Goal: Task Accomplishment & Management: Manage account settings

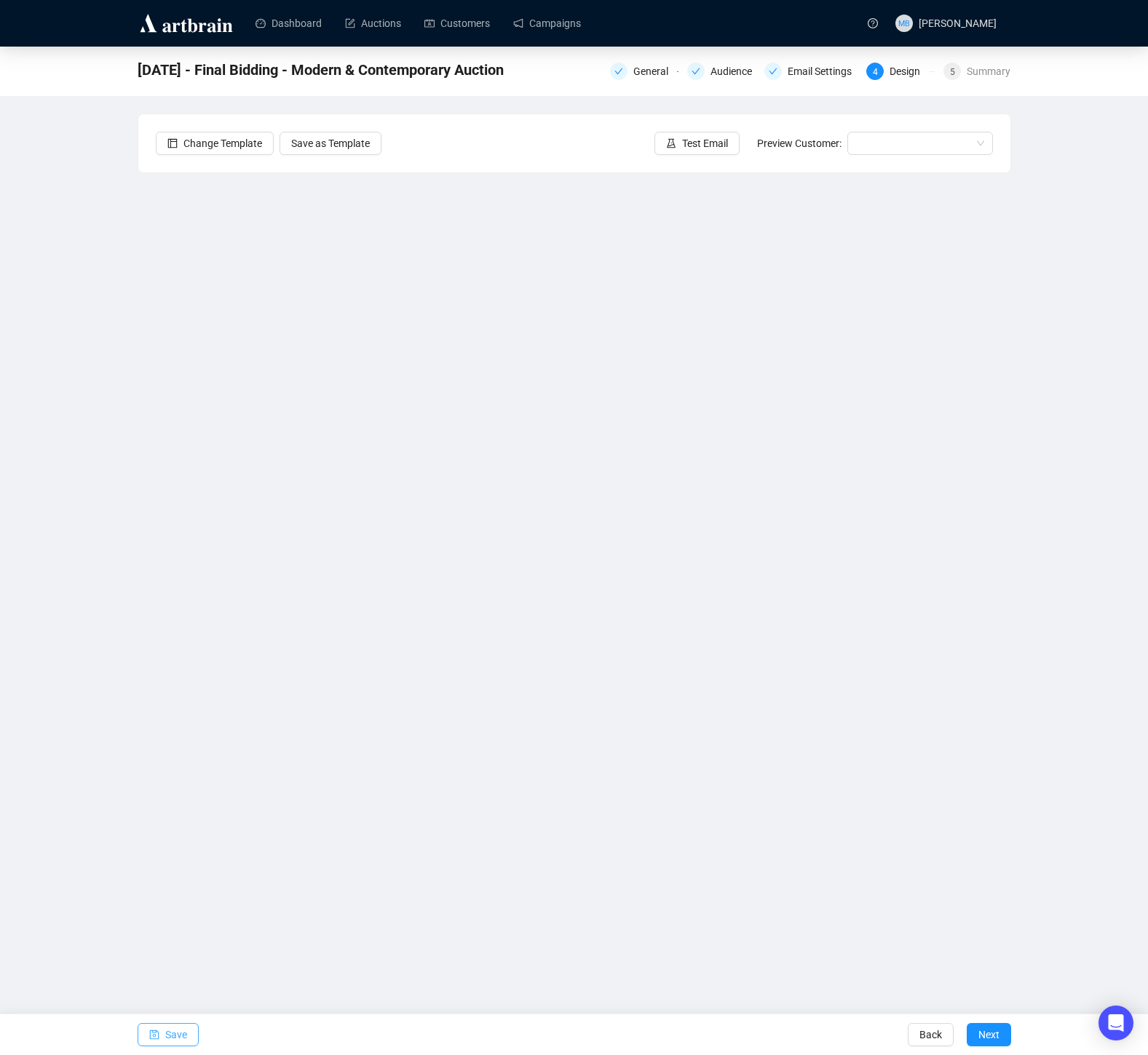
click at [160, 1037] on button "Save" at bounding box center [169, 1035] width 61 height 23
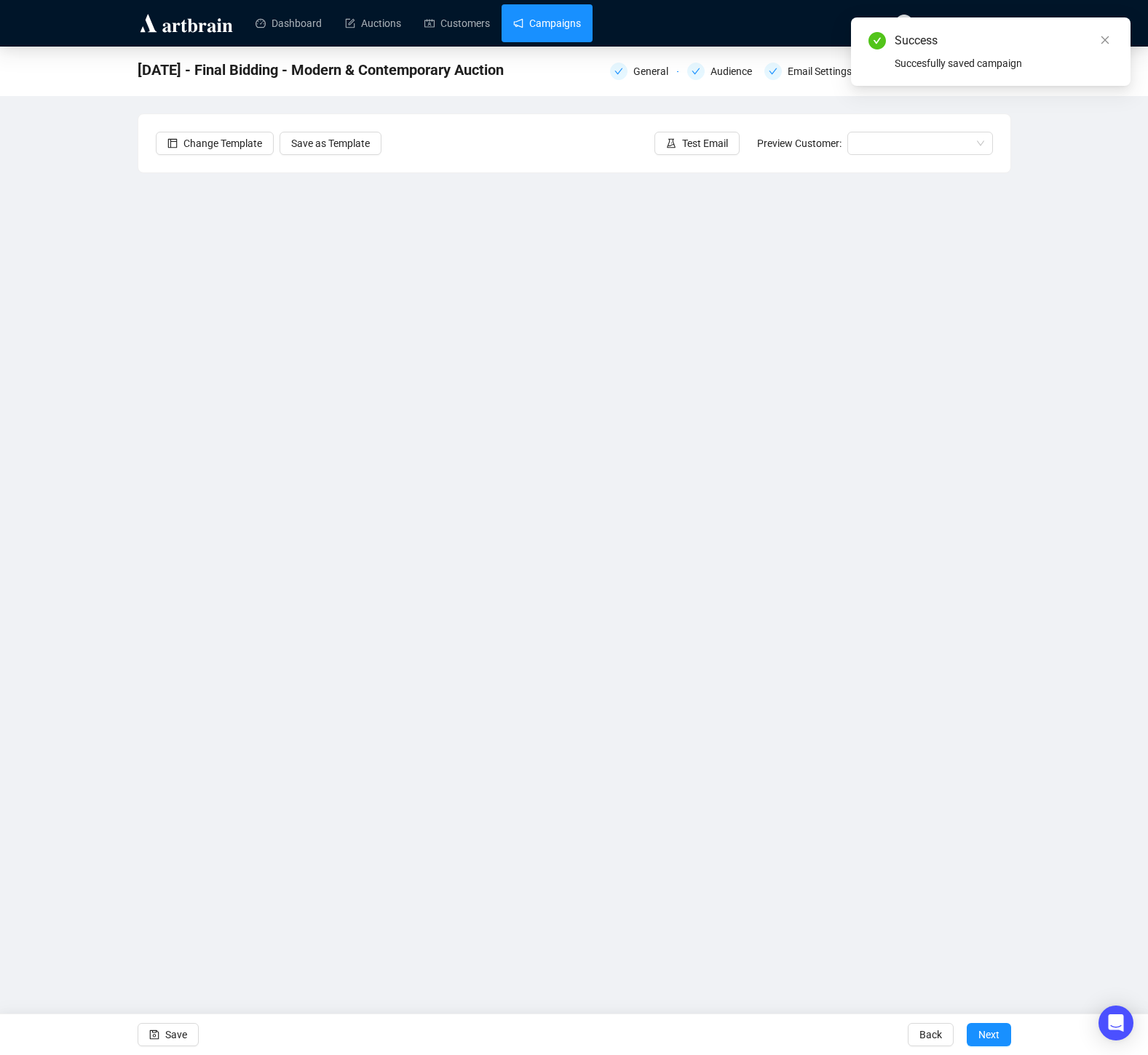
click at [560, 23] on link "Campaigns" at bounding box center [547, 23] width 68 height 38
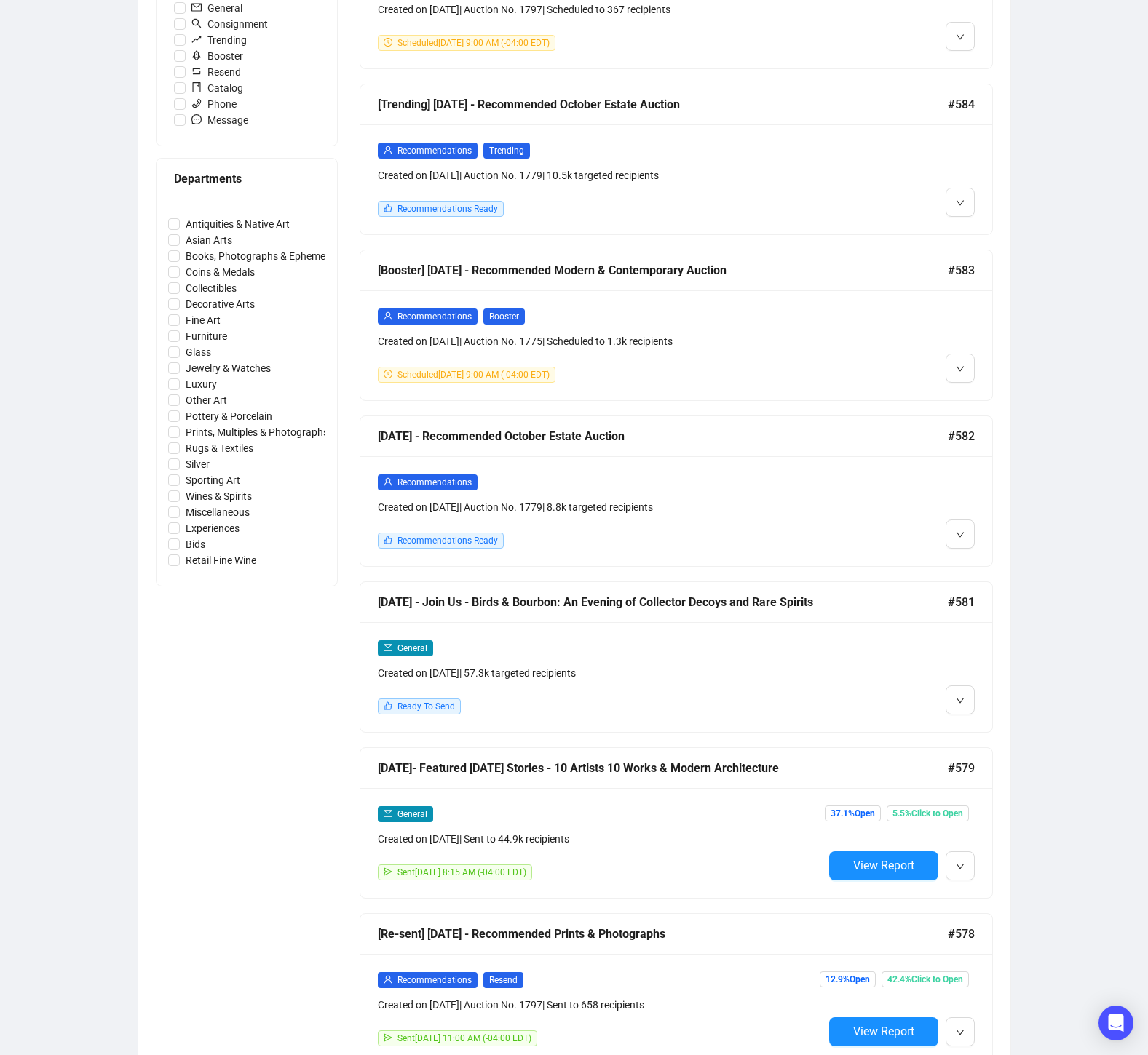
scroll to position [511, 0]
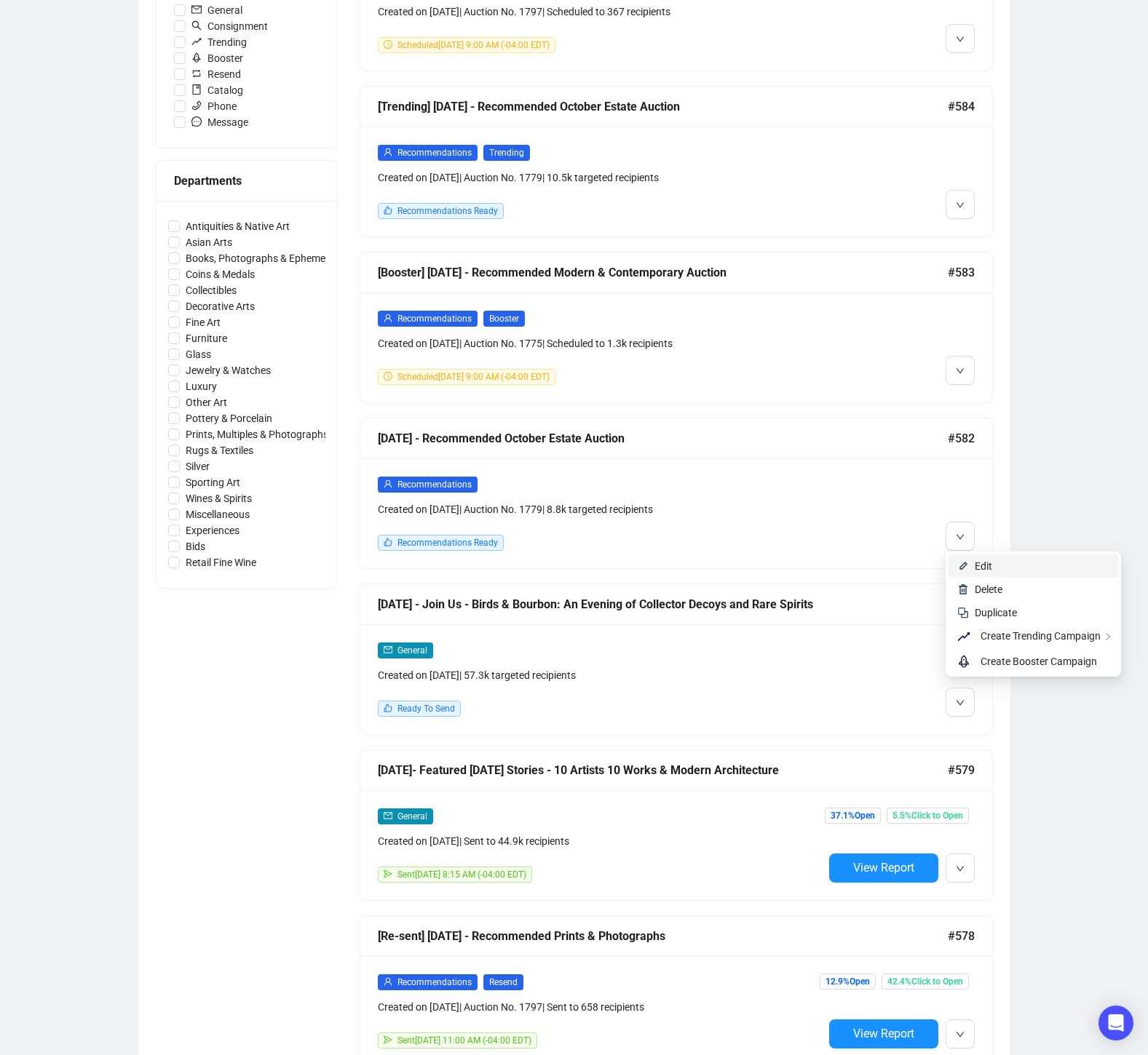
click at [974, 563] on li "Edit" at bounding box center [1033, 566] width 170 height 23
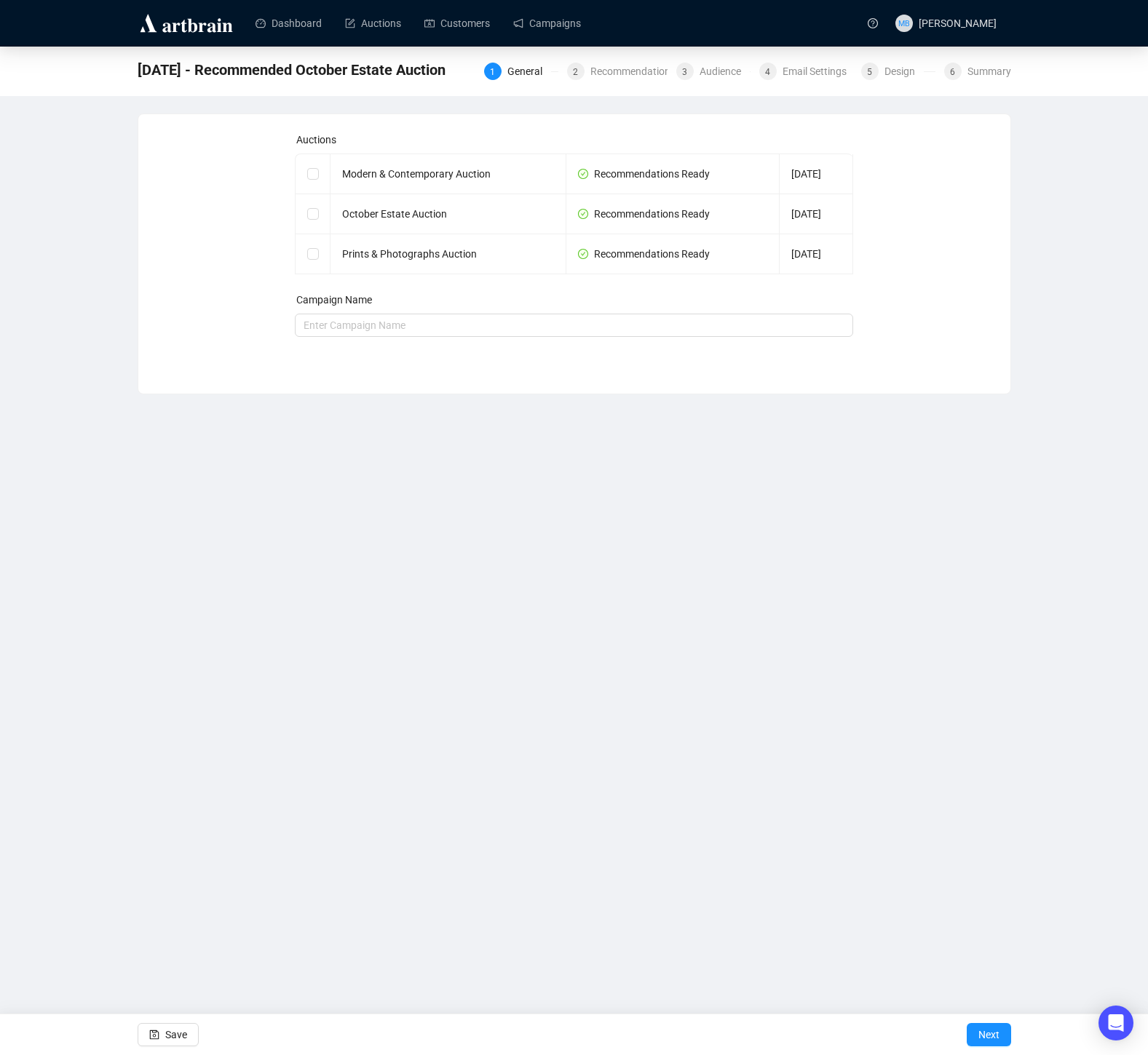
checkbox input "true"
type input "[DATE] - Recommended October Estate Auction"
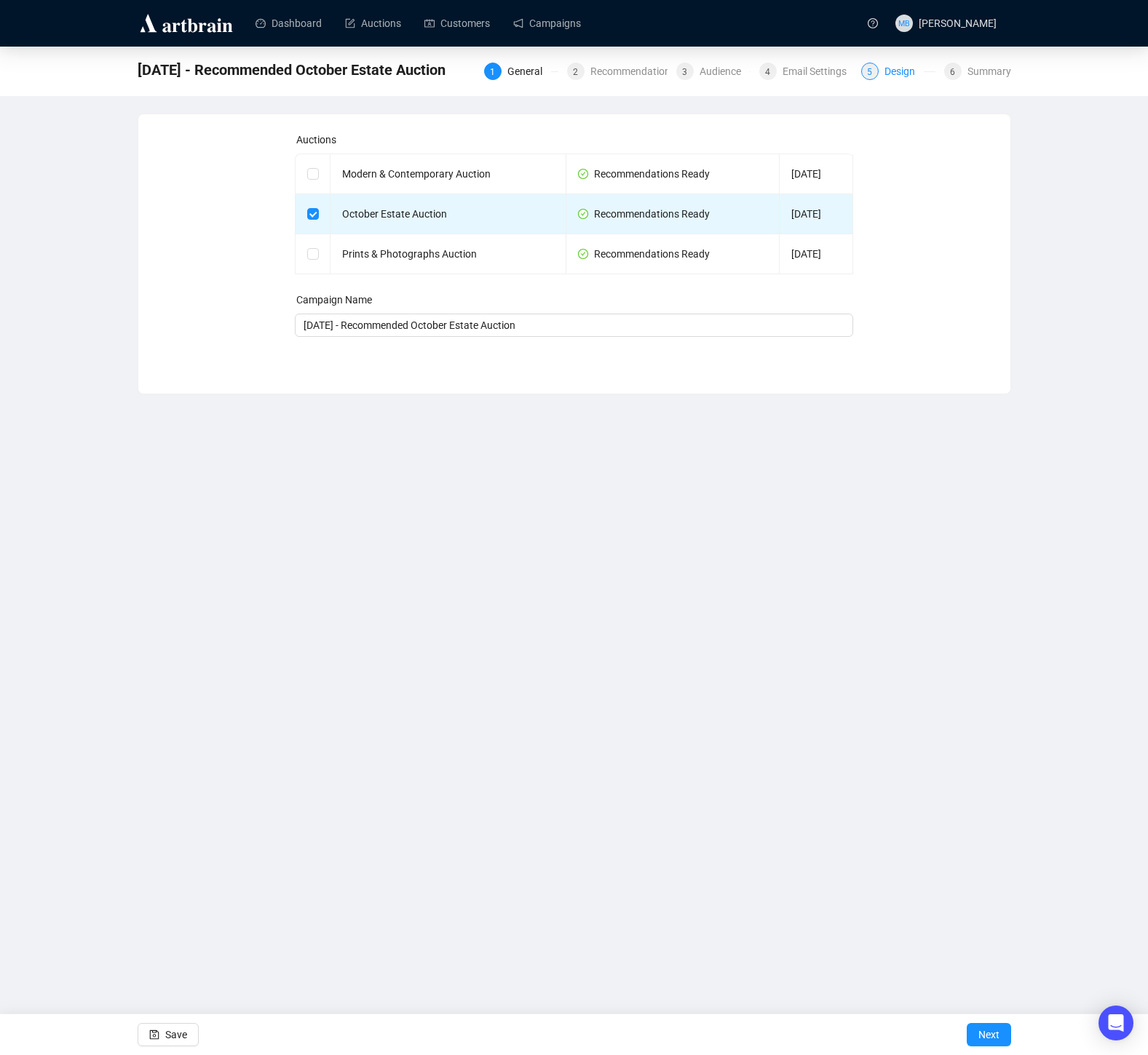
click at [885, 69] on div "Design" at bounding box center [904, 71] width 39 height 18
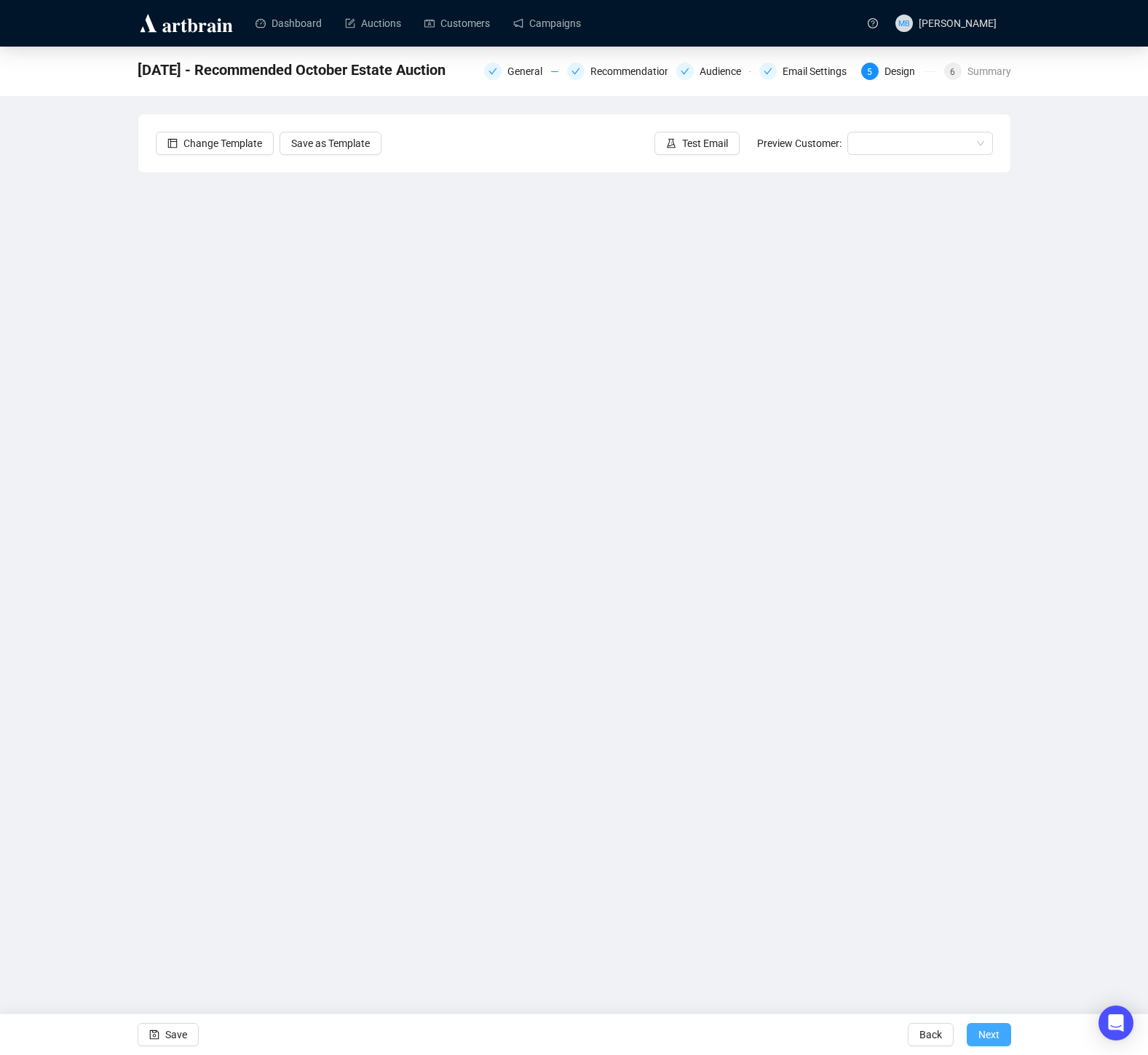
click at [990, 1029] on span "Next" at bounding box center [989, 1035] width 21 height 41
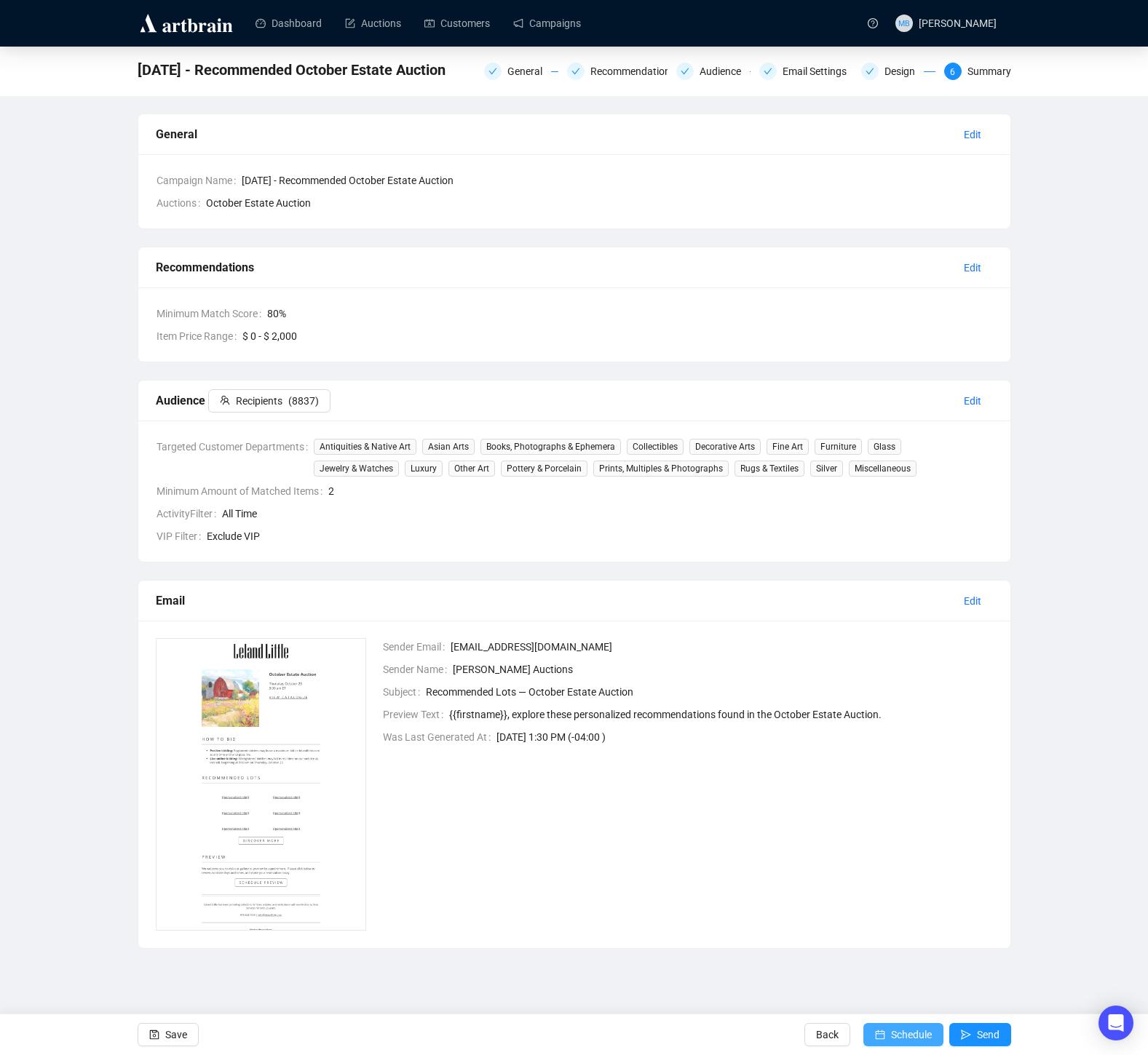
click at [899, 1027] on span "Schedule" at bounding box center [912, 1035] width 41 height 41
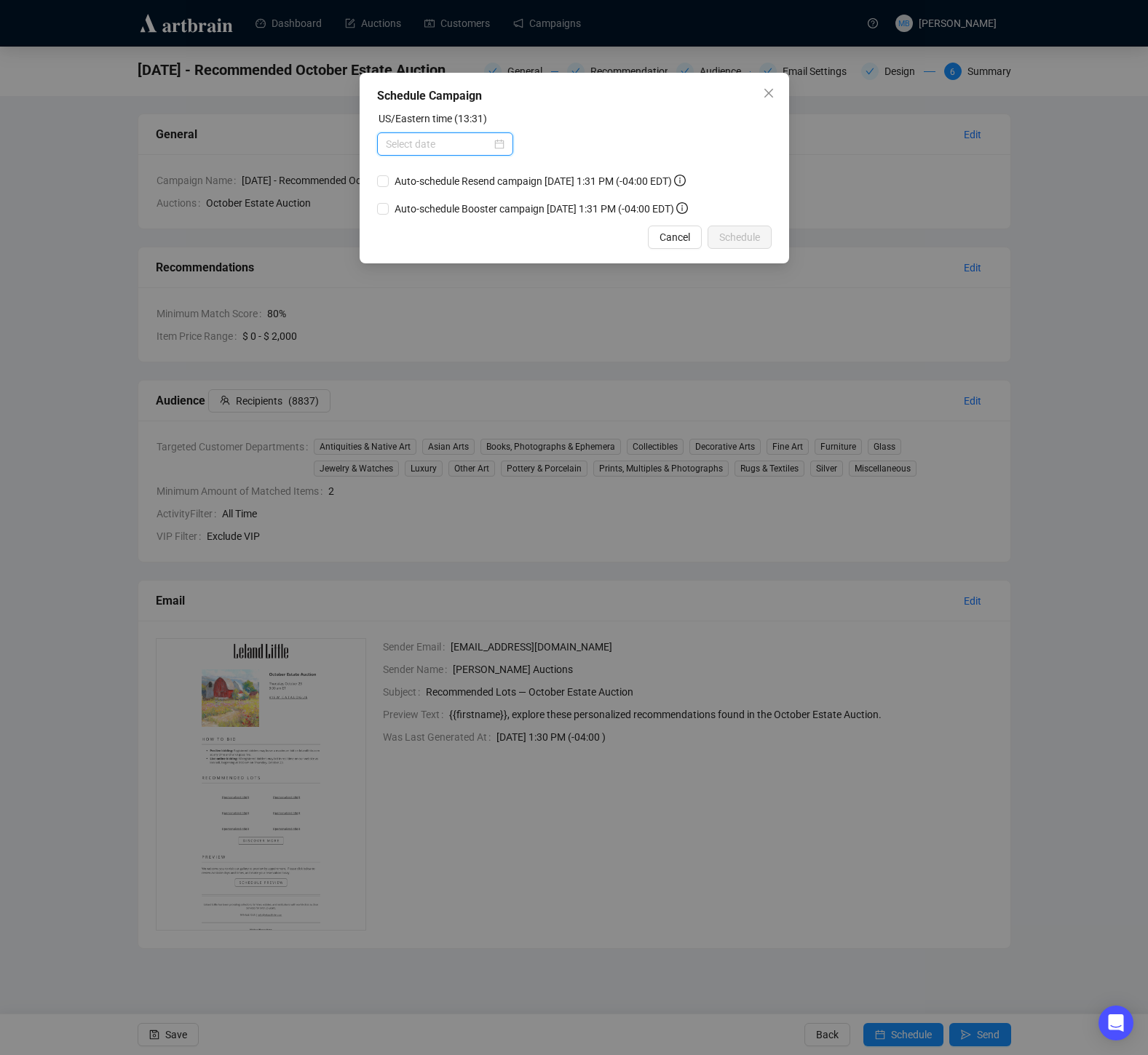
click at [469, 142] on input at bounding box center [438, 144] width 106 height 16
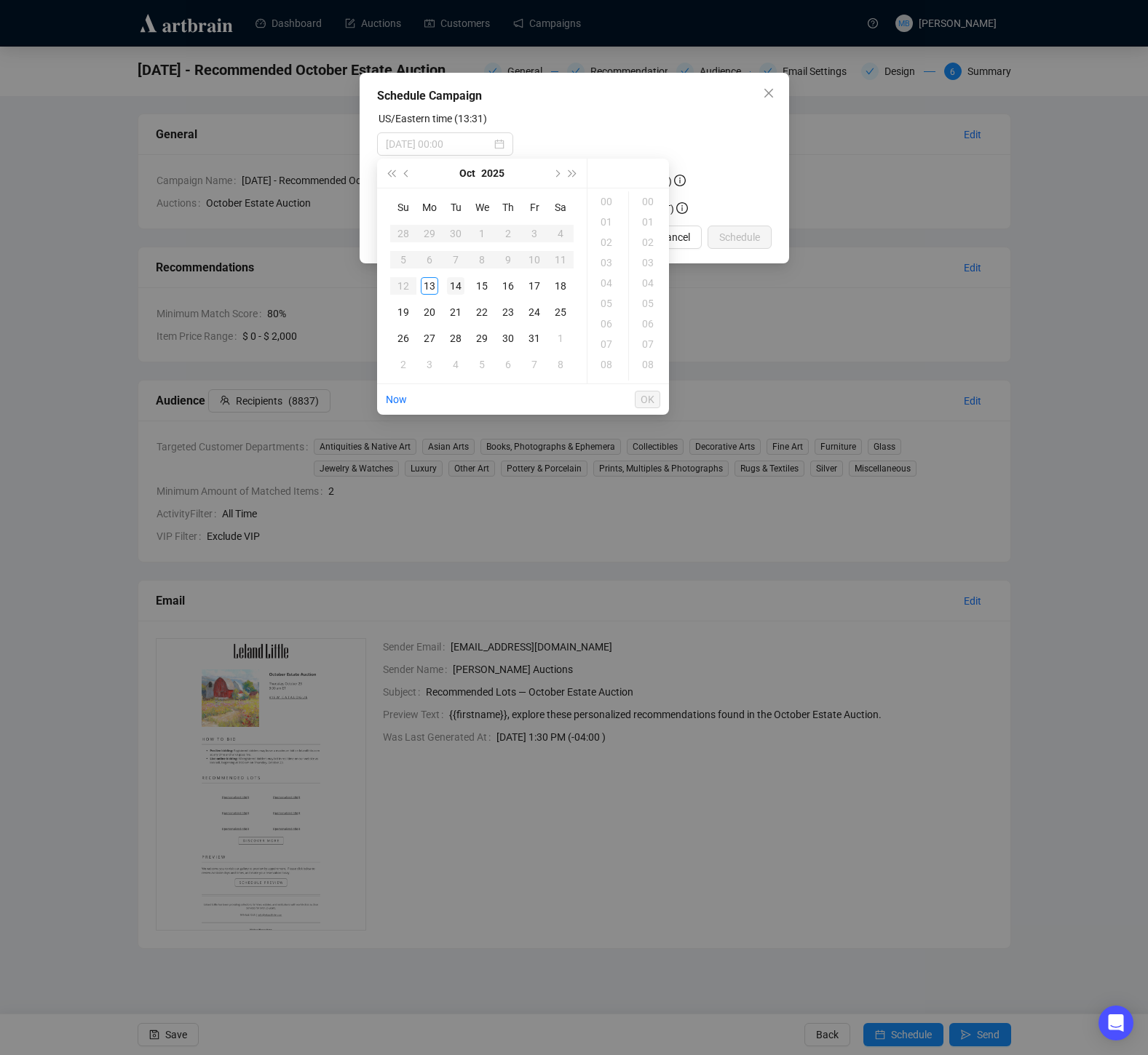
click at [457, 278] on div "14" at bounding box center [455, 285] width 18 height 18
click at [608, 294] on div "11" at bounding box center [608, 294] width 35 height 20
type input "[DATE] 11:00"
click at [650, 401] on span "OK" at bounding box center [648, 399] width 14 height 28
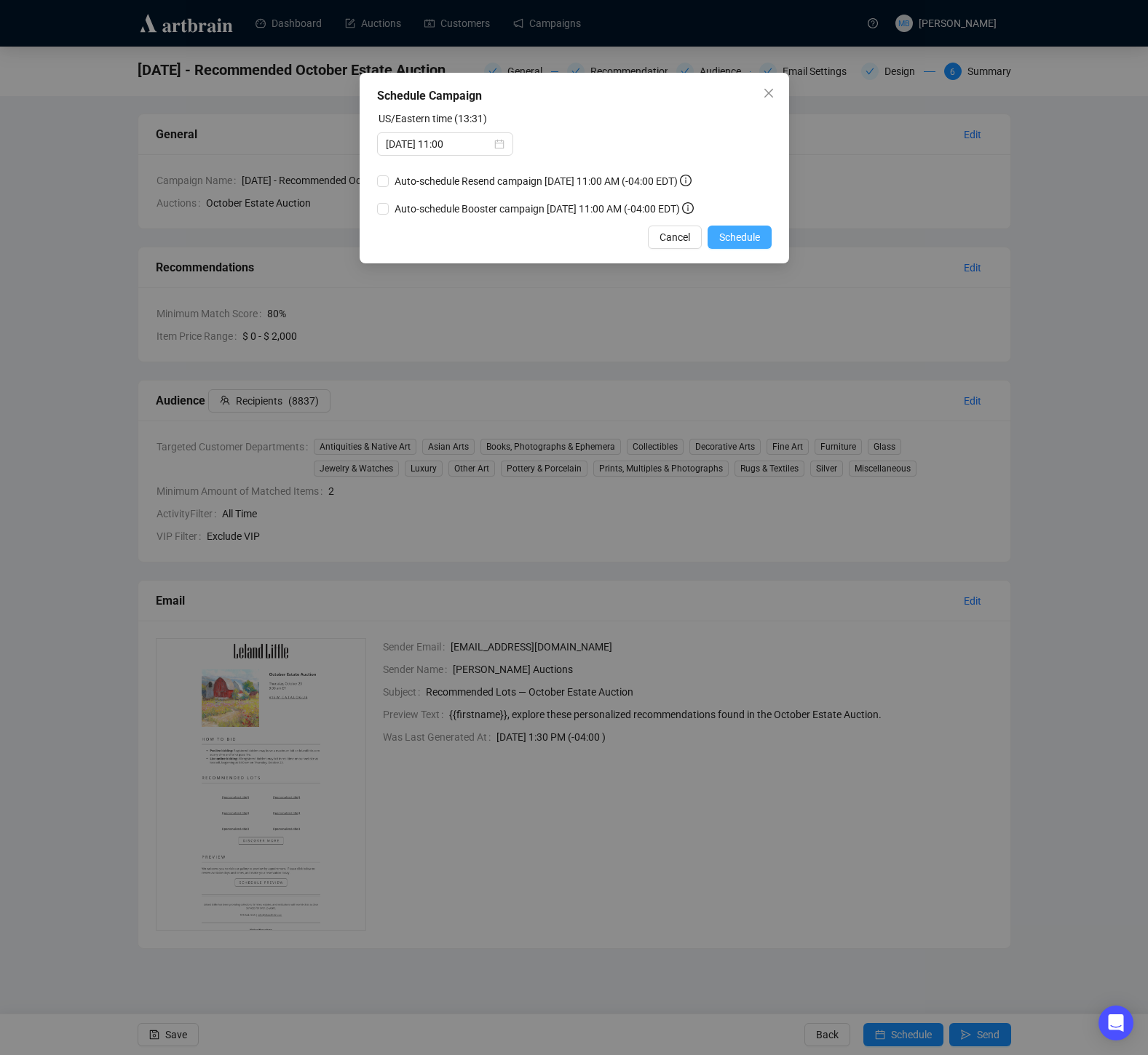
click at [734, 232] on span "Schedule" at bounding box center [739, 237] width 41 height 16
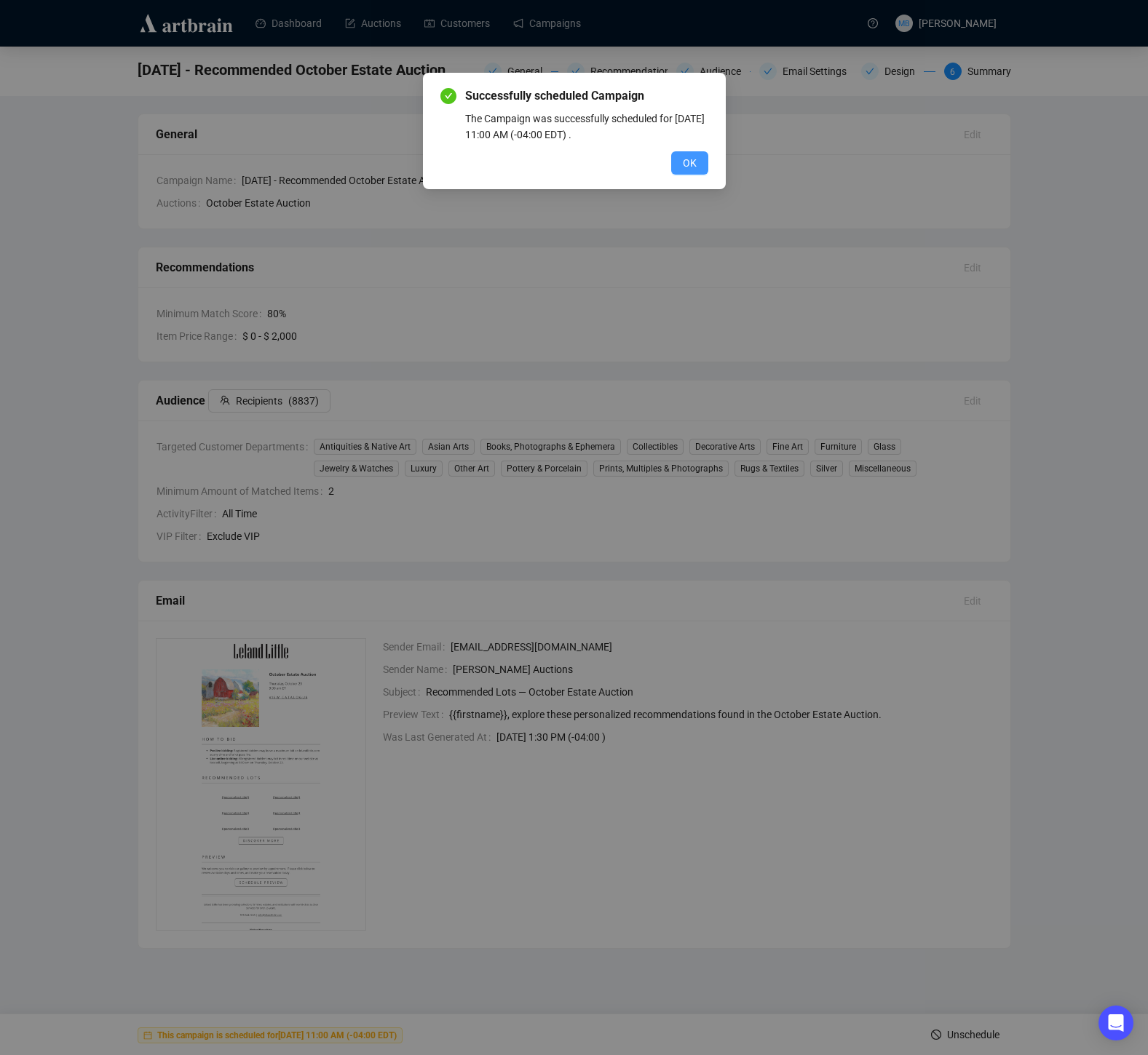
drag, startPoint x: 695, startPoint y: 164, endPoint x: 683, endPoint y: 155, distance: 15.0
click at [694, 164] on span "OK" at bounding box center [689, 162] width 14 height 16
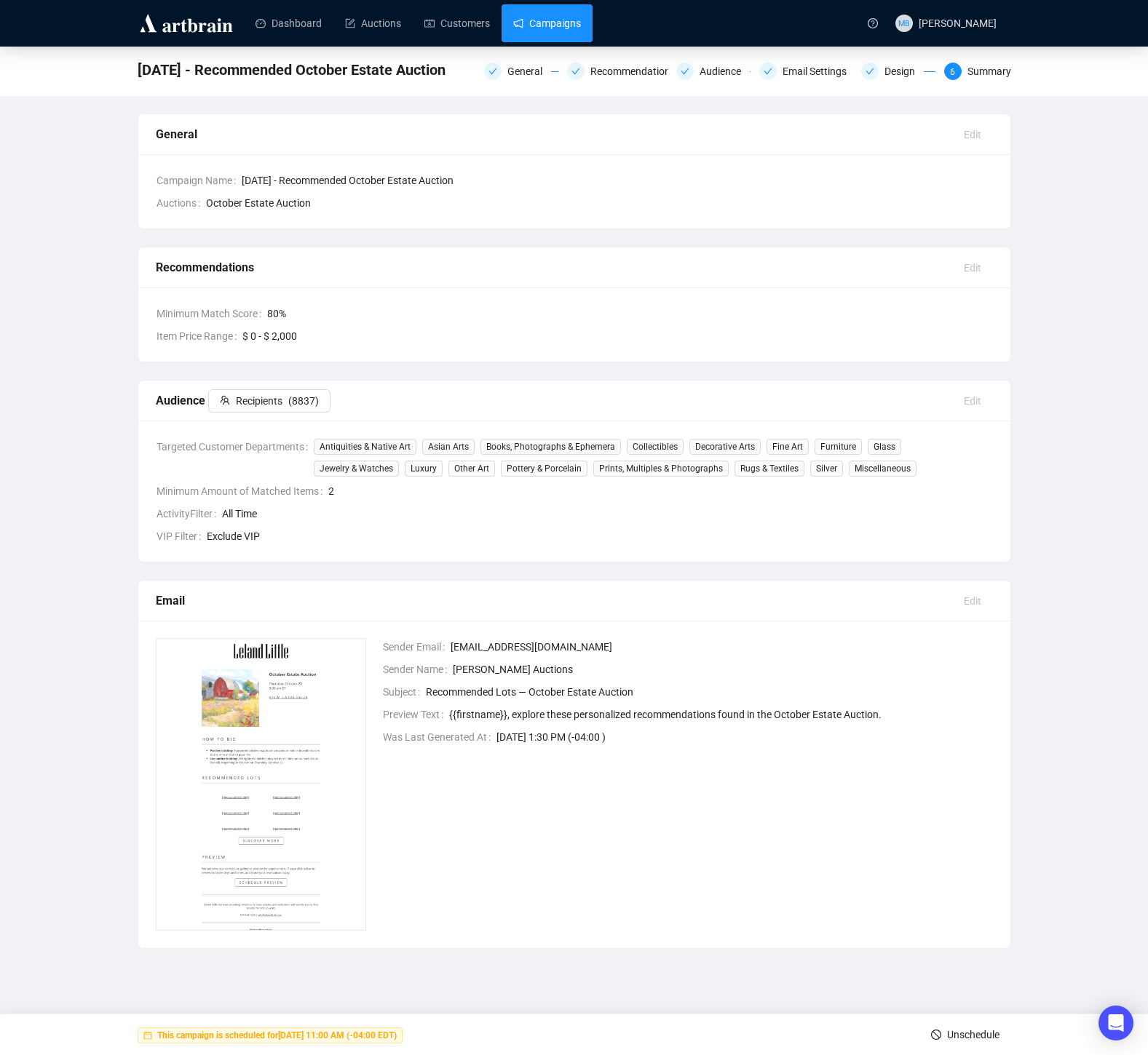
click at [550, 22] on link "Campaigns" at bounding box center [547, 23] width 68 height 38
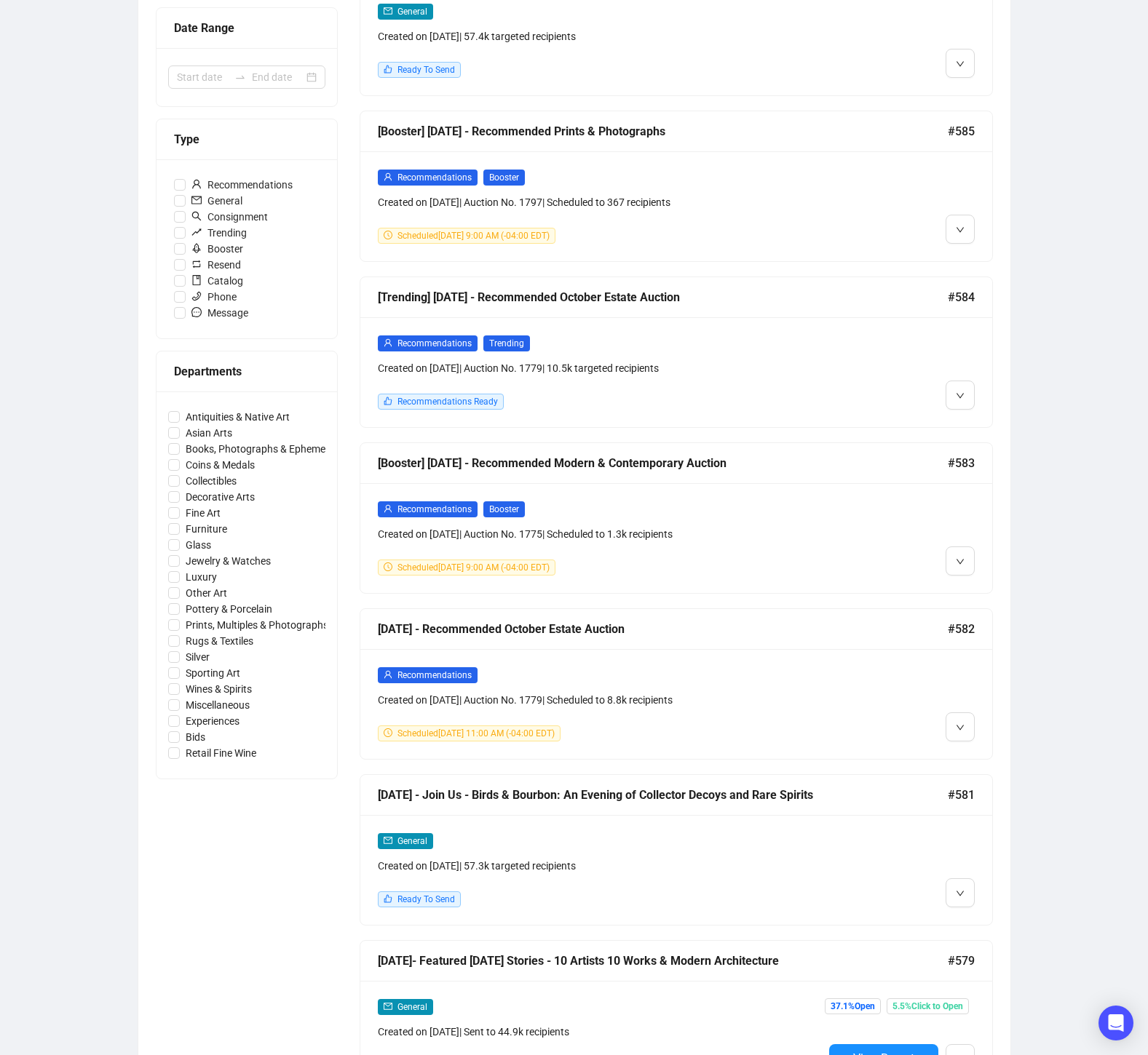
scroll to position [307, 0]
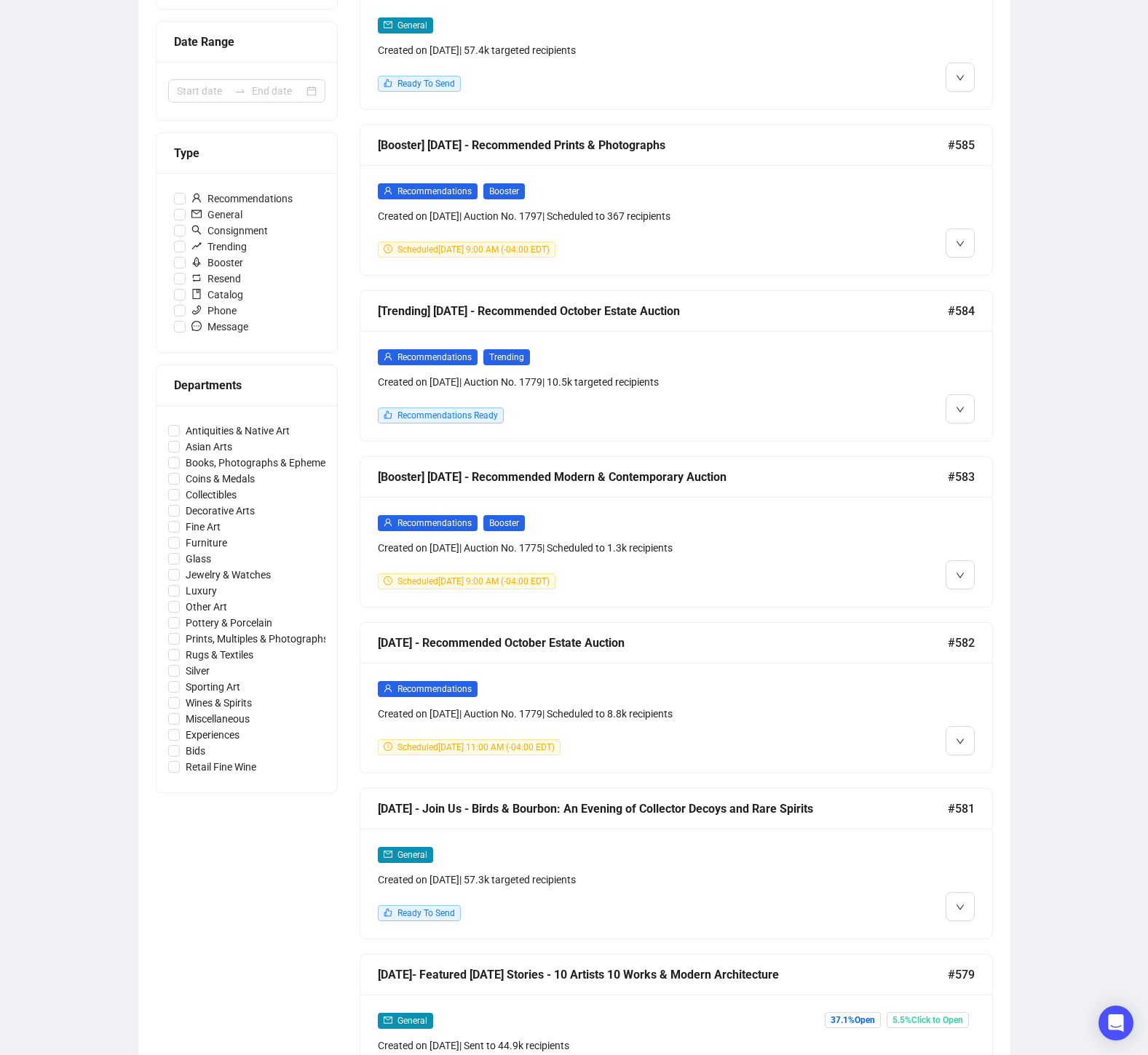
click at [894, 399] on div at bounding box center [899, 385] width 151 height 75
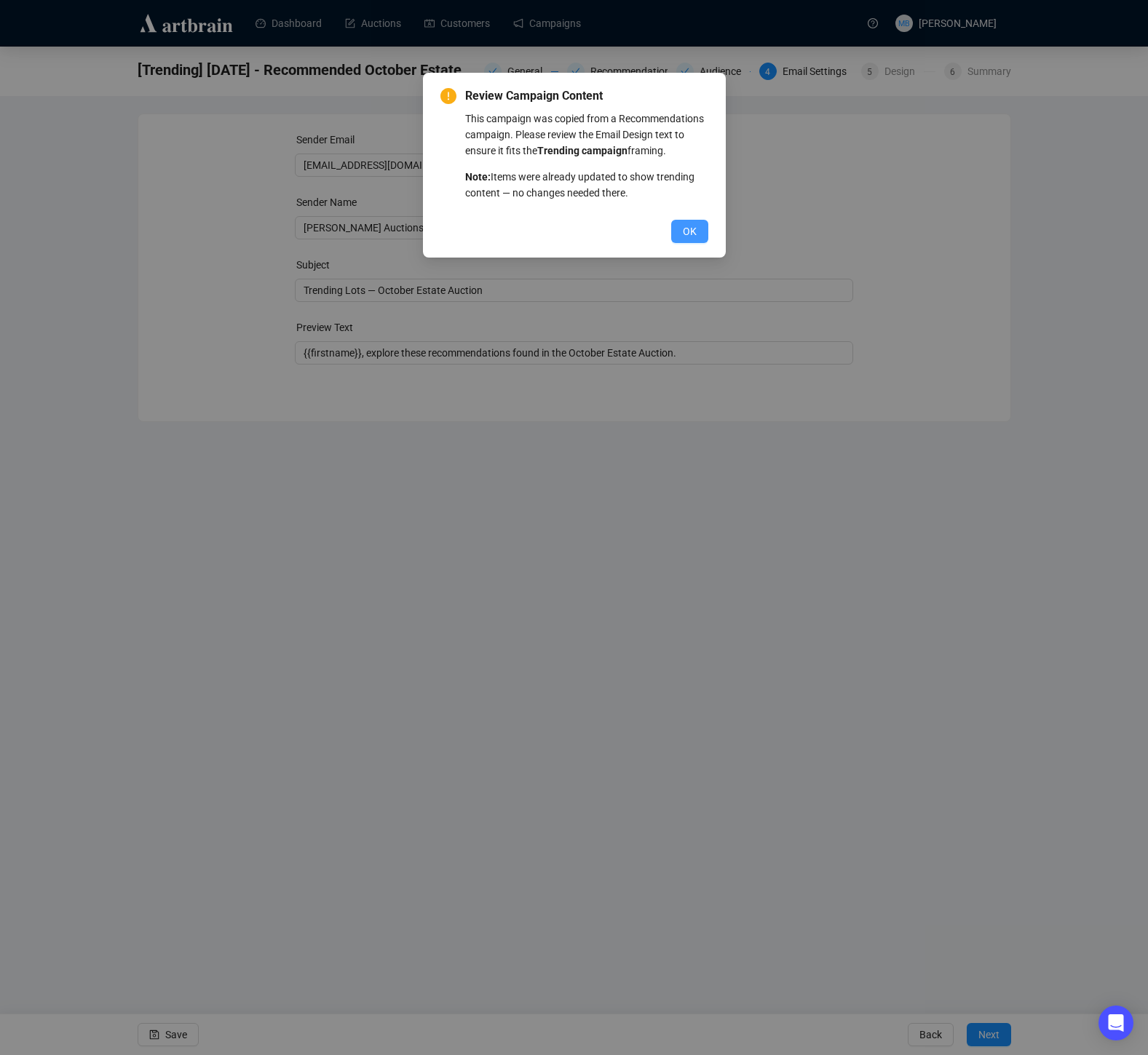
click at [693, 240] on span "OK" at bounding box center [689, 231] width 14 height 16
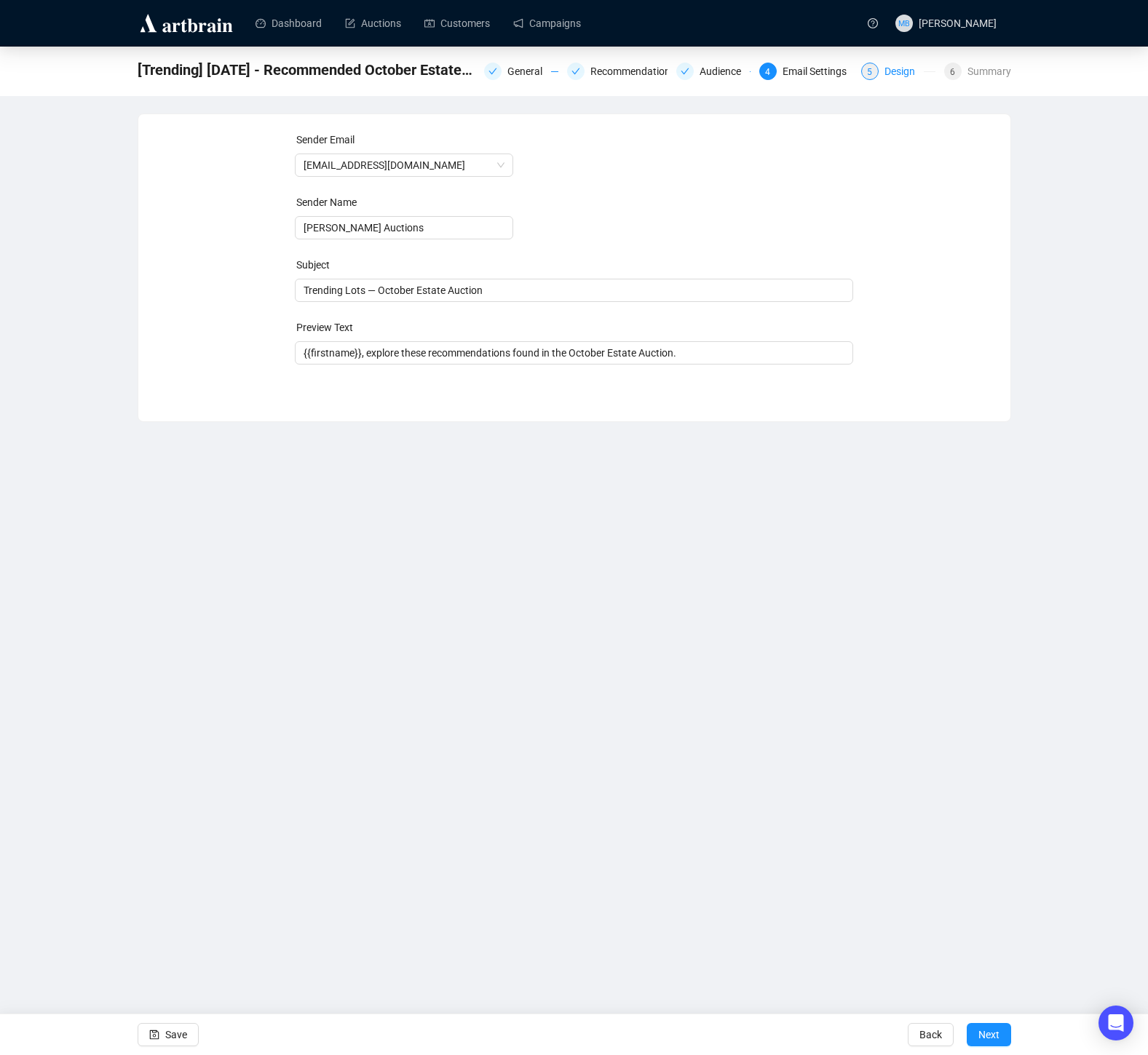
click at [901, 68] on div "Design" at bounding box center [904, 71] width 39 height 18
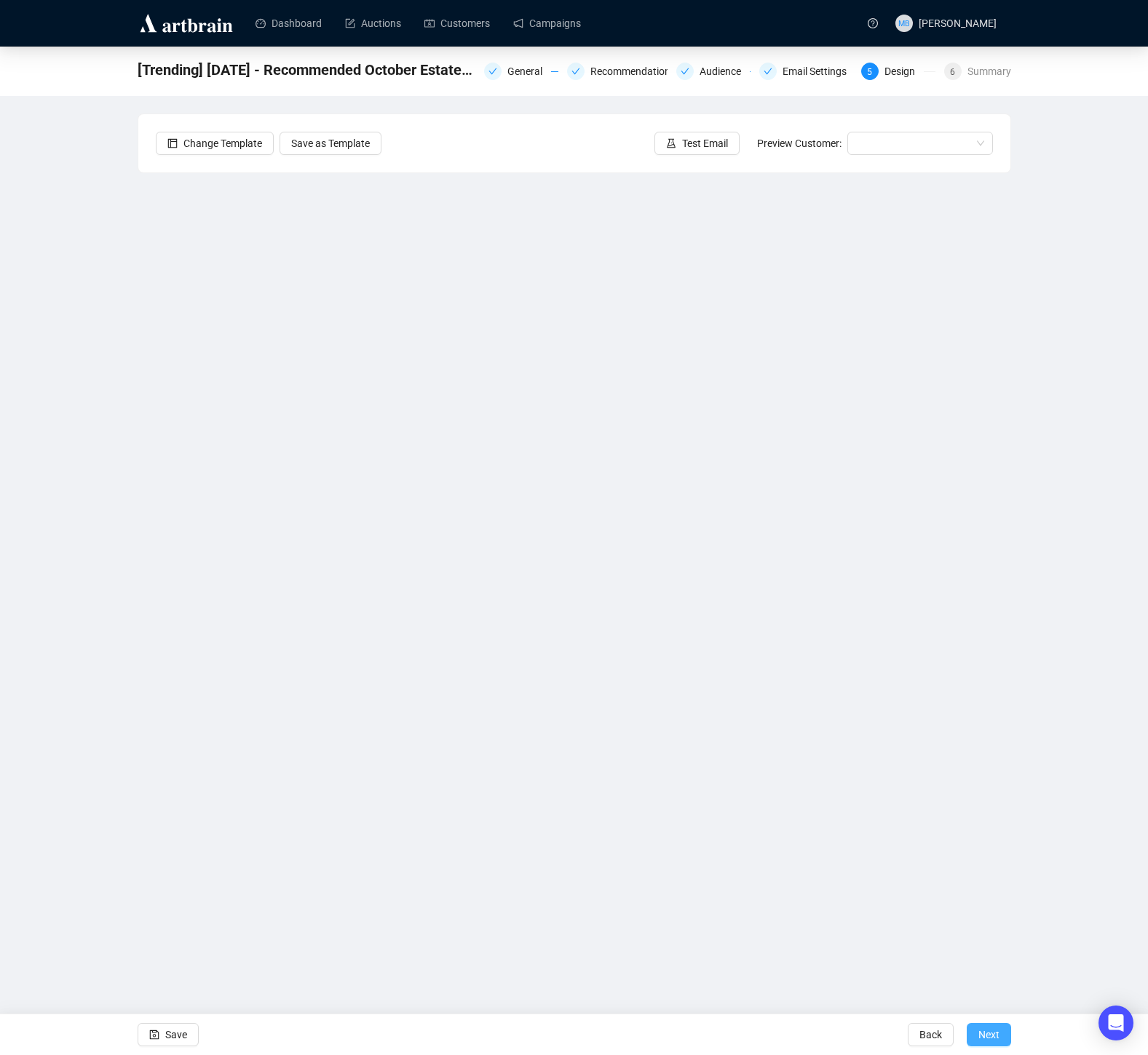
click at [996, 1031] on span "Next" at bounding box center [989, 1035] width 21 height 41
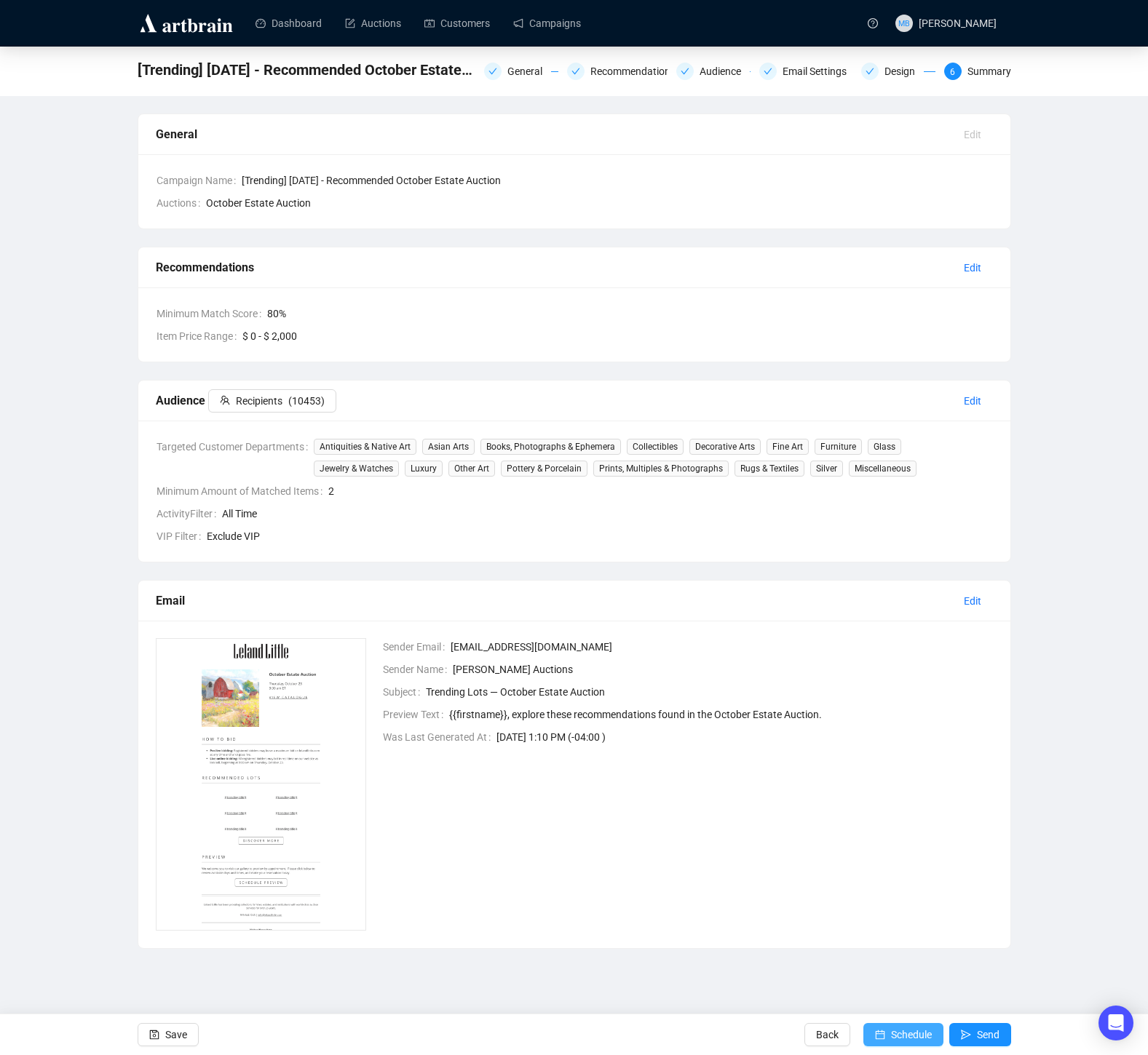
click at [891, 1033] on span "Schedule" at bounding box center [912, 1035] width 41 height 41
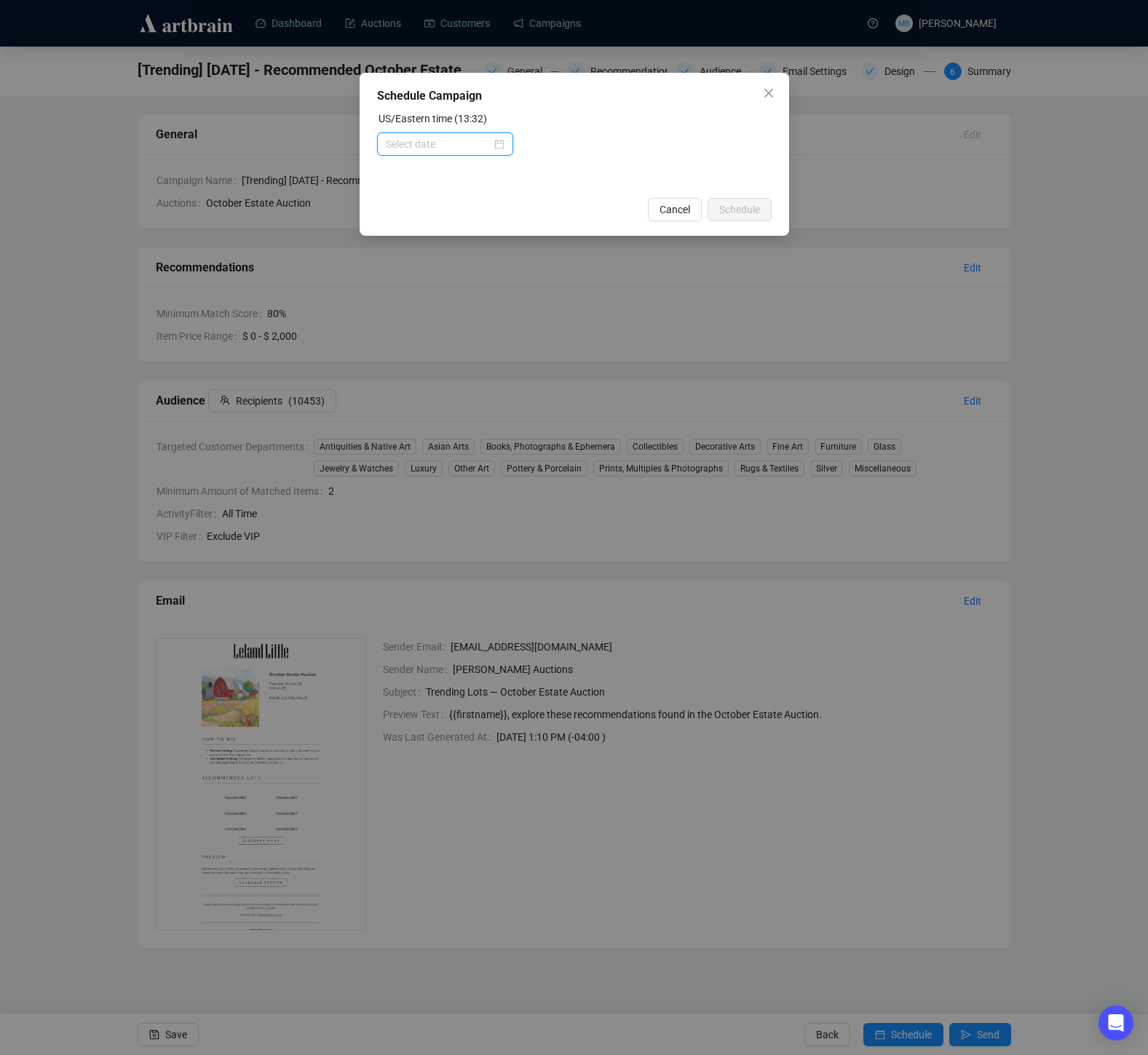
click at [436, 151] on input at bounding box center [438, 144] width 106 height 16
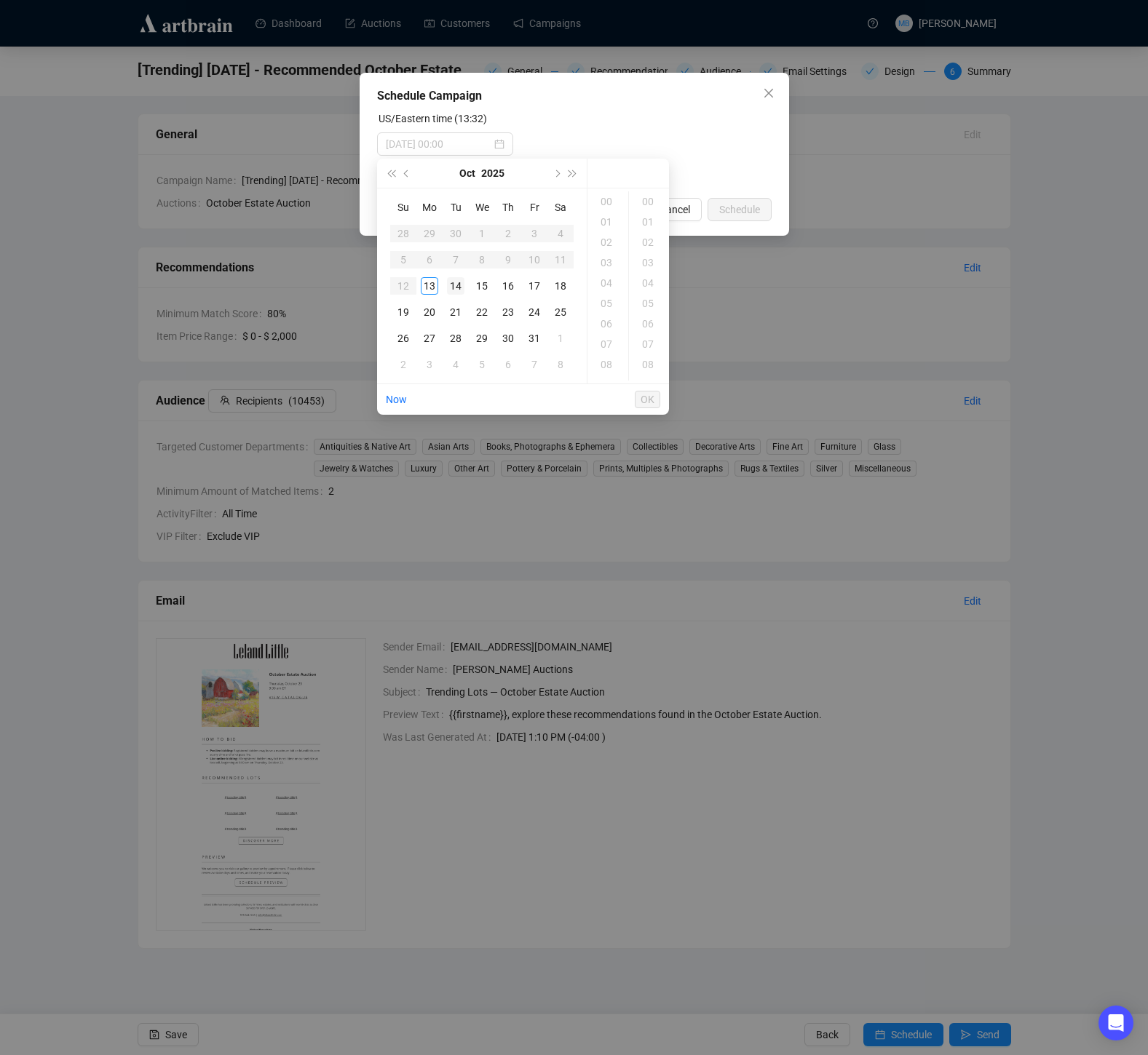
click at [456, 284] on div "14" at bounding box center [455, 285] width 18 height 18
drag, startPoint x: 612, startPoint y: 327, endPoint x: 621, endPoint y: 324, distance: 9.5
click at [611, 328] on div "11" at bounding box center [608, 328] width 35 height 20
click at [648, 308] on div "30" at bounding box center [650, 304] width 35 height 20
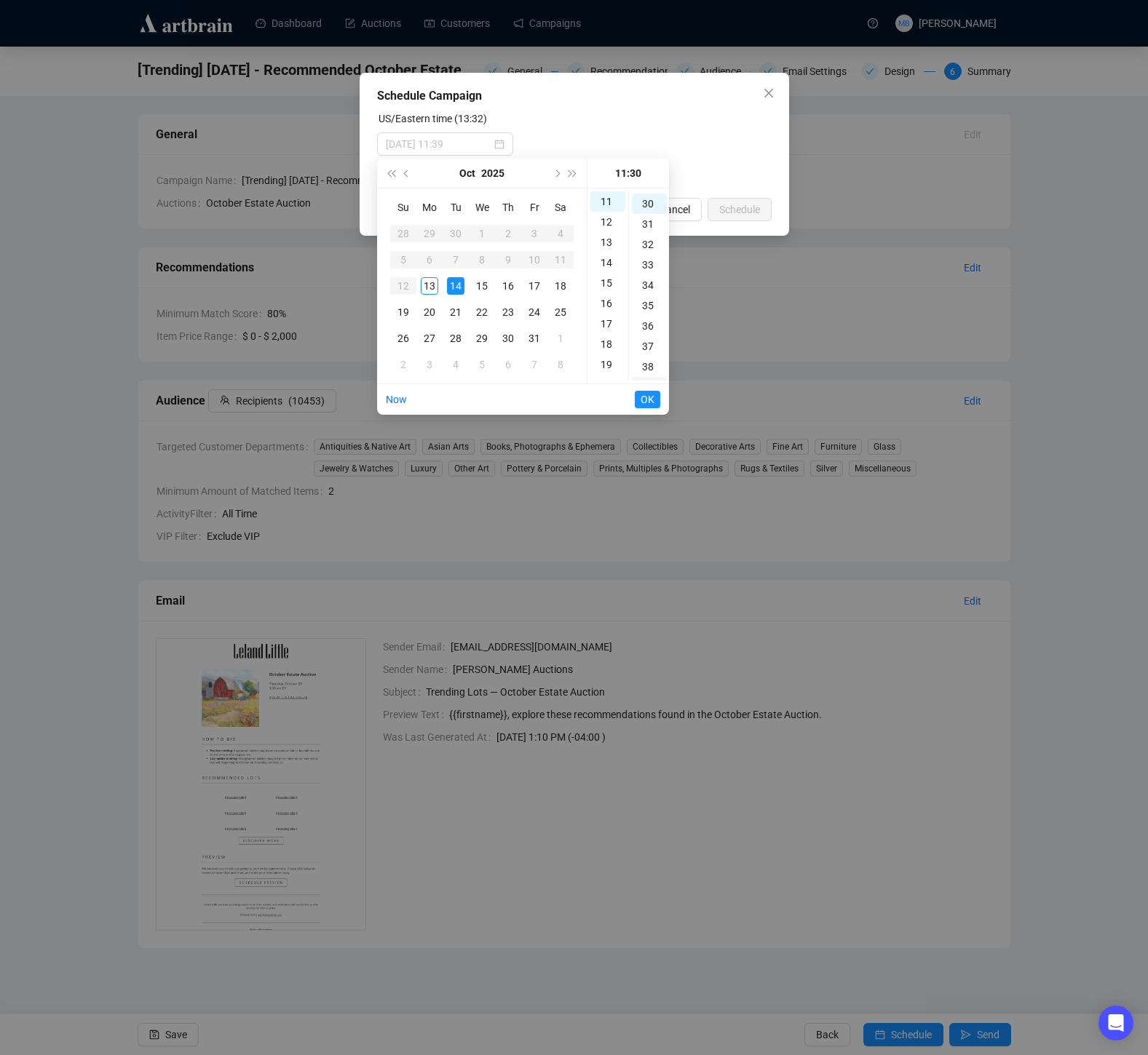
scroll to position [611, 0]
type input "[DATE] 11:30"
click at [648, 389] on span "OK" at bounding box center [648, 399] width 14 height 28
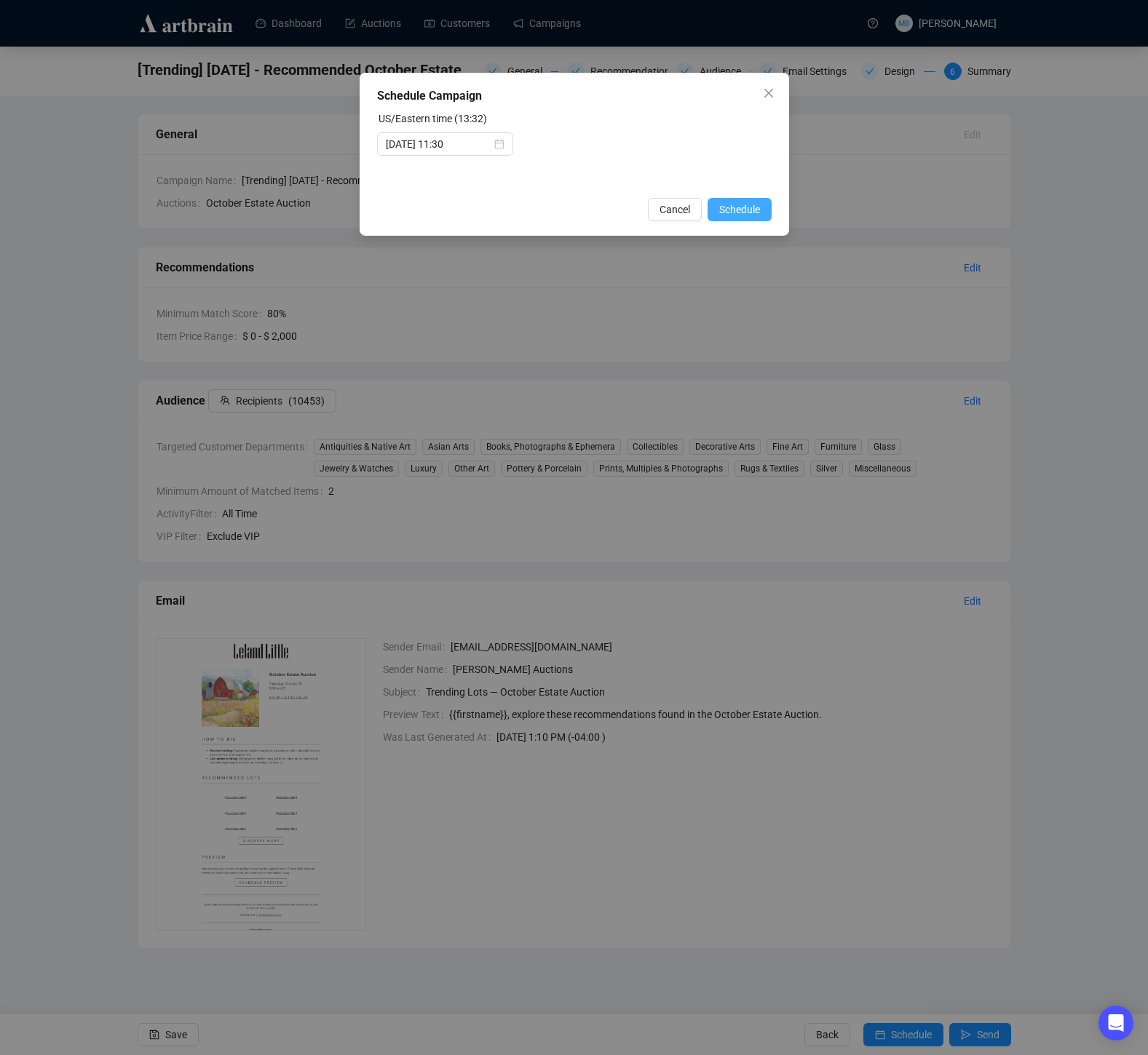
click at [734, 217] on span "Schedule" at bounding box center [739, 209] width 41 height 16
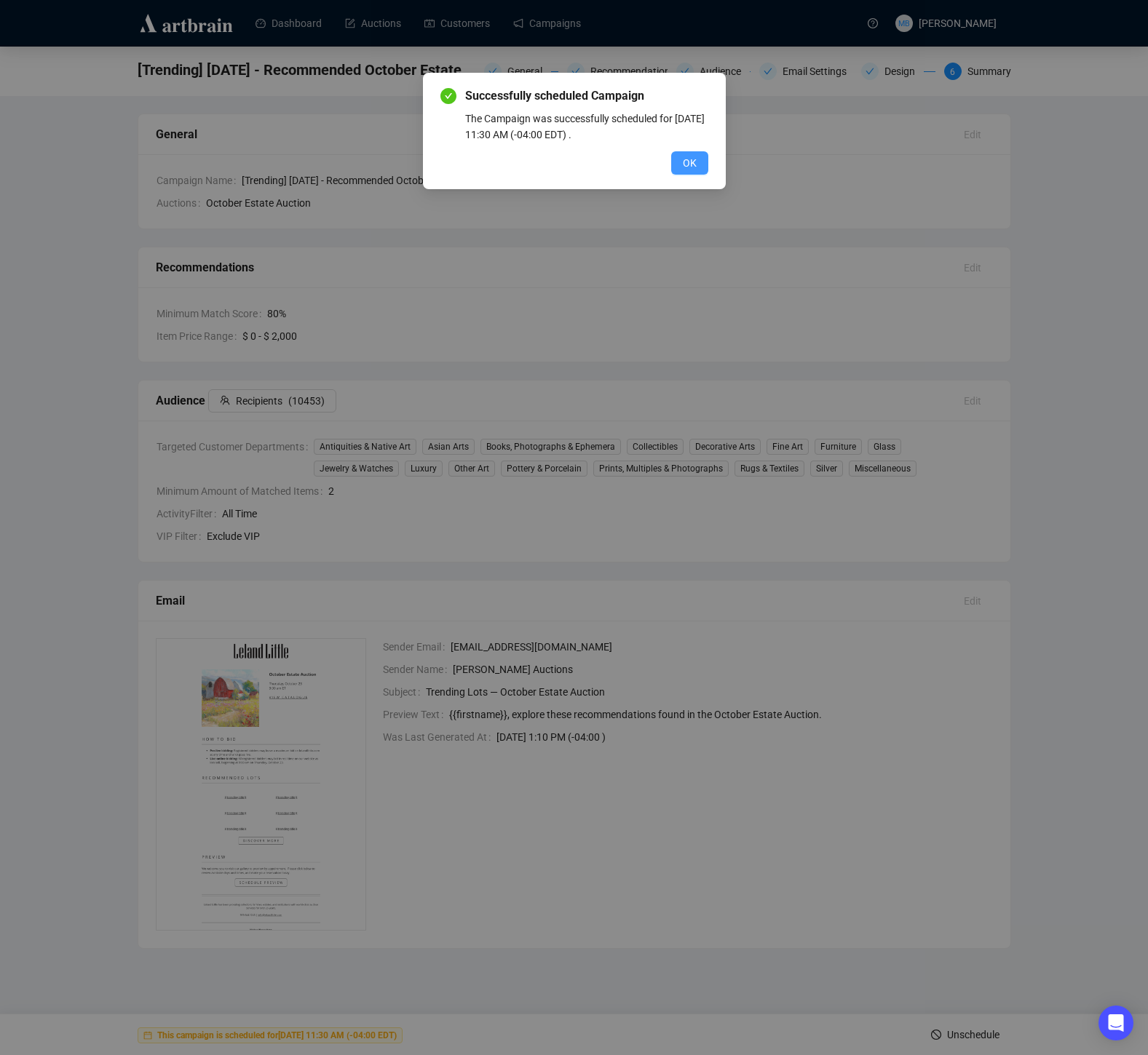
click at [688, 166] on span "OK" at bounding box center [689, 162] width 14 height 16
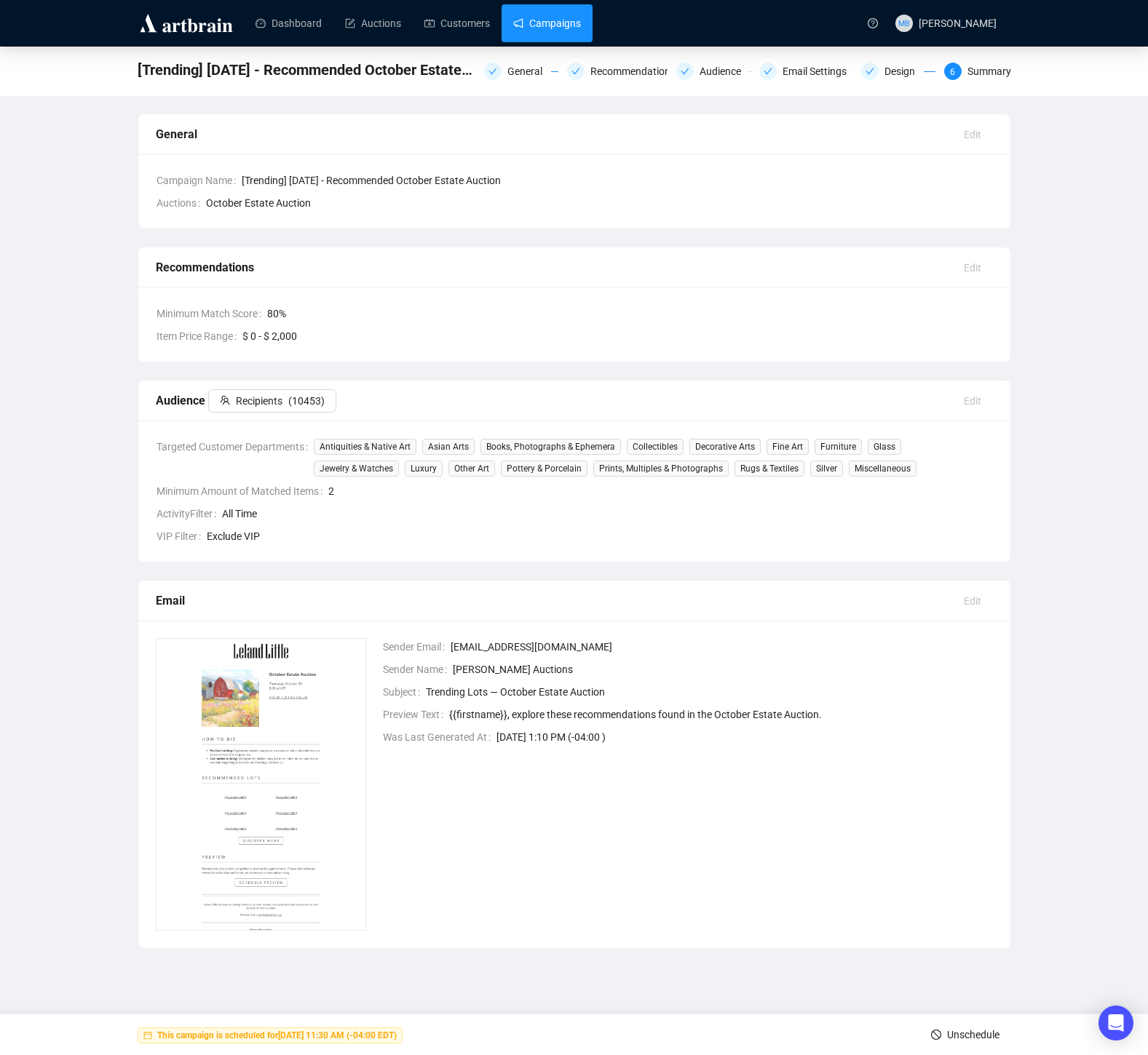
click at [545, 16] on link "Campaigns" at bounding box center [547, 23] width 68 height 38
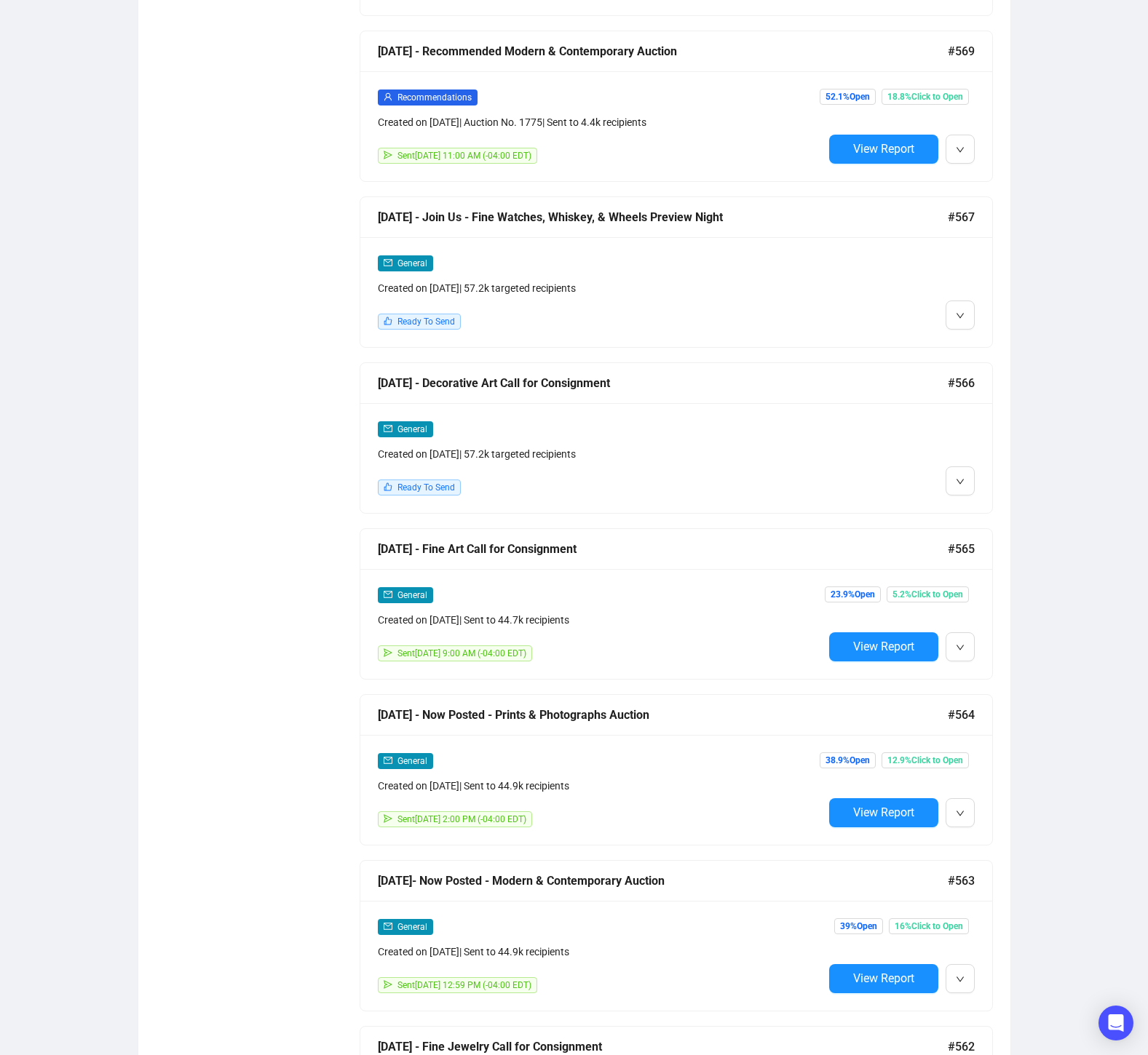
scroll to position [2720, 0]
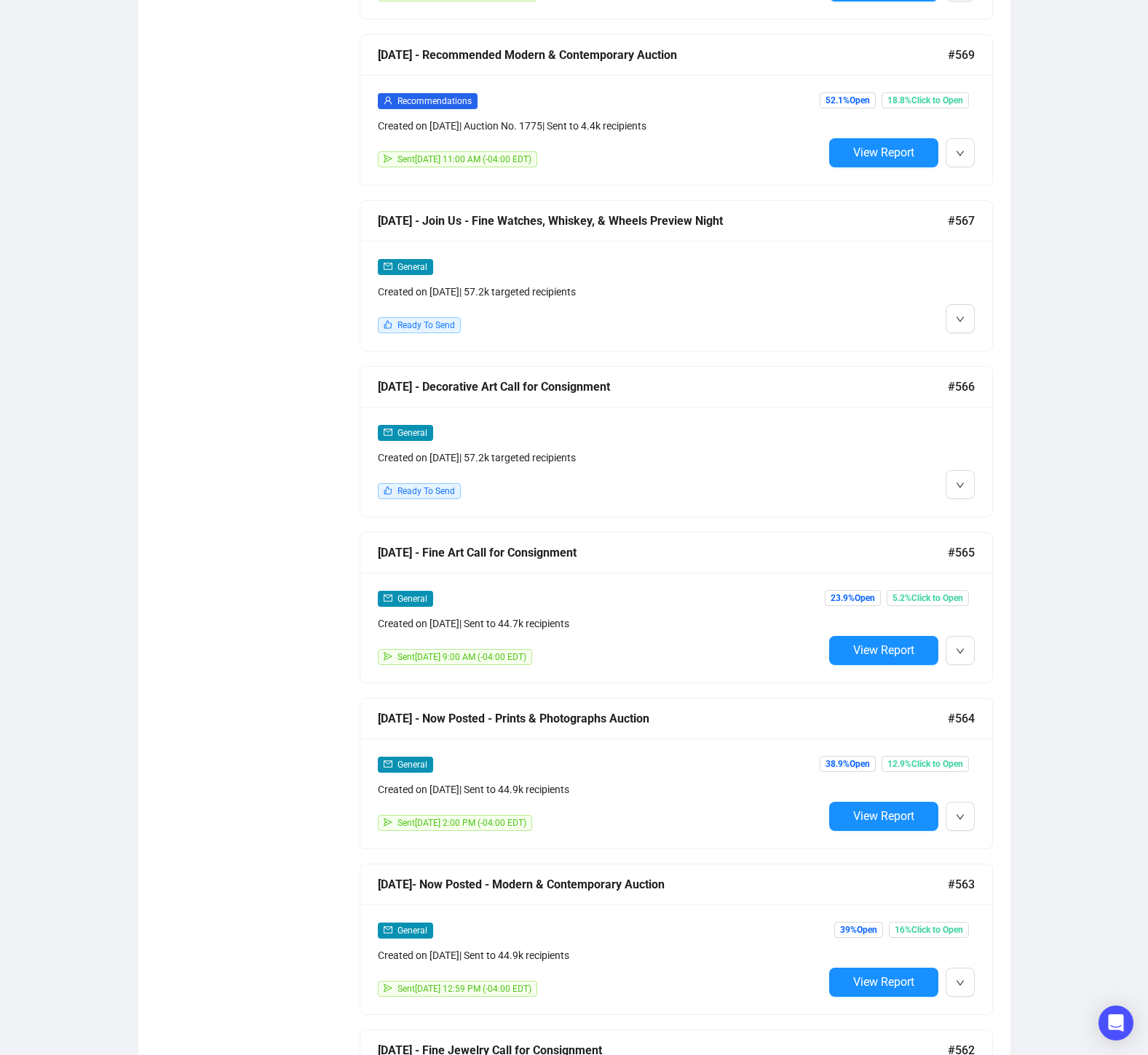
click at [760, 450] on div "Created on [DATE] | 57.2k targeted recipients" at bounding box center [600, 458] width 446 height 16
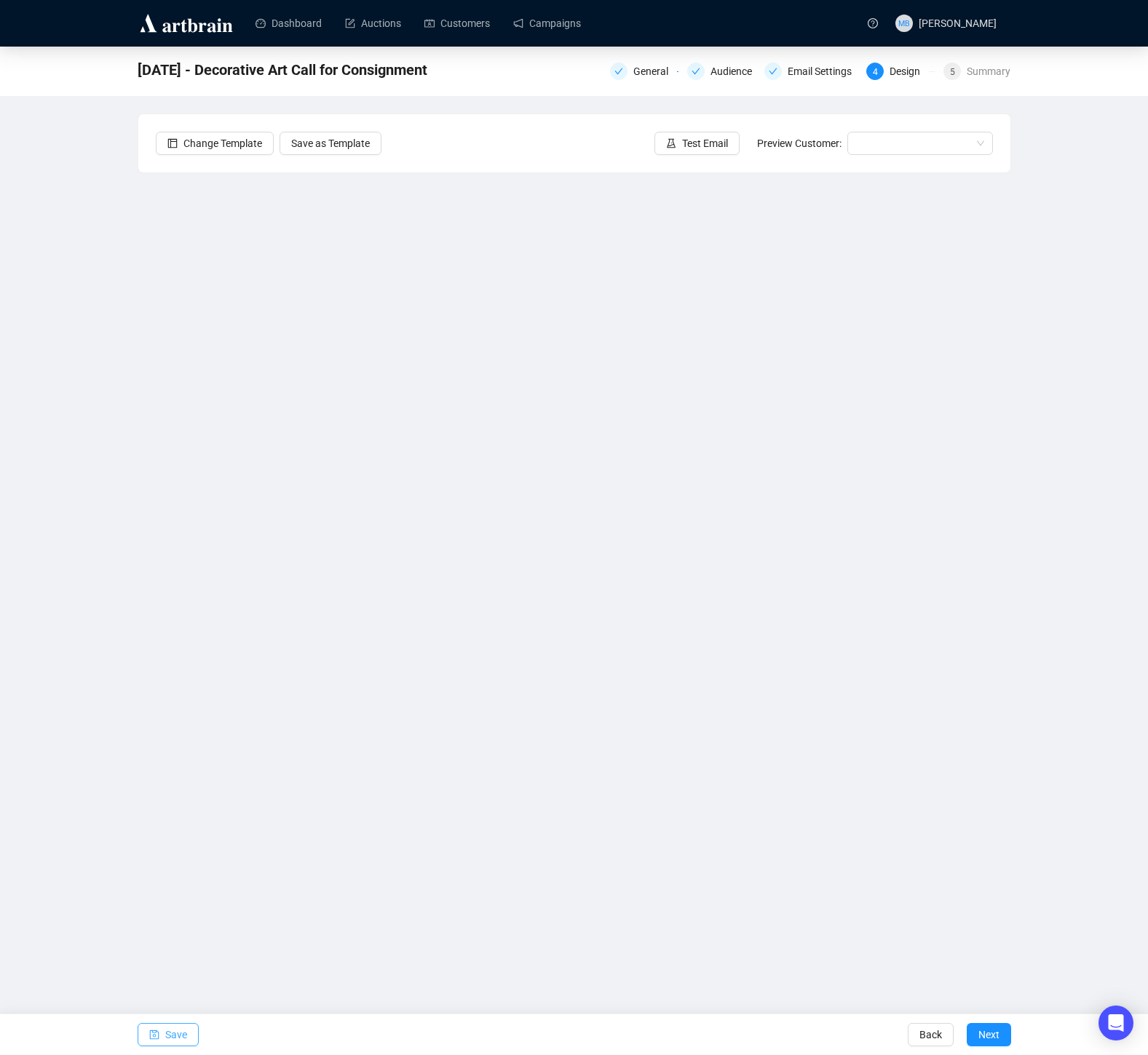
click at [165, 1028] on span "Save" at bounding box center [176, 1035] width 22 height 41
drag, startPoint x: 778, startPoint y: 933, endPoint x: 769, endPoint y: 933, distance: 9.0
click at [778, 933] on div "Dashboard Auctions Customers Campaigns MB [PERSON_NAME] [DATE] - Decorative Art…" at bounding box center [574, 527] width 1148 height 1055
click at [494, 994] on div "Dashboard Auctions Customers Campaigns MB [PERSON_NAME] [DATE] - Decorative Art…" at bounding box center [574, 527] width 1148 height 1055
click at [553, 16] on link "Campaigns" at bounding box center [547, 23] width 68 height 38
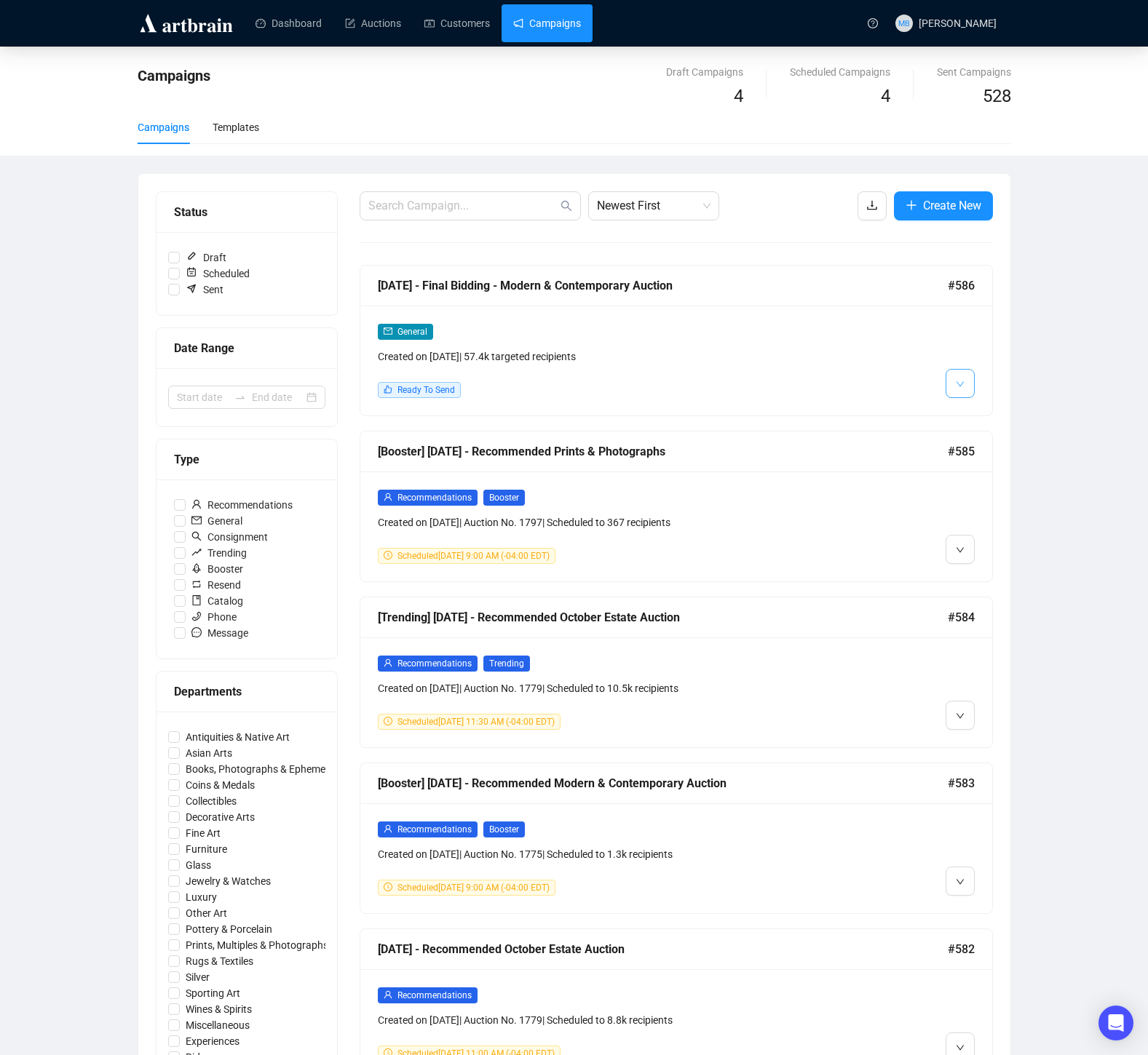
click at [963, 386] on icon "down" at bounding box center [960, 383] width 8 height 8
click at [987, 454] on span "Duplicate" at bounding box center [996, 461] width 43 height 16
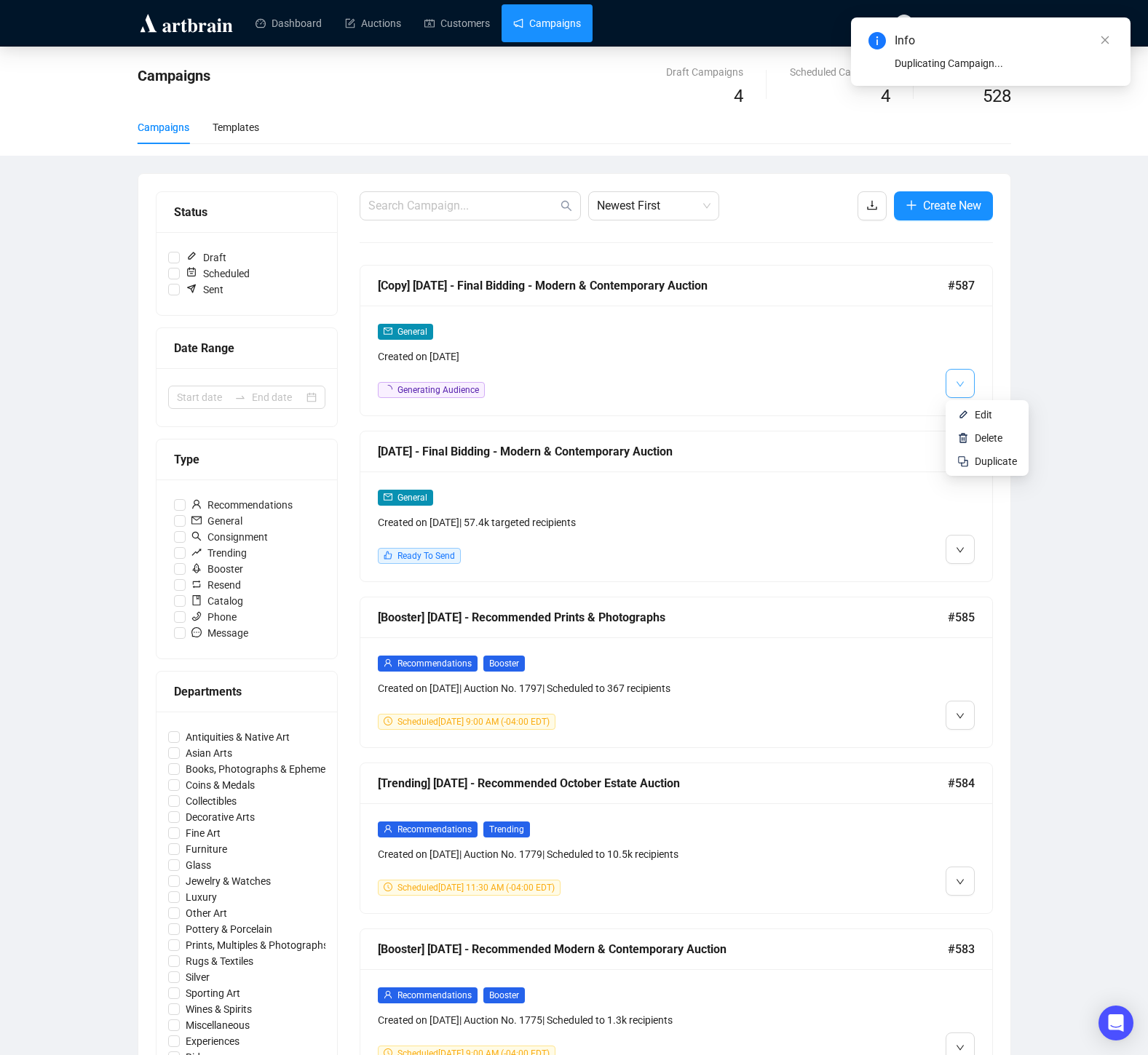
click at [966, 384] on button "button" at bounding box center [960, 383] width 29 height 29
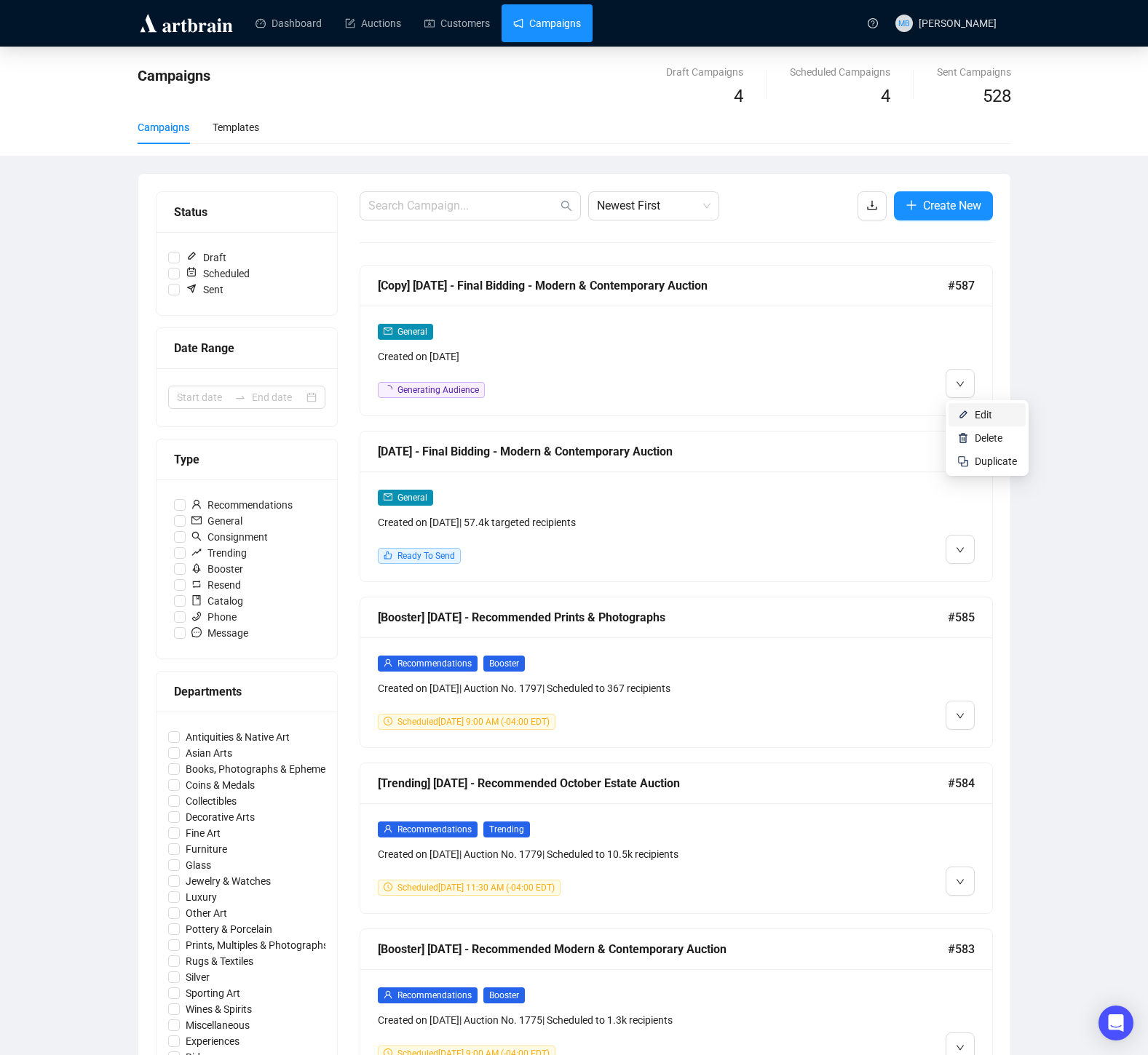
click at [975, 410] on span "Edit" at bounding box center [983, 415] width 18 height 12
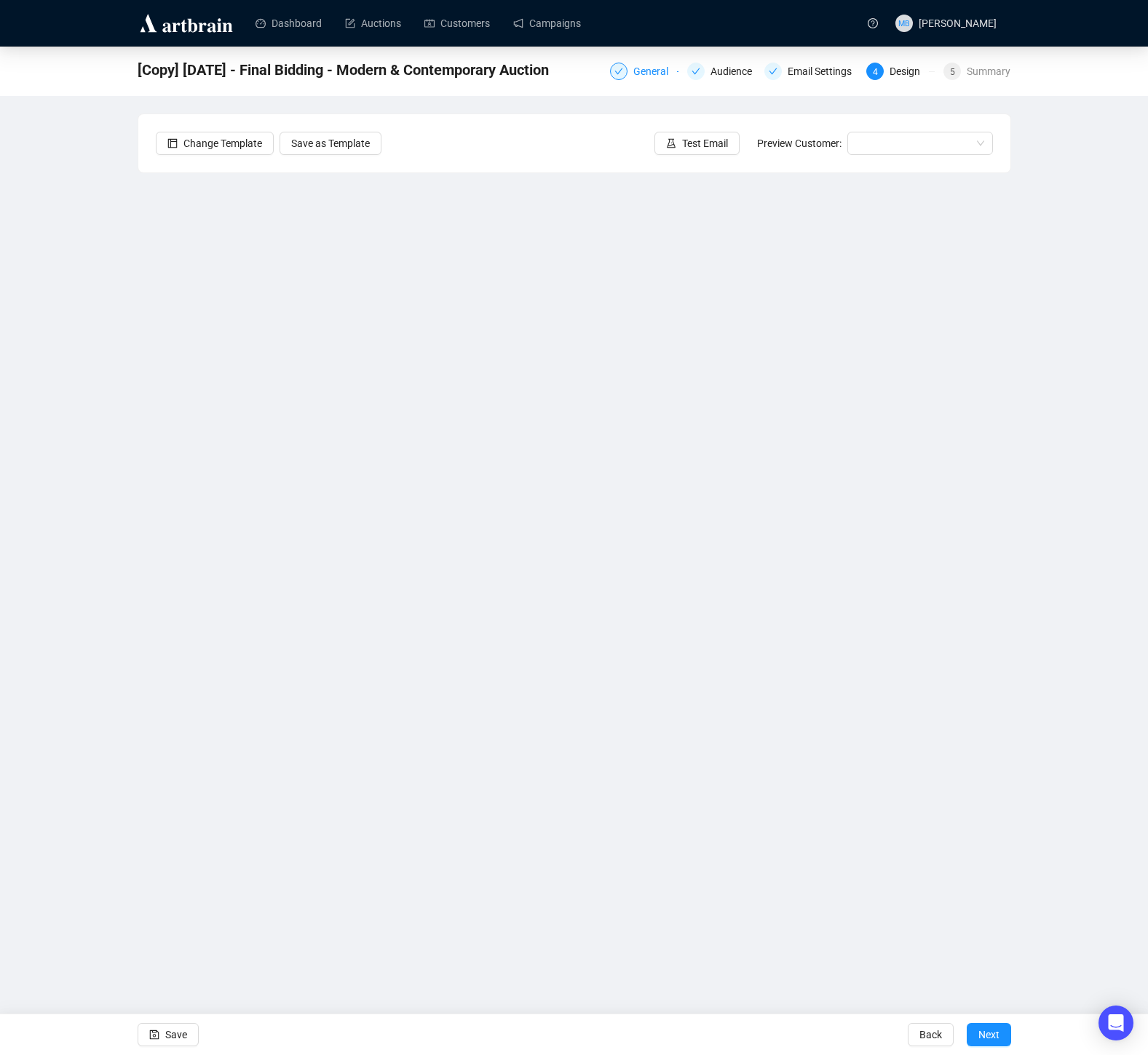
click at [621, 73] on div "General" at bounding box center [645, 71] width 69 height 18
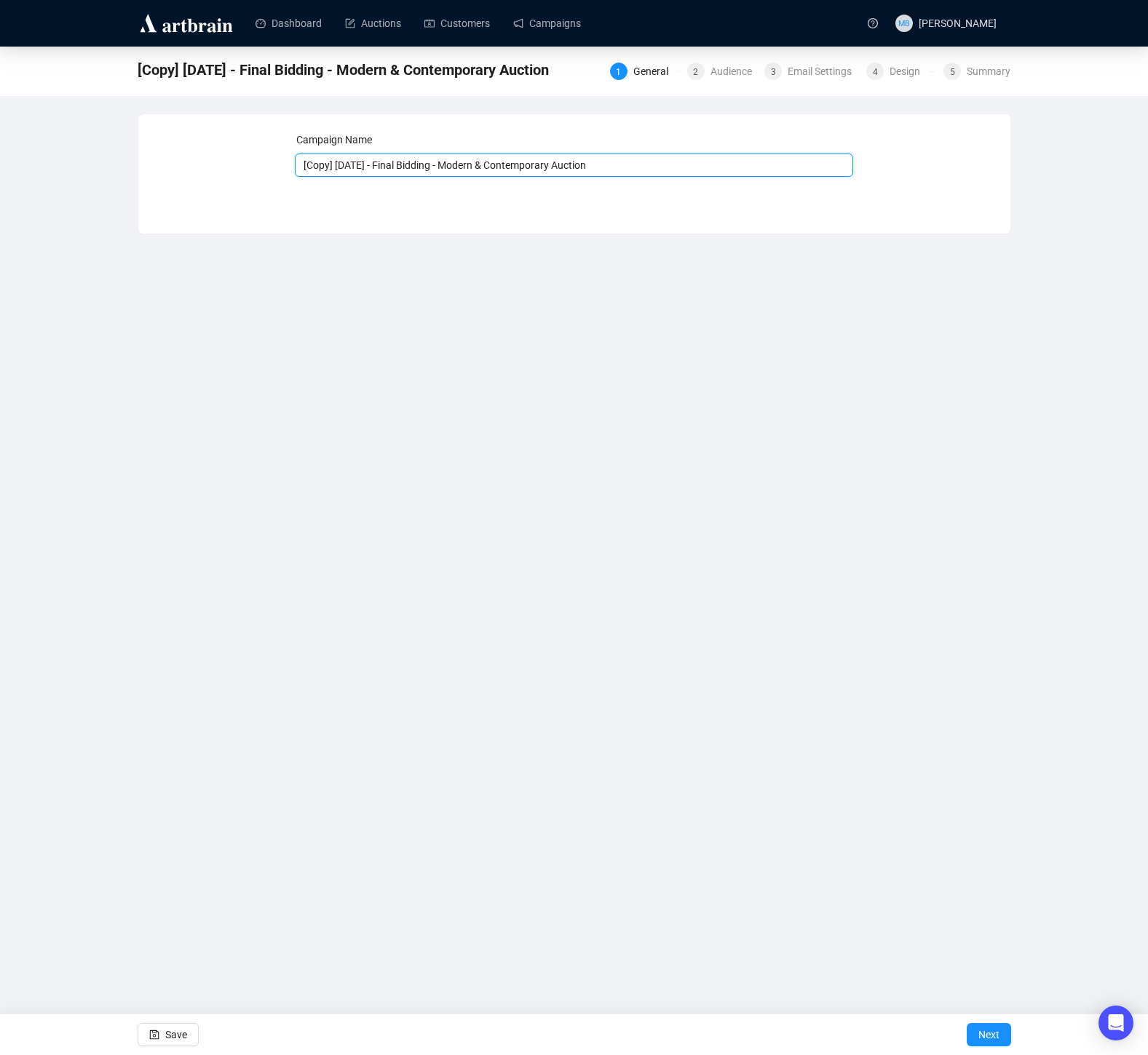
drag, startPoint x: 341, startPoint y: 165, endPoint x: 243, endPoint y: 161, distance: 98.1
click at [243, 161] on div "Campaign Name [Copy] [DATE] - Final Bidding - Modern & Contemporary Auction Sav…" at bounding box center [574, 163] width 838 height 63
click at [325, 166] on input "[DATE] - Final Bidding - Modern & Contemporary Auction" at bounding box center [574, 165] width 559 height 23
drag, startPoint x: 424, startPoint y: 166, endPoint x: 539, endPoint y: 166, distance: 115.0
click at [539, 166] on input "[DATE] - Final Bidding - Modern & Contemporary Auction" at bounding box center [574, 165] width 559 height 23
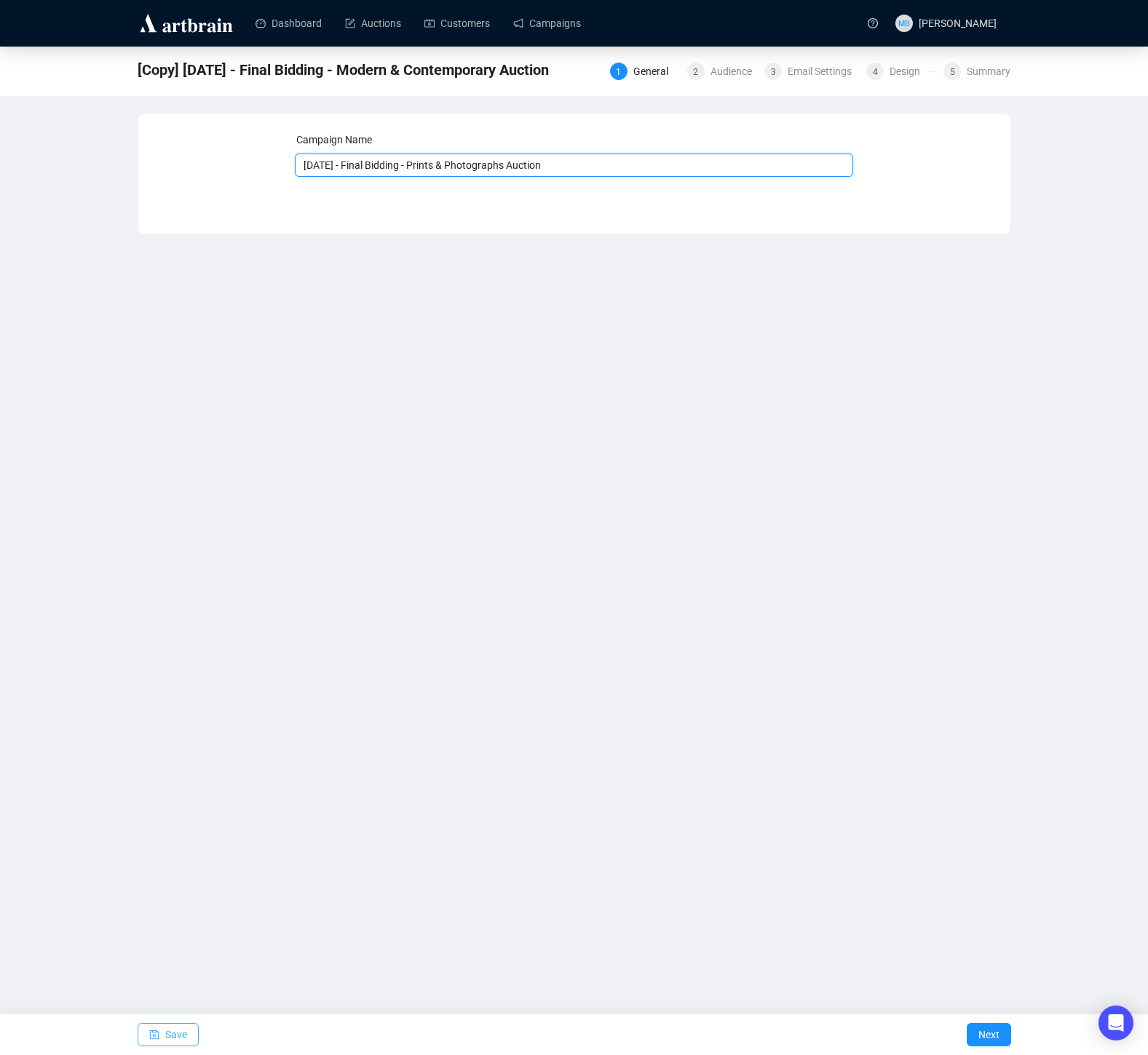
type input "[DATE] - Final Bidding - Prints & Photographs Auction"
click at [170, 1038] on span "Save" at bounding box center [176, 1035] width 22 height 41
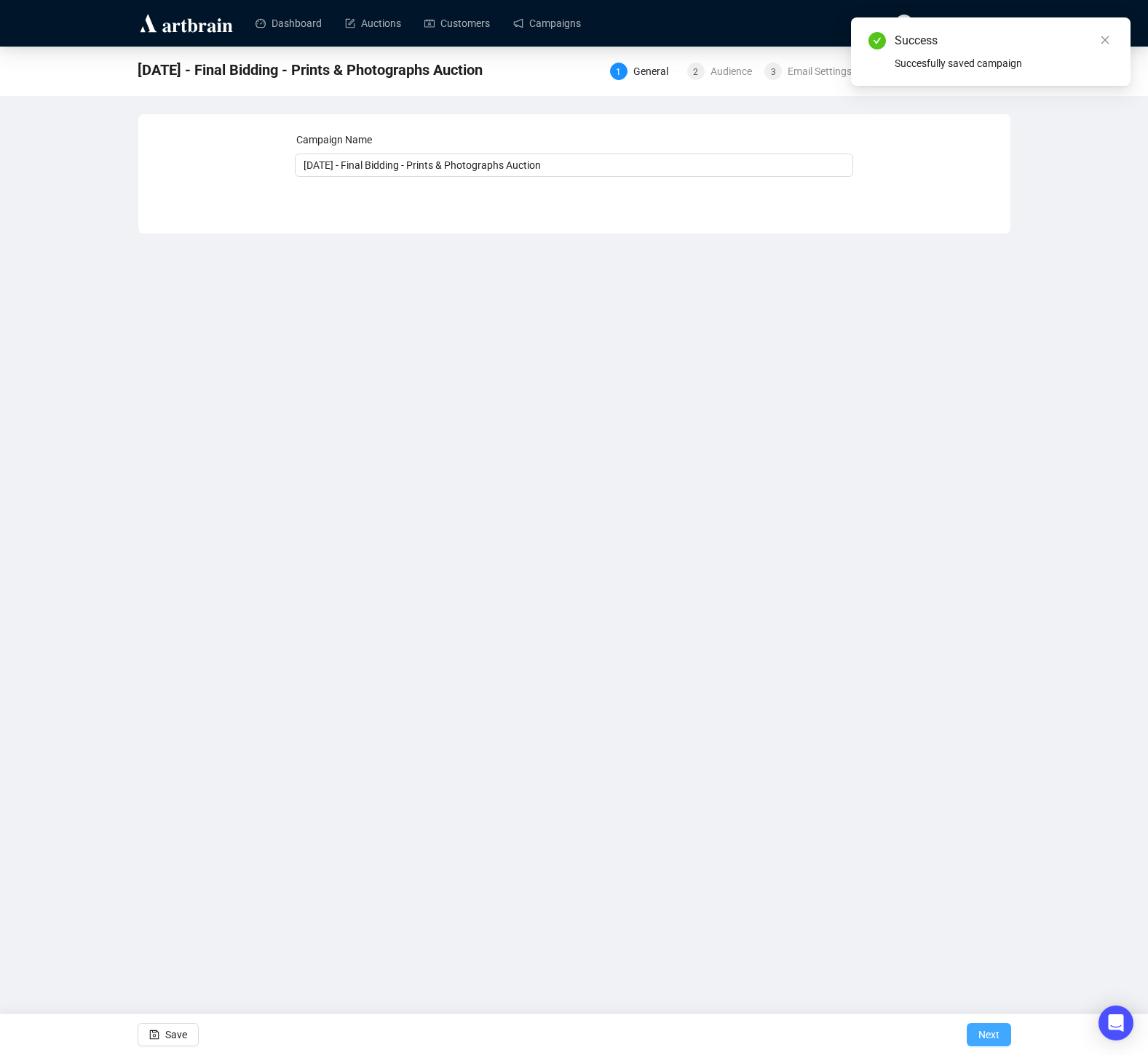
click at [990, 1028] on span "Next" at bounding box center [989, 1035] width 21 height 41
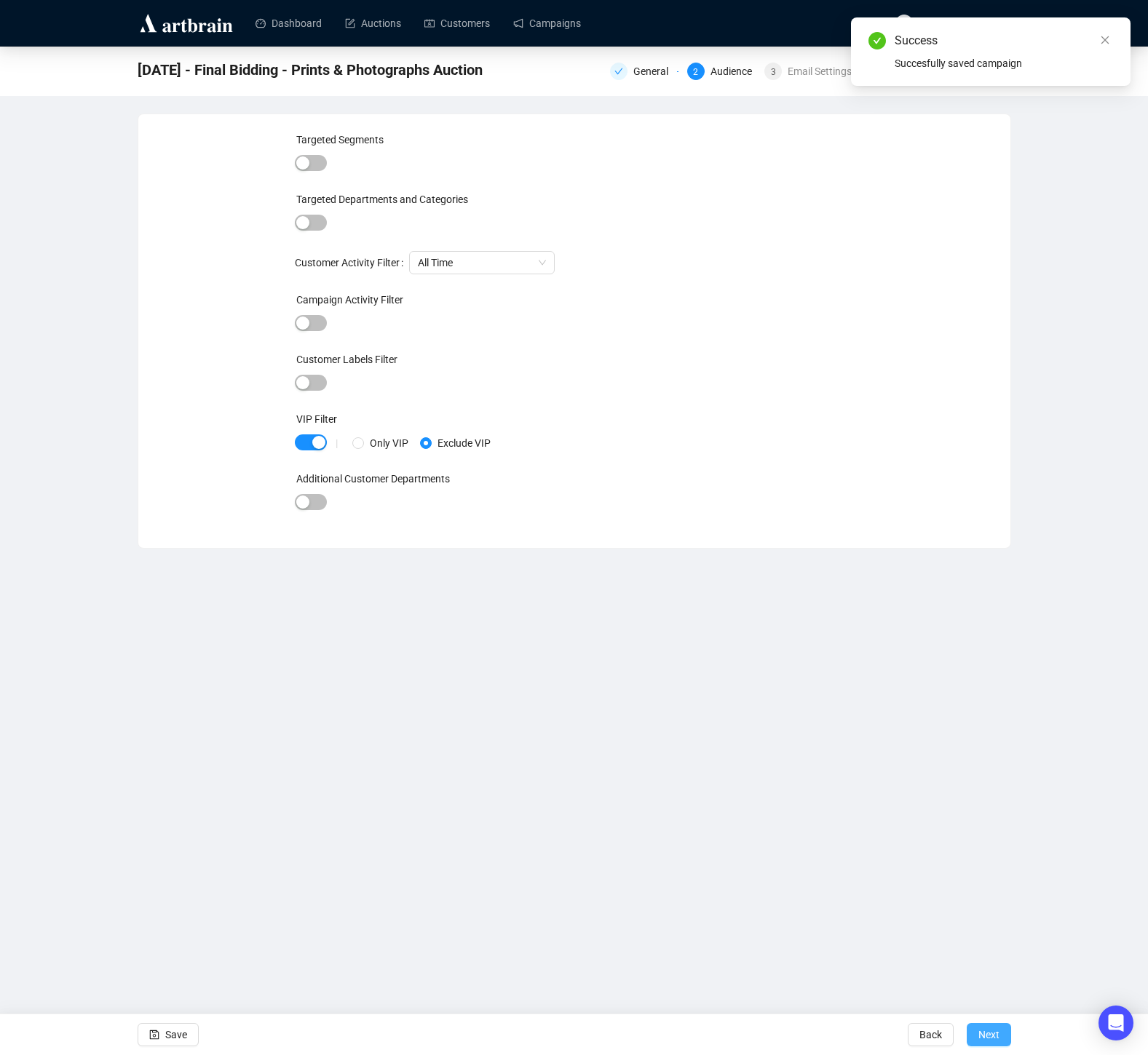
click at [990, 1028] on span "Next" at bounding box center [989, 1035] width 21 height 41
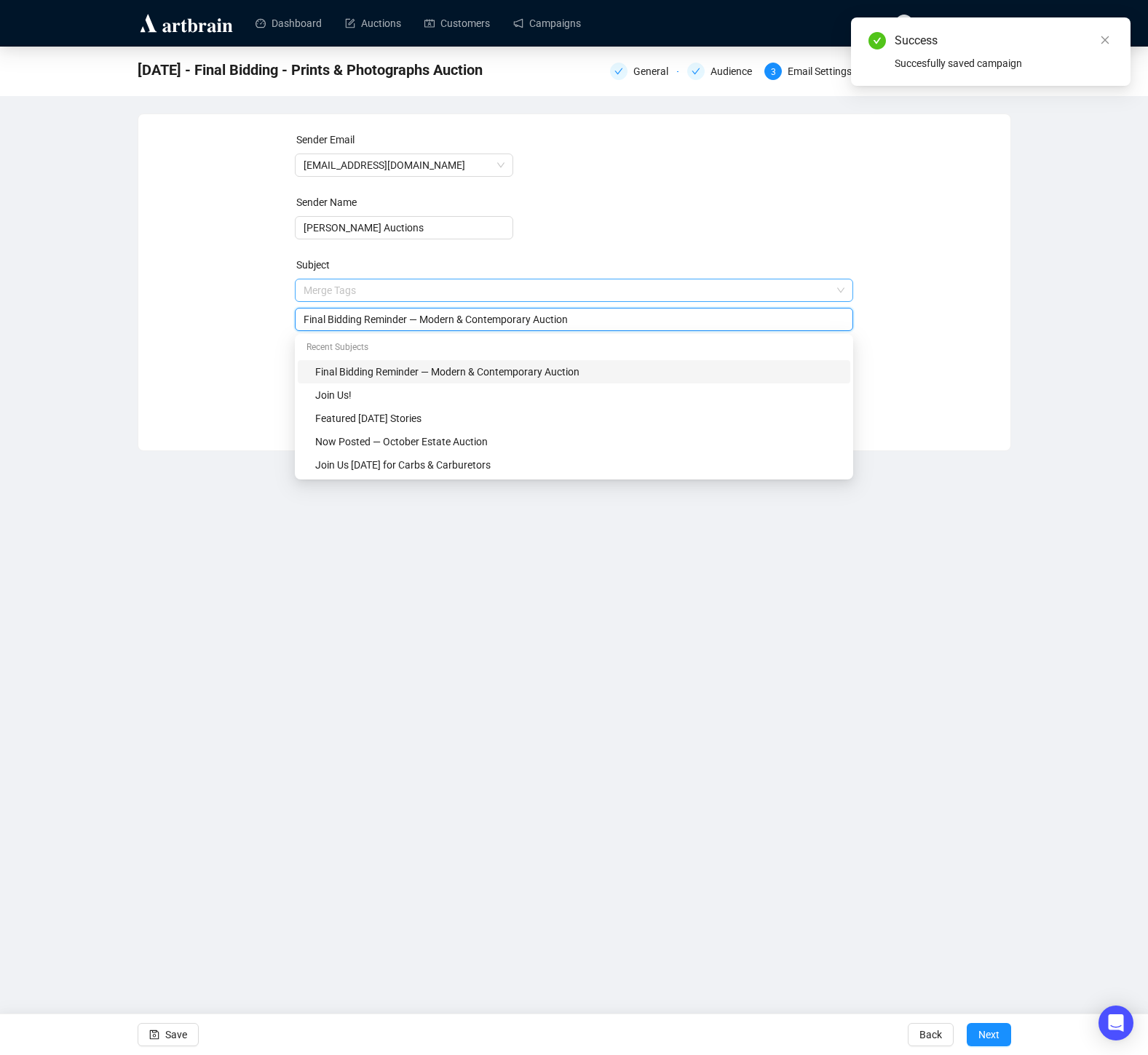
drag, startPoint x: 427, startPoint y: 292, endPoint x: 535, endPoint y: 295, distance: 108.0
click at [535, 295] on span "Merge Tags Final Bidding Reminder — Modern & Contemporary Auction" at bounding box center [574, 305] width 559 height 41
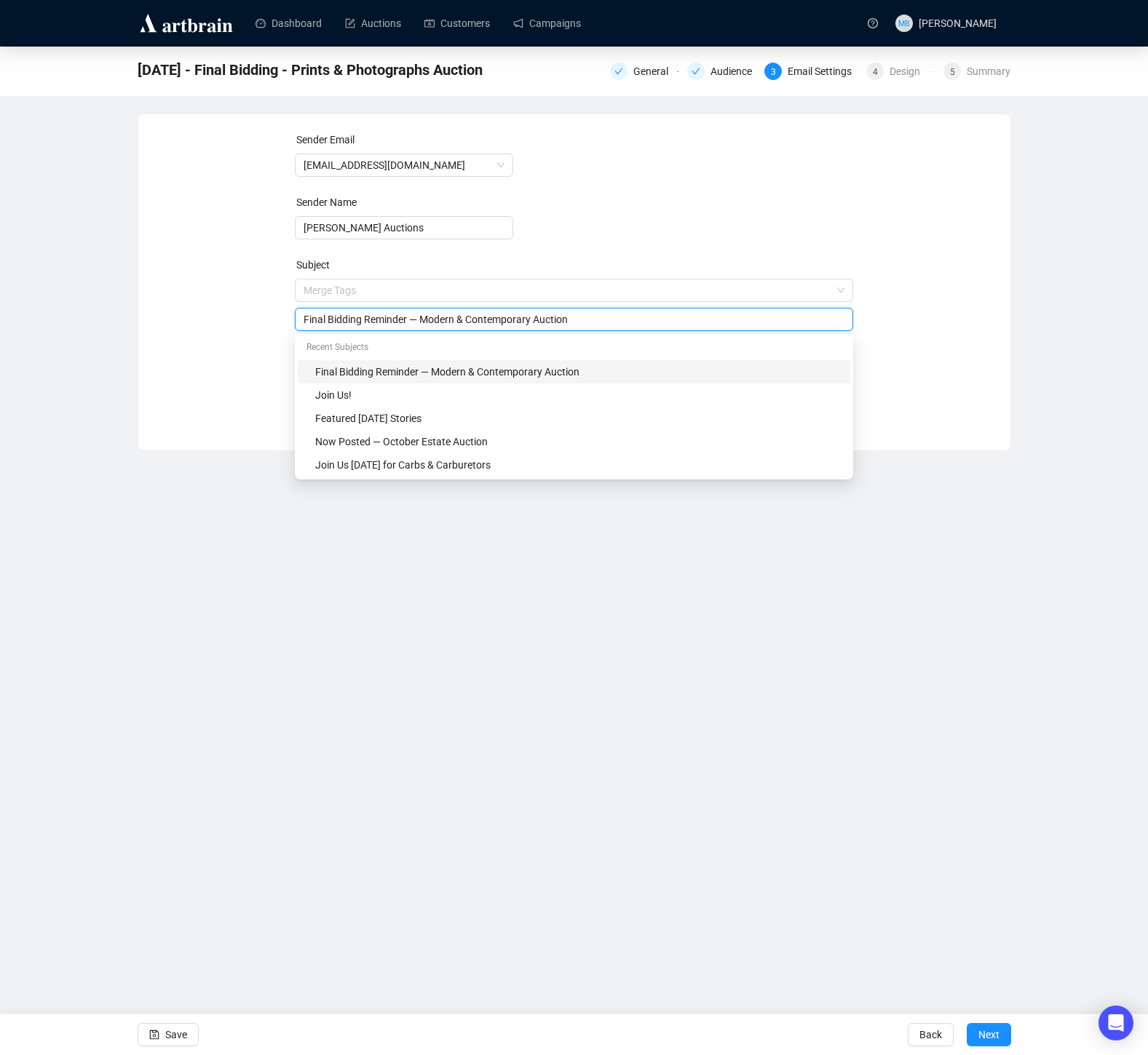
drag, startPoint x: 546, startPoint y: 317, endPoint x: 429, endPoint y: 315, distance: 117.0
click at [429, 315] on input "Final Bidding Reminder — Modern & Contemporary Auction" at bounding box center [574, 319] width 541 height 16
type input "Final Bidding Reminder — Prints & Photographs Auction"
click at [940, 364] on div "Sender Email [EMAIL_ADDRESS][DOMAIN_NAME] Sender Name [PERSON_NAME] Auctions Su…" at bounding box center [574, 271] width 838 height 280
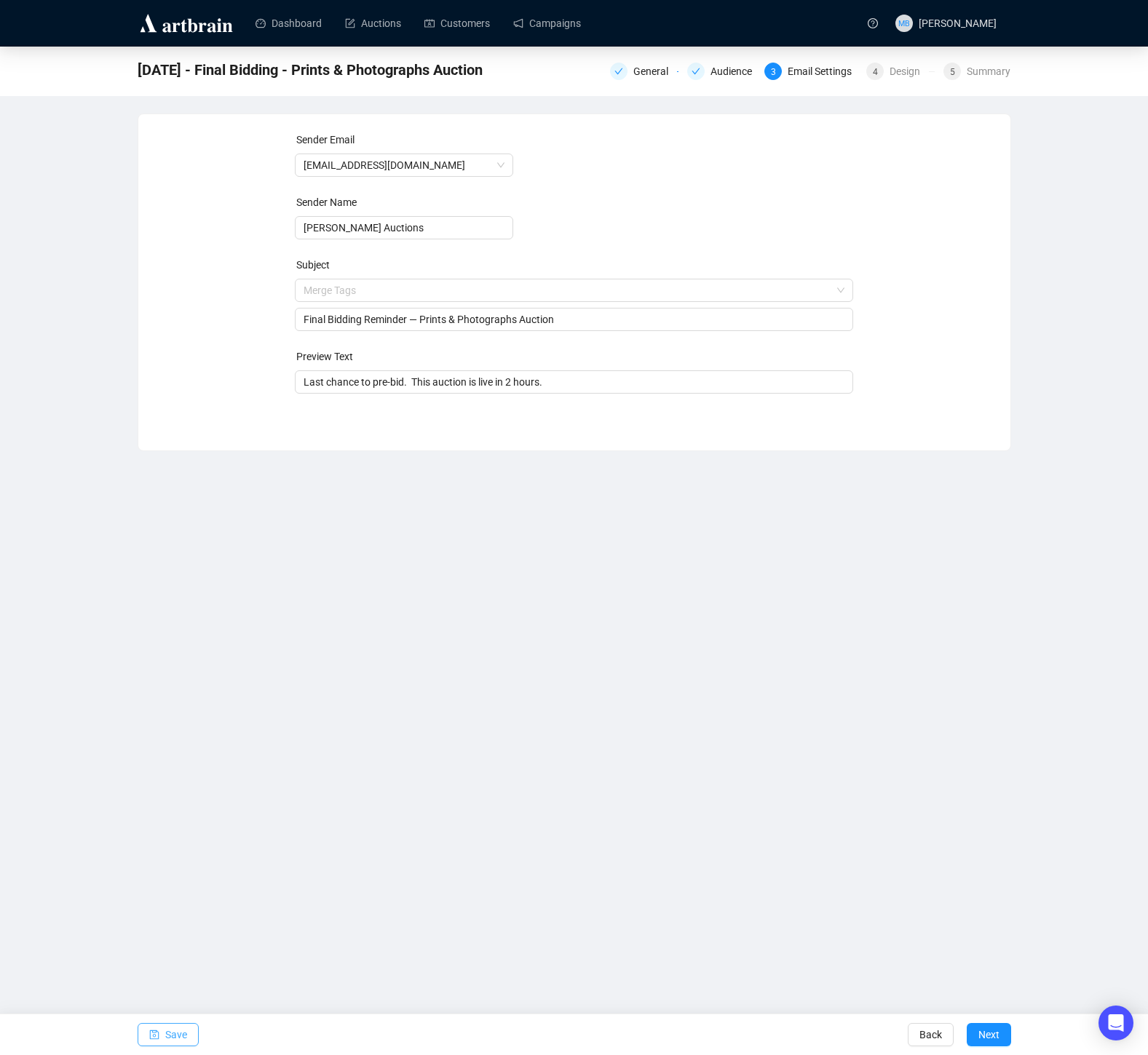
click at [192, 1034] on button "Save" at bounding box center [169, 1035] width 61 height 23
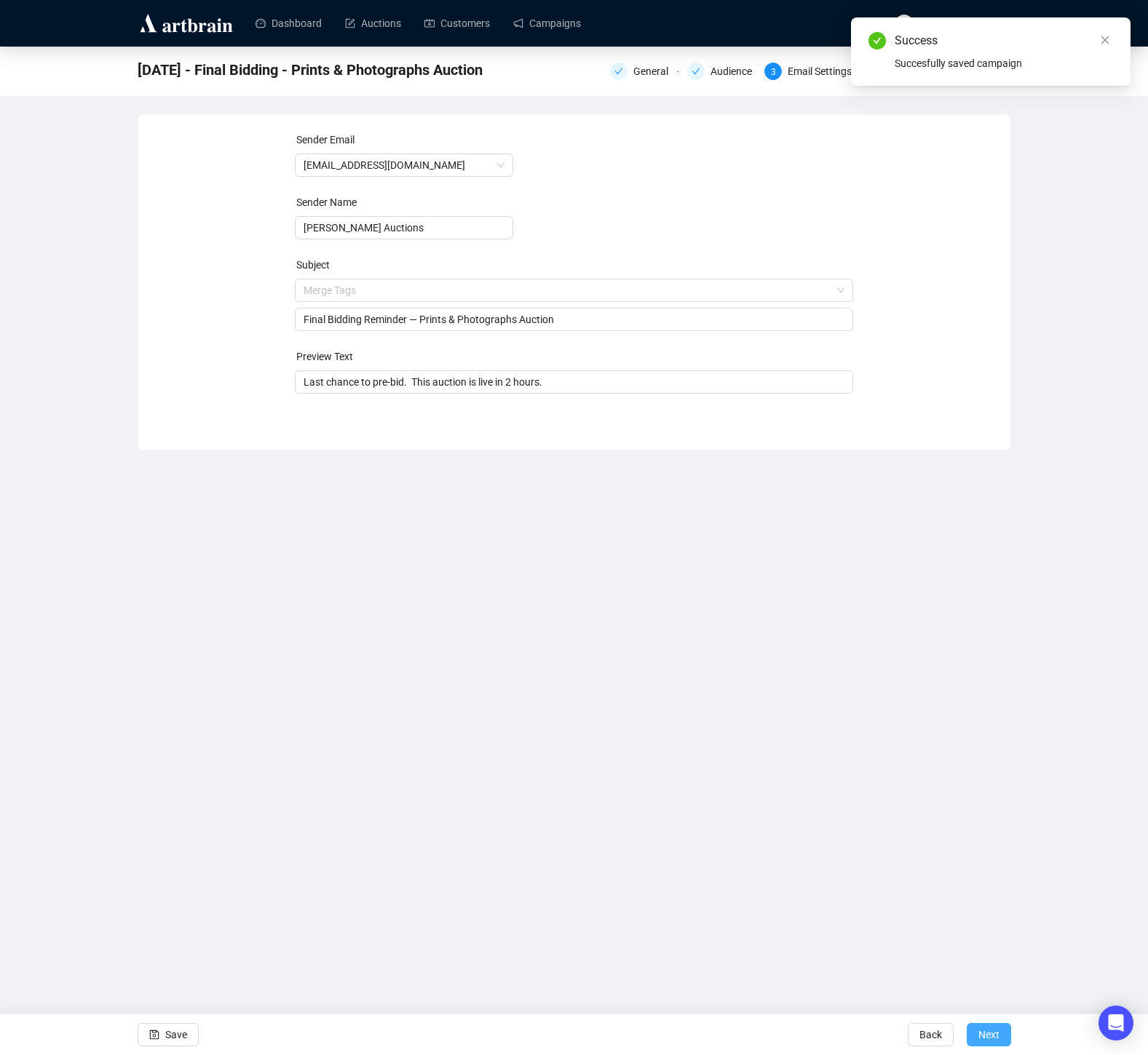
click at [995, 1024] on span "Next" at bounding box center [989, 1035] width 21 height 41
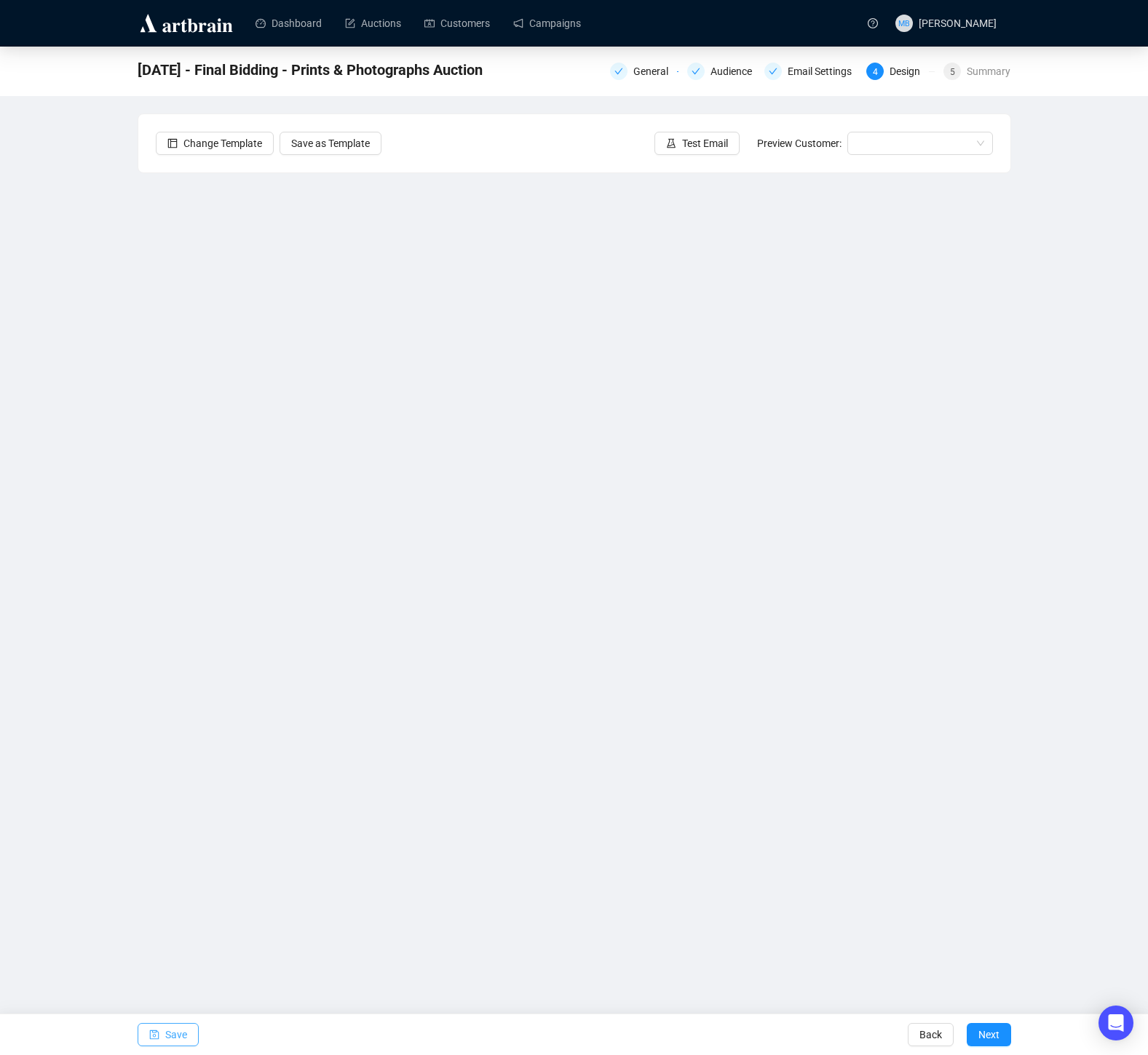
click at [183, 1035] on span "Save" at bounding box center [176, 1035] width 22 height 41
click at [175, 1034] on span "Save" at bounding box center [176, 1035] width 22 height 41
click at [699, 144] on span "Test Email" at bounding box center [705, 143] width 46 height 16
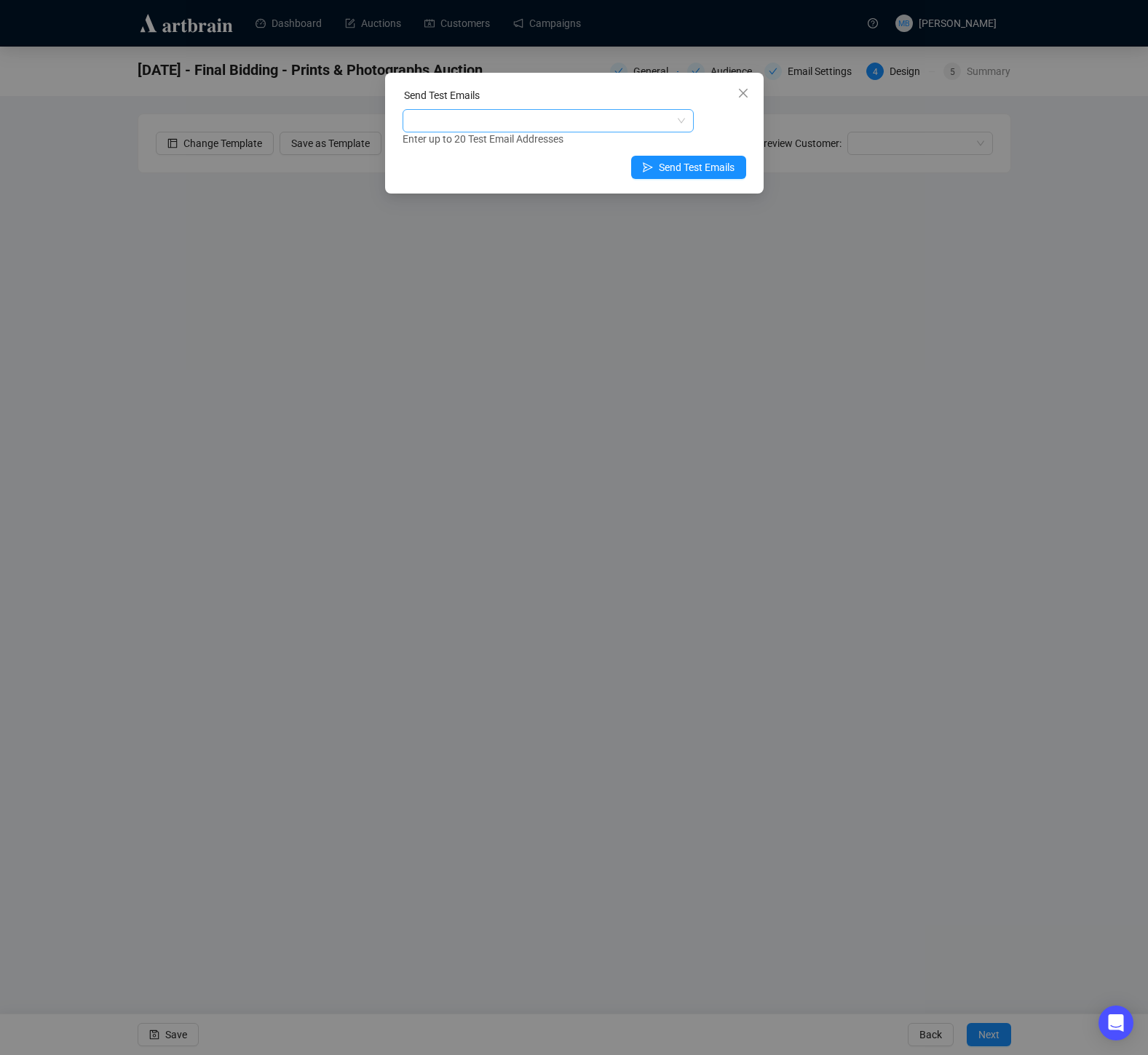
click at [546, 123] on div at bounding box center [541, 120] width 271 height 20
type input "laure"
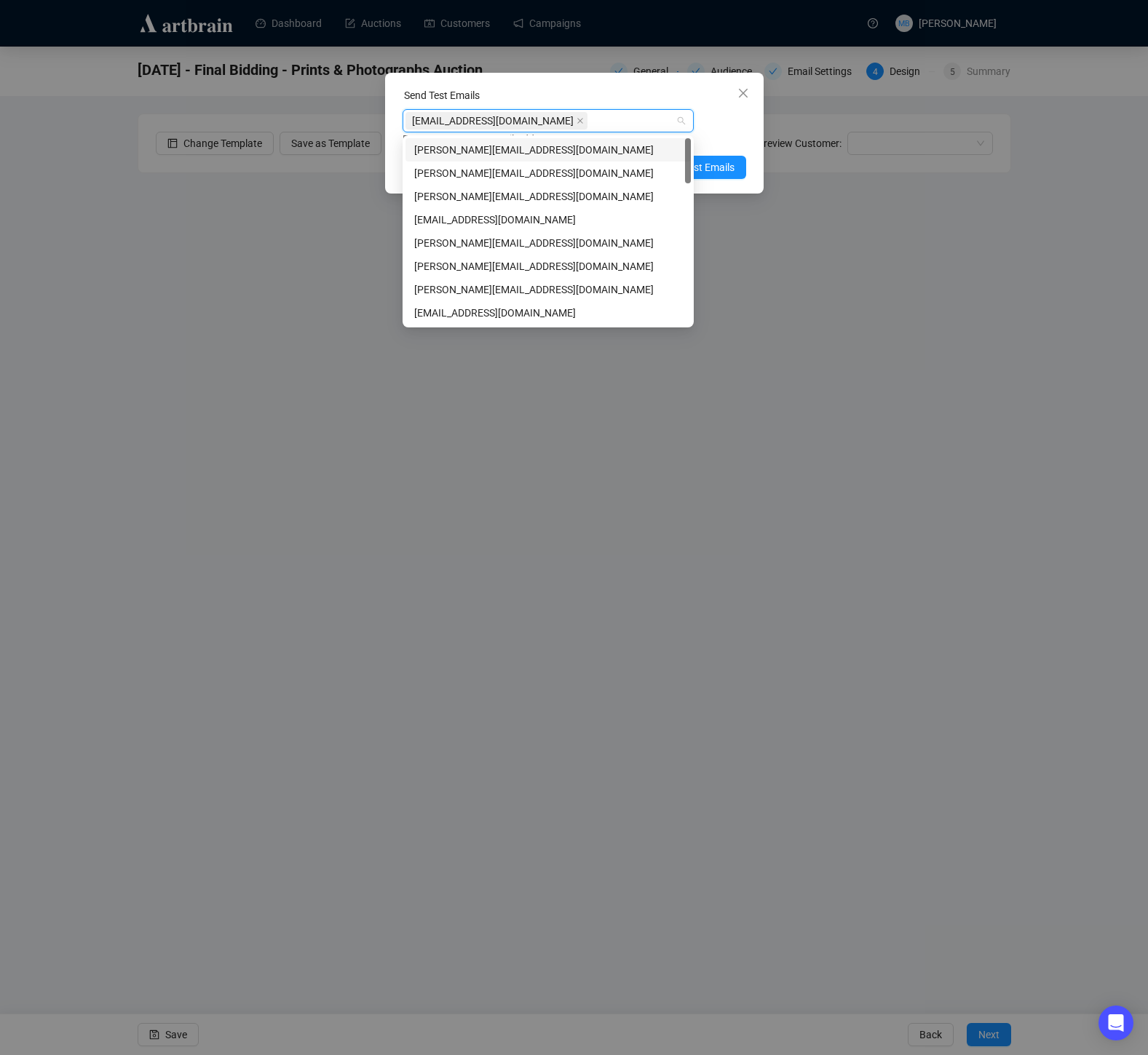
drag, startPoint x: 741, startPoint y: 123, endPoint x: 735, endPoint y: 151, distance: 28.6
click at [741, 123] on div "[EMAIL_ADDRESS][DOMAIN_NAME] Enter up to 20 Test Email Addresses" at bounding box center [574, 128] width 344 height 38
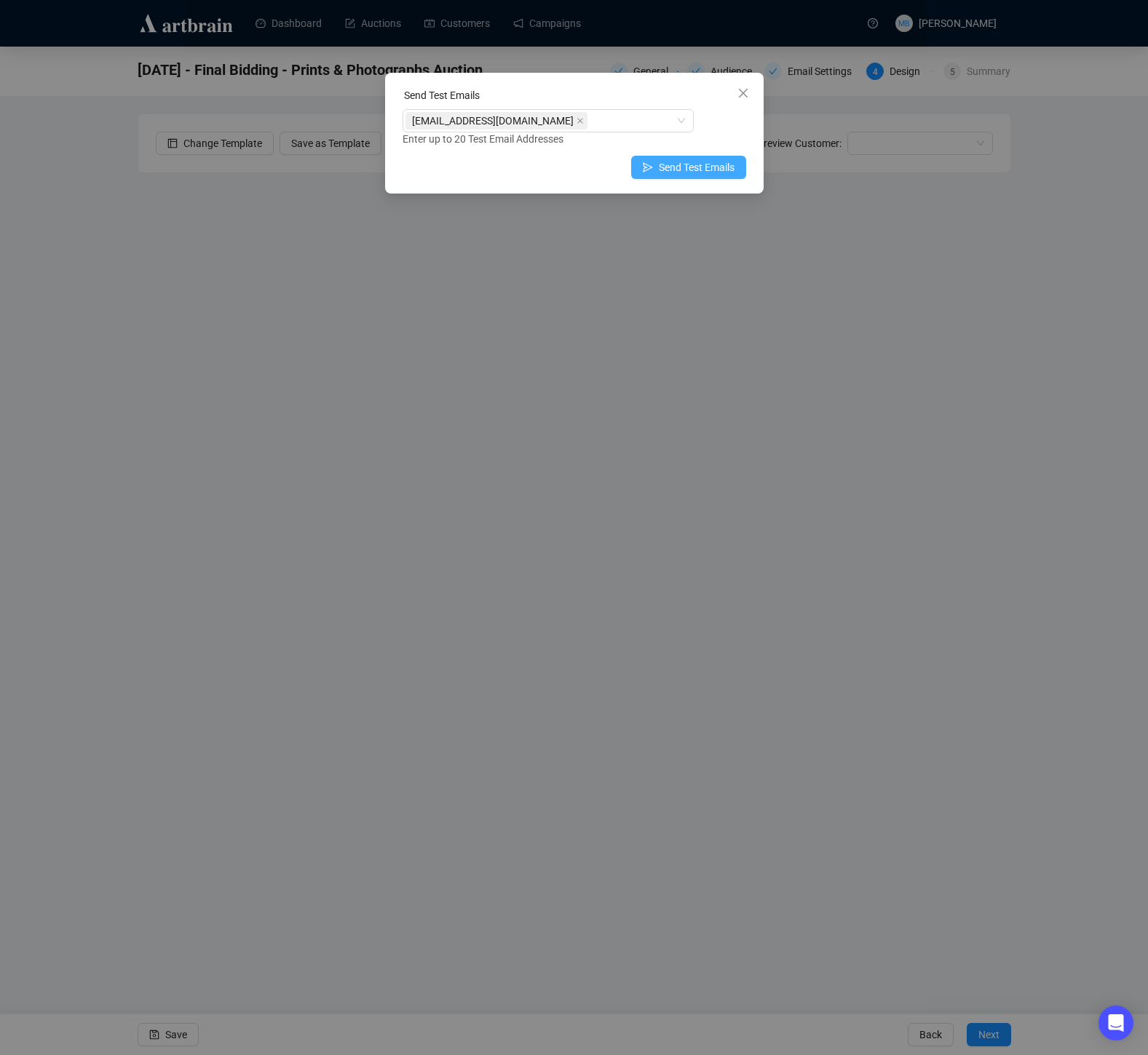
click at [704, 169] on span "Send Test Emails" at bounding box center [697, 167] width 76 height 16
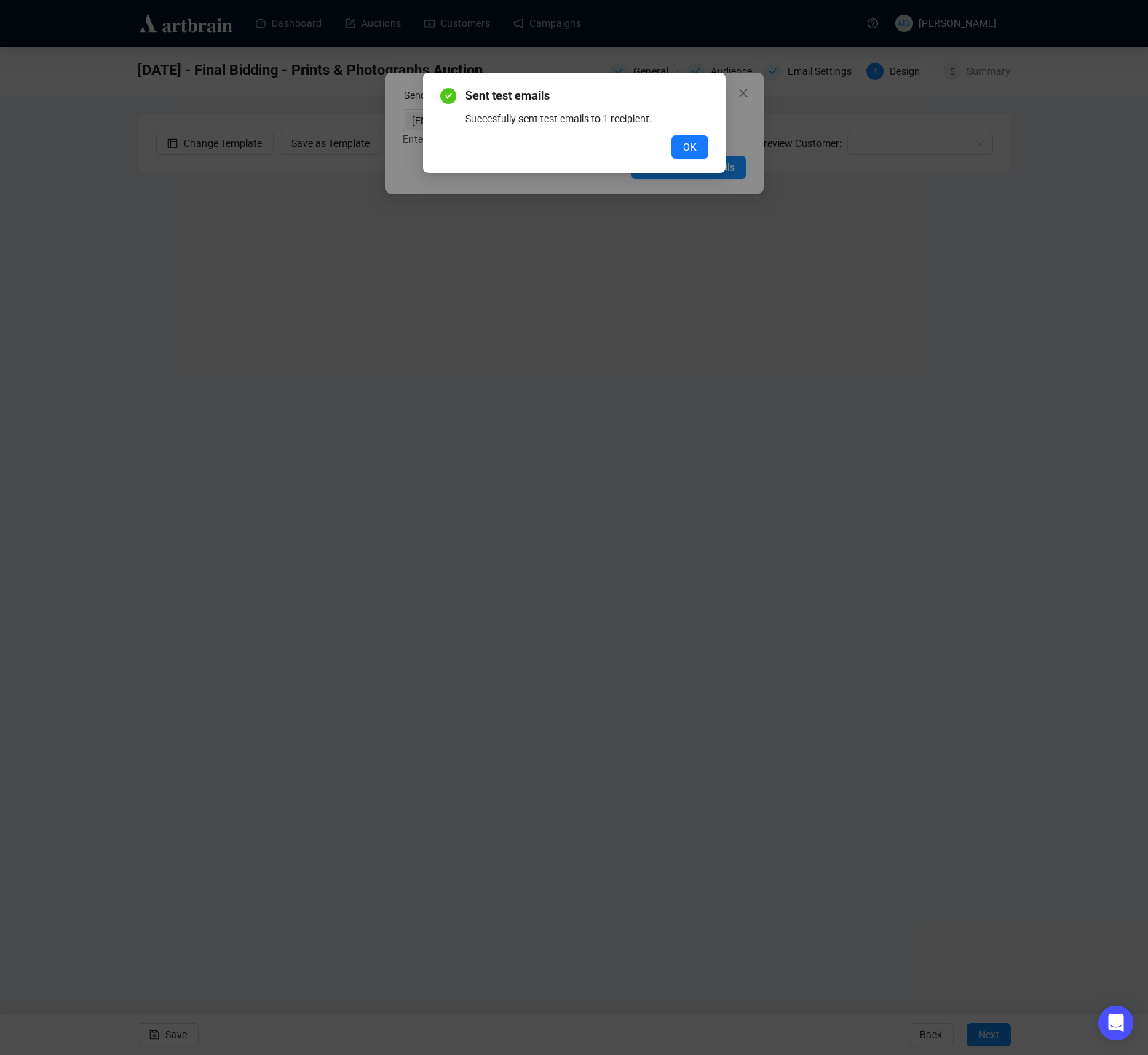
click at [689, 138] on button "OK" at bounding box center [690, 146] width 37 height 23
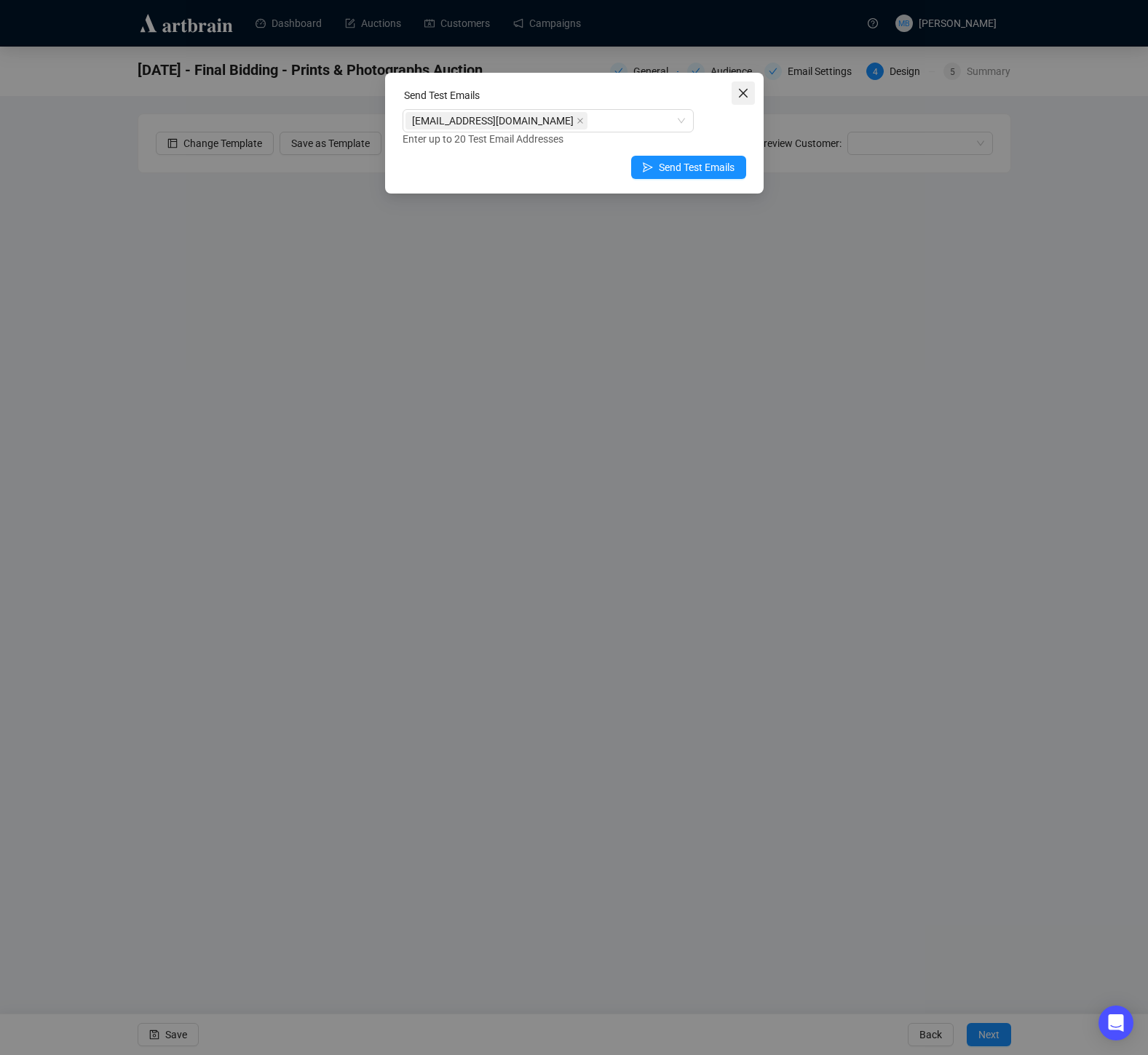
click at [751, 96] on span "Close" at bounding box center [743, 93] width 23 height 12
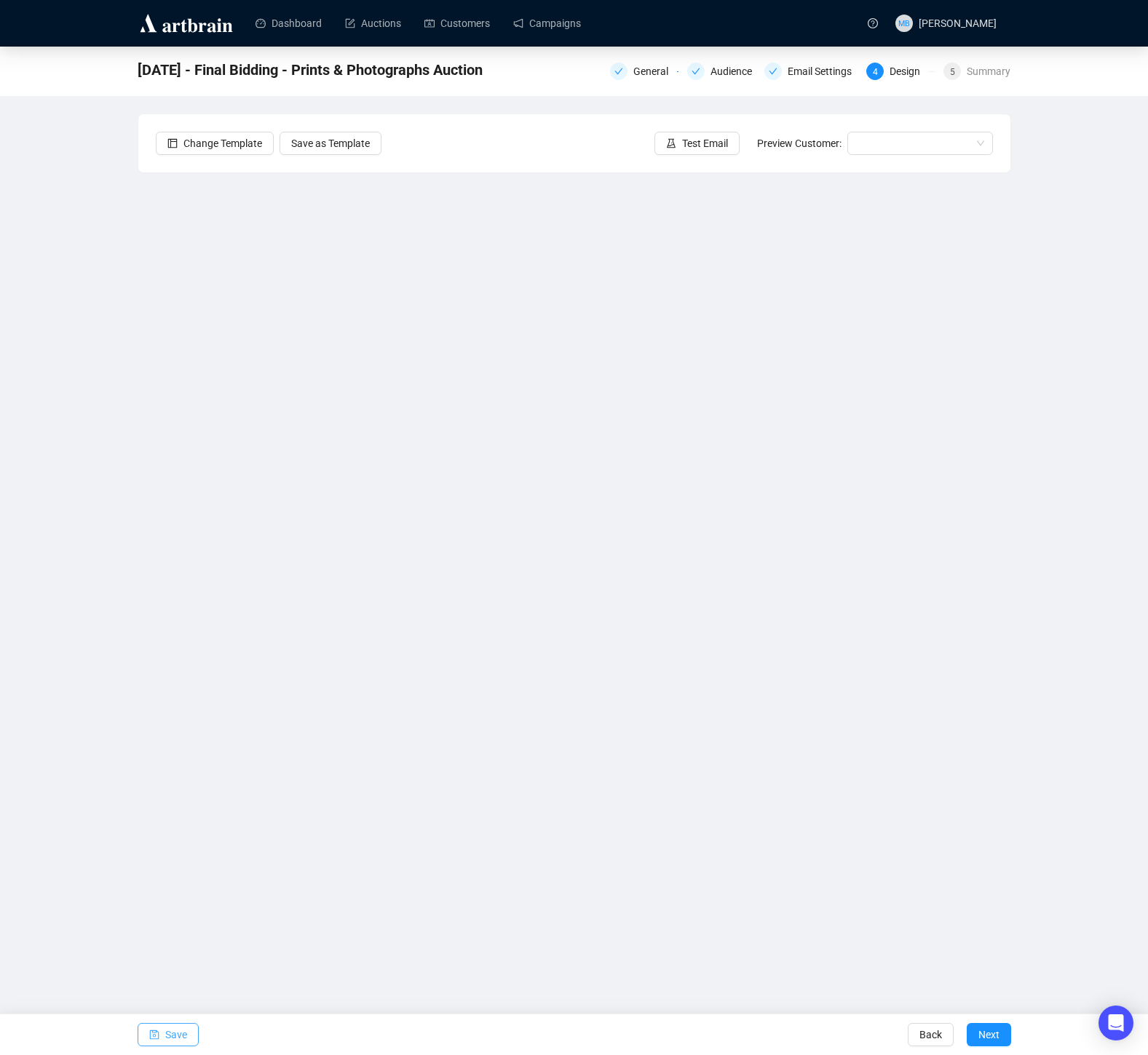
click at [177, 1039] on span "Save" at bounding box center [176, 1035] width 22 height 41
click at [175, 1032] on span "Save" at bounding box center [176, 1035] width 22 height 41
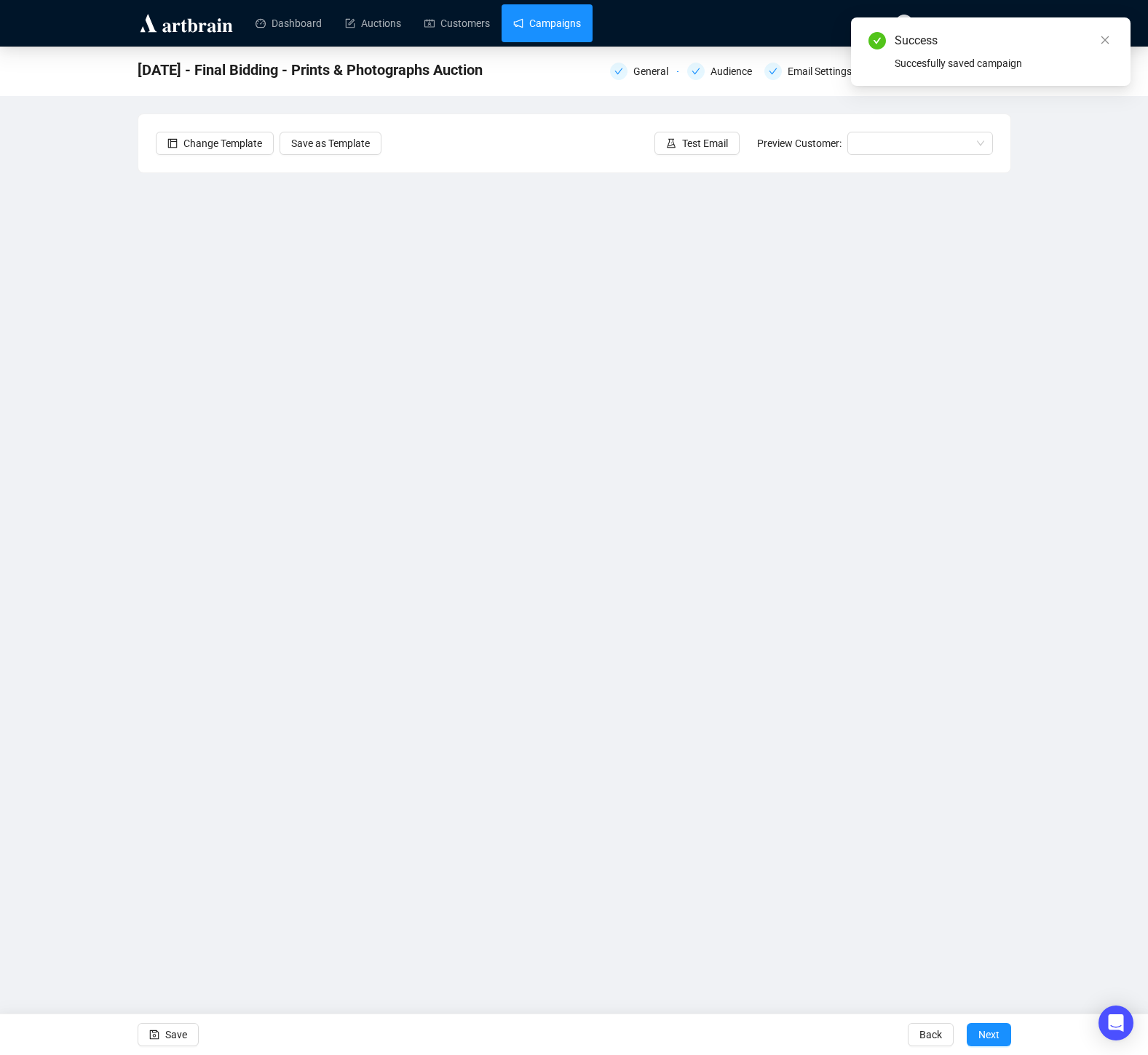
click at [544, 20] on link "Campaigns" at bounding box center [547, 23] width 68 height 38
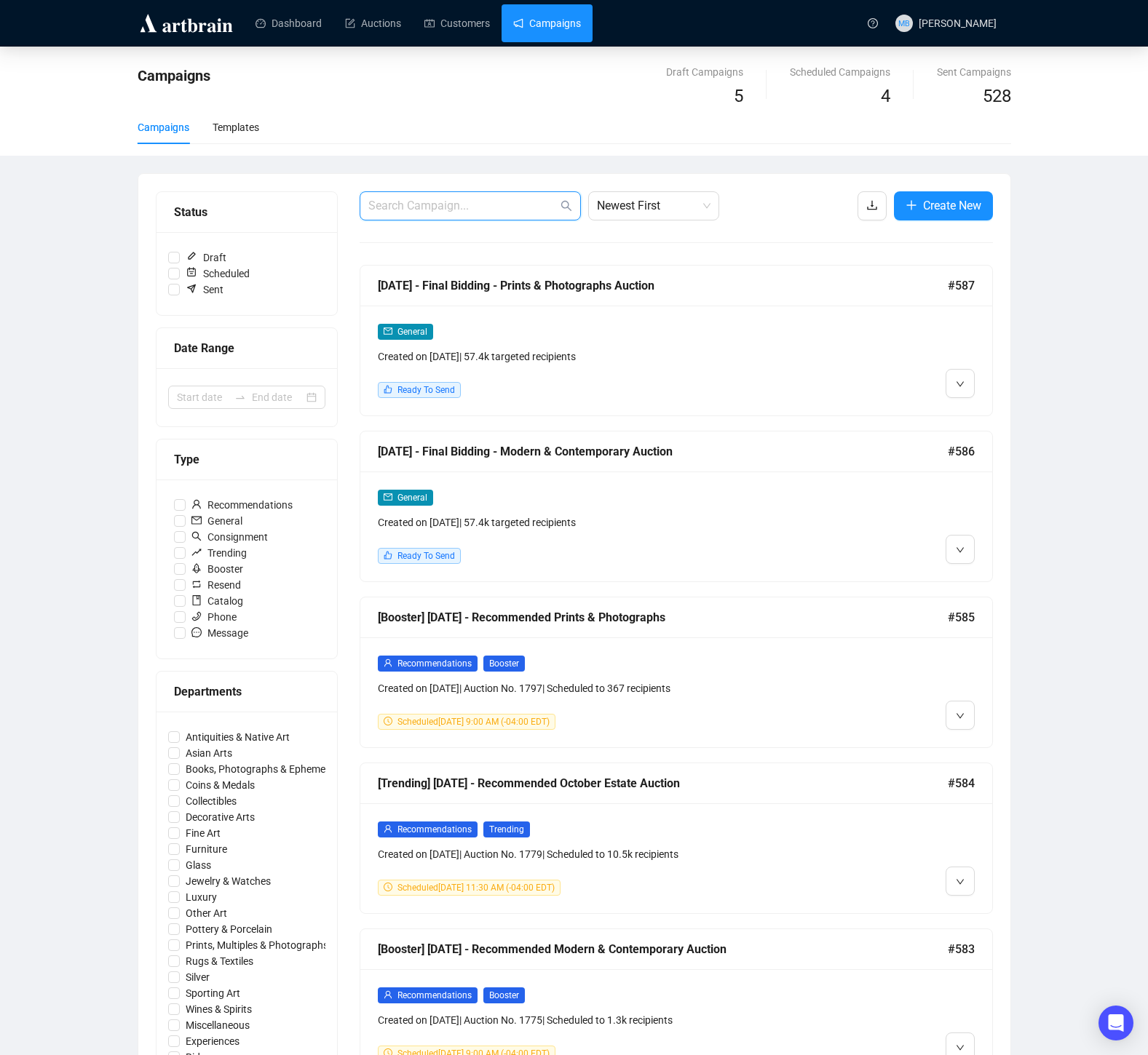
click at [499, 212] on input "text" at bounding box center [463, 206] width 189 height 18
type input "now posted"
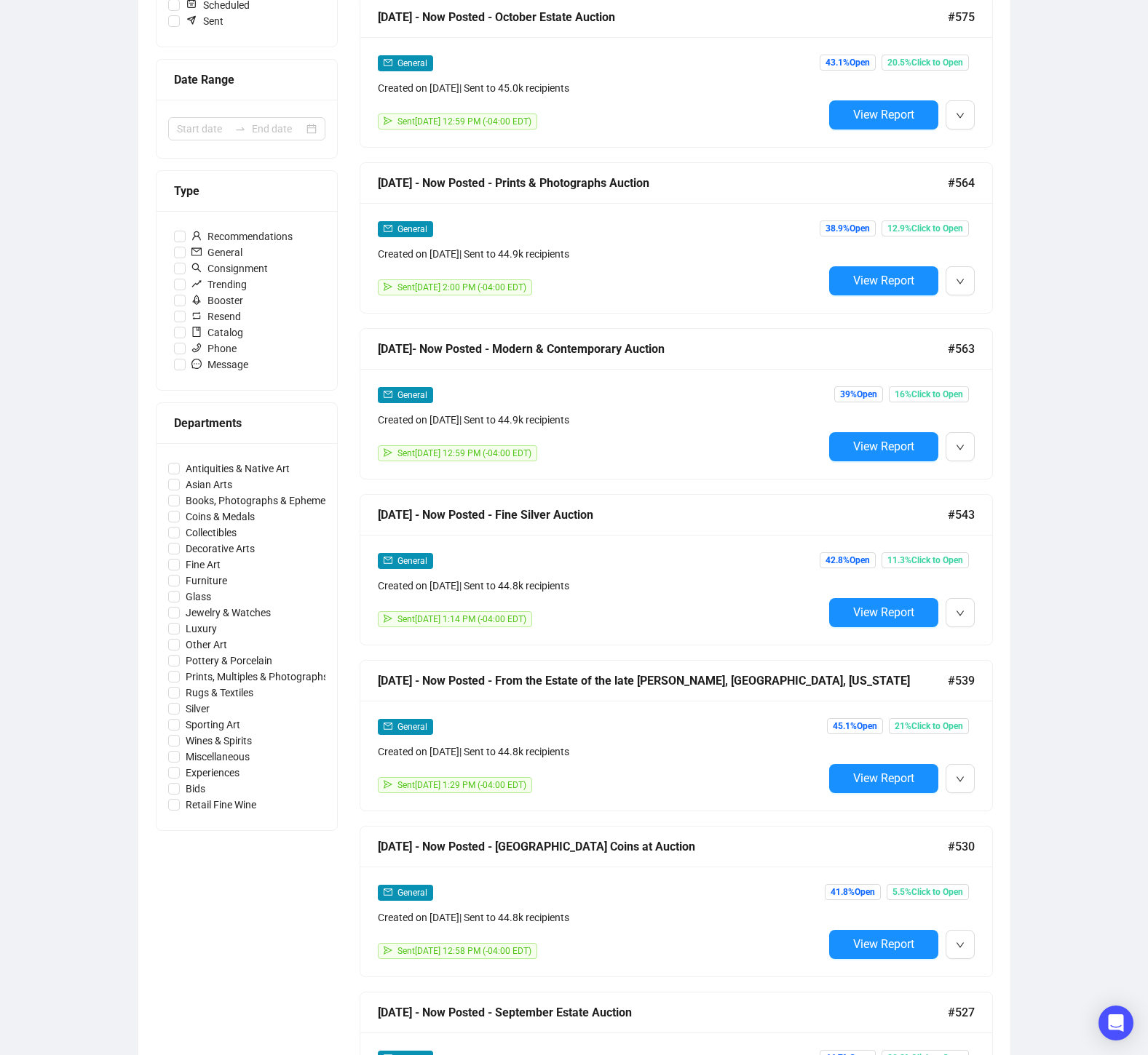
scroll to position [270, 0]
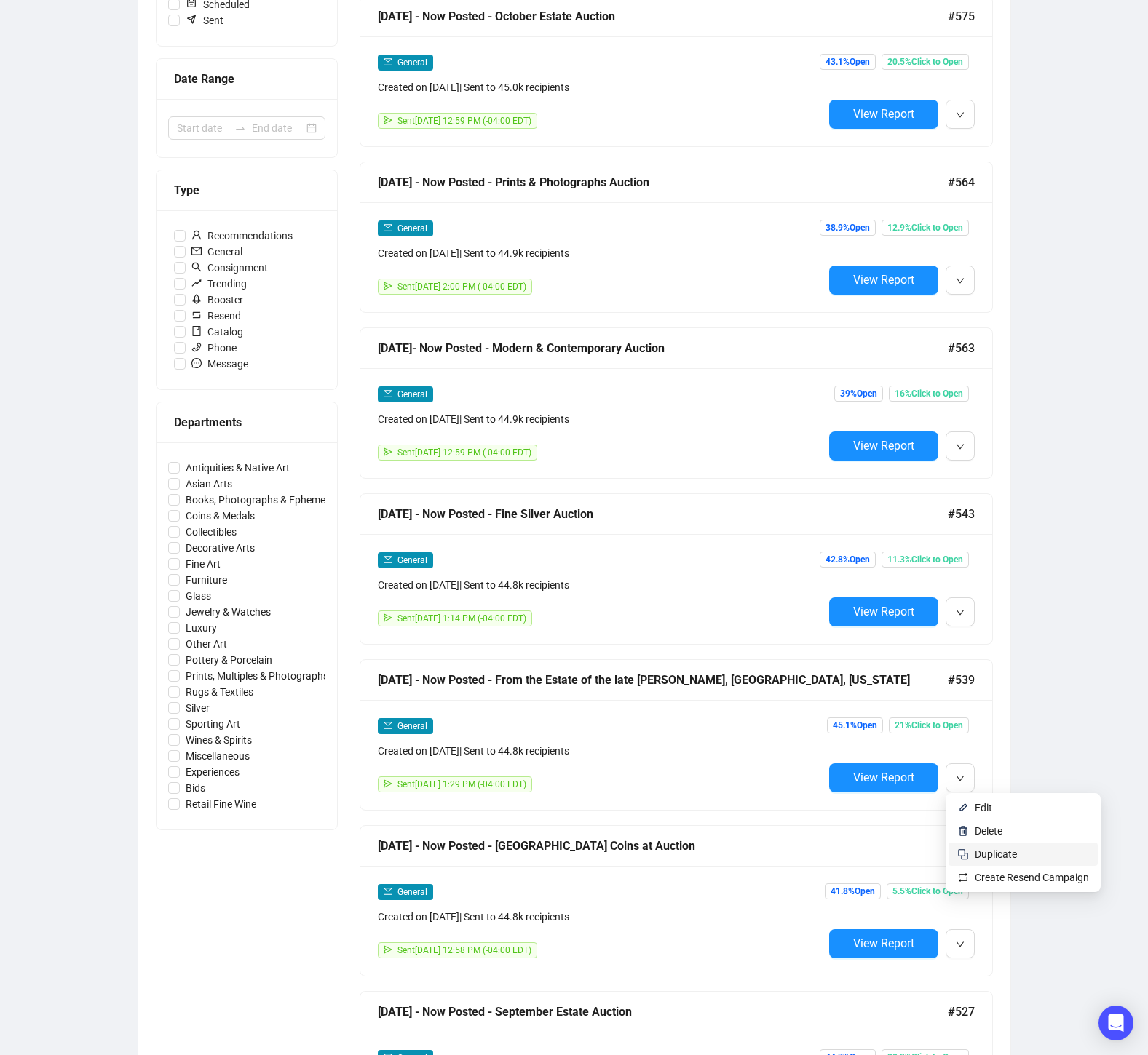
click at [996, 849] on span "Duplicate" at bounding box center [996, 854] width 43 height 12
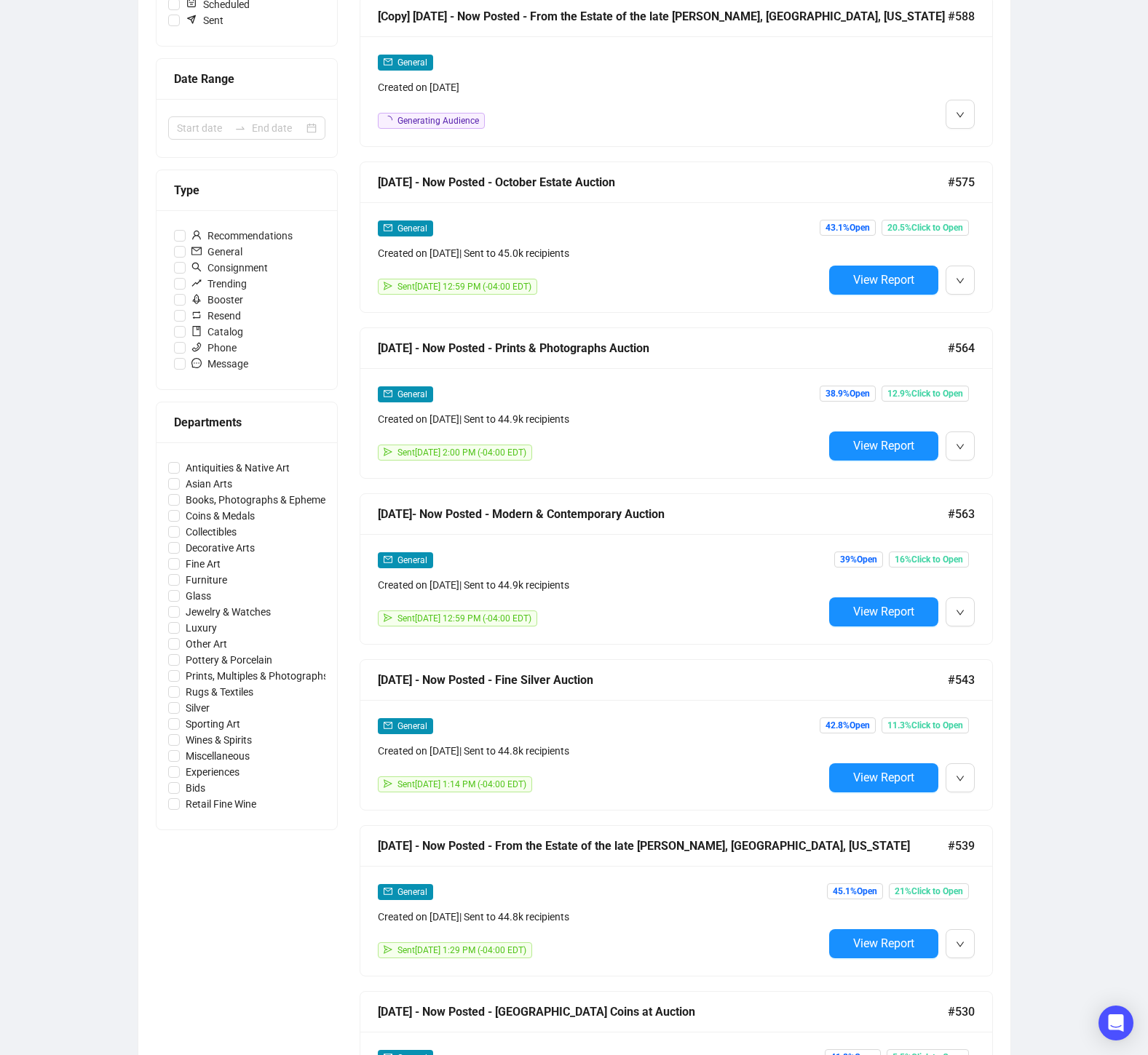
scroll to position [0, 0]
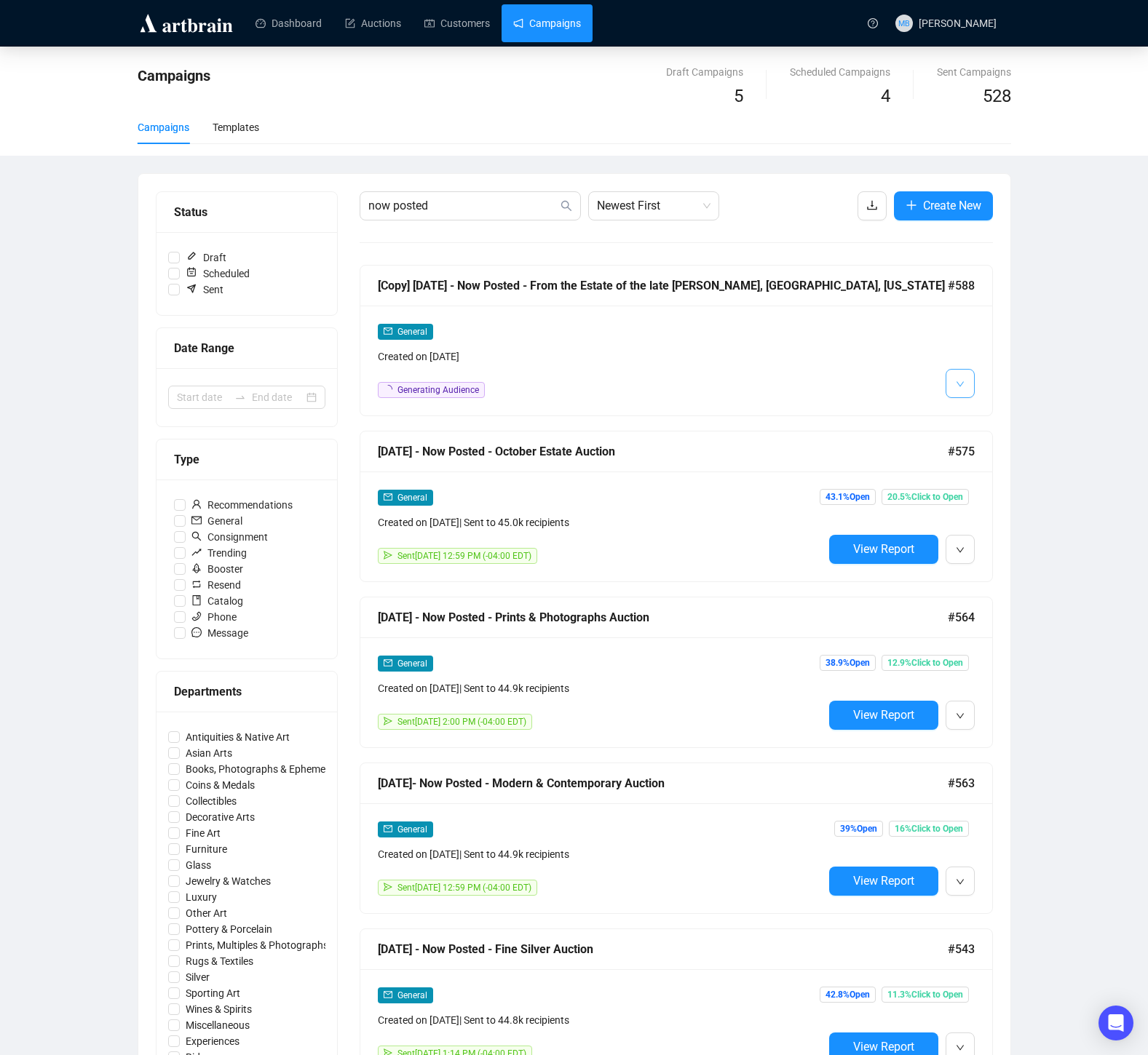
click at [957, 385] on icon "down" at bounding box center [960, 383] width 8 height 8
click at [976, 416] on span "Edit" at bounding box center [983, 415] width 18 height 12
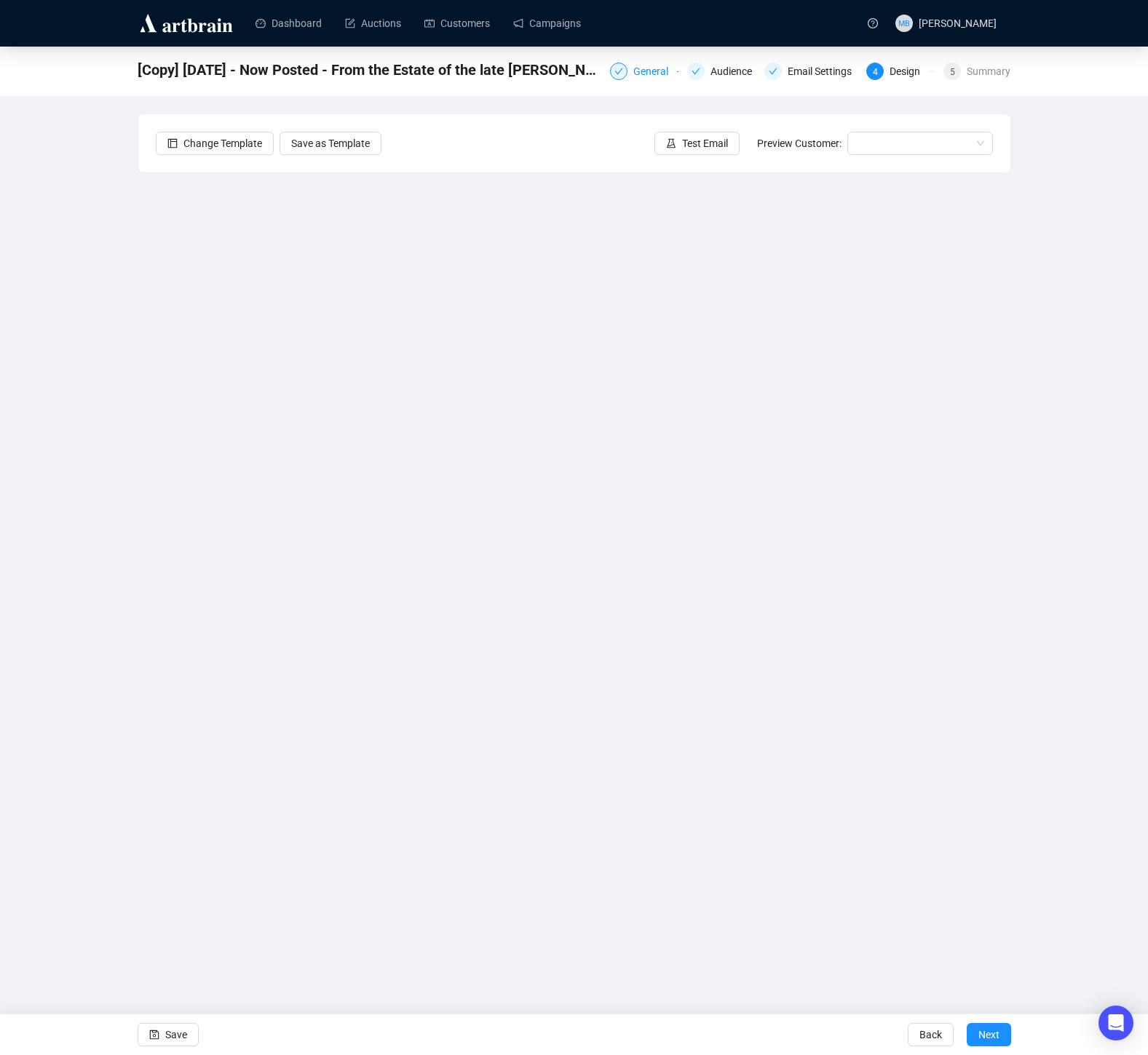
click at [634, 68] on div "General" at bounding box center [655, 71] width 44 height 18
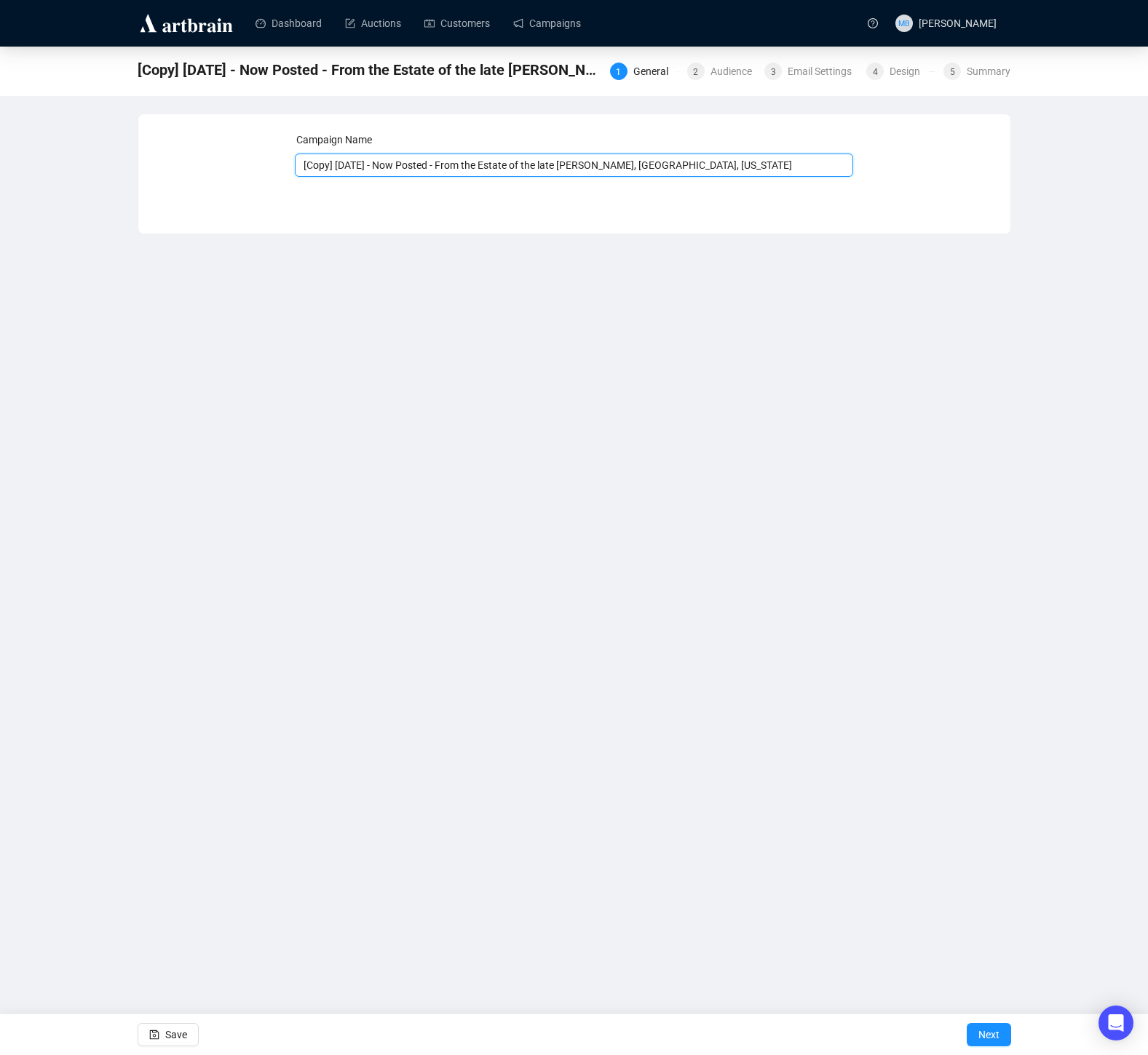
drag, startPoint x: 388, startPoint y: 166, endPoint x: 257, endPoint y: 161, distance: 131.1
click at [257, 161] on div "Campaign Name [Copy] [DATE] - Now Posted - From the Estate of the late [PERSON_…" at bounding box center [574, 163] width 838 height 63
drag, startPoint x: 719, startPoint y: 166, endPoint x: 417, endPoint y: 164, distance: 302.0
click at [416, 165] on input "10//17/25 Now Posted - From the Estate of the late [PERSON_NAME], [GEOGRAPHIC_D…" at bounding box center [574, 165] width 559 height 23
paste input "[PERSON_NAME], [GEOGRAPHIC_DATA], [GEOGRAPHIC_DATA]"
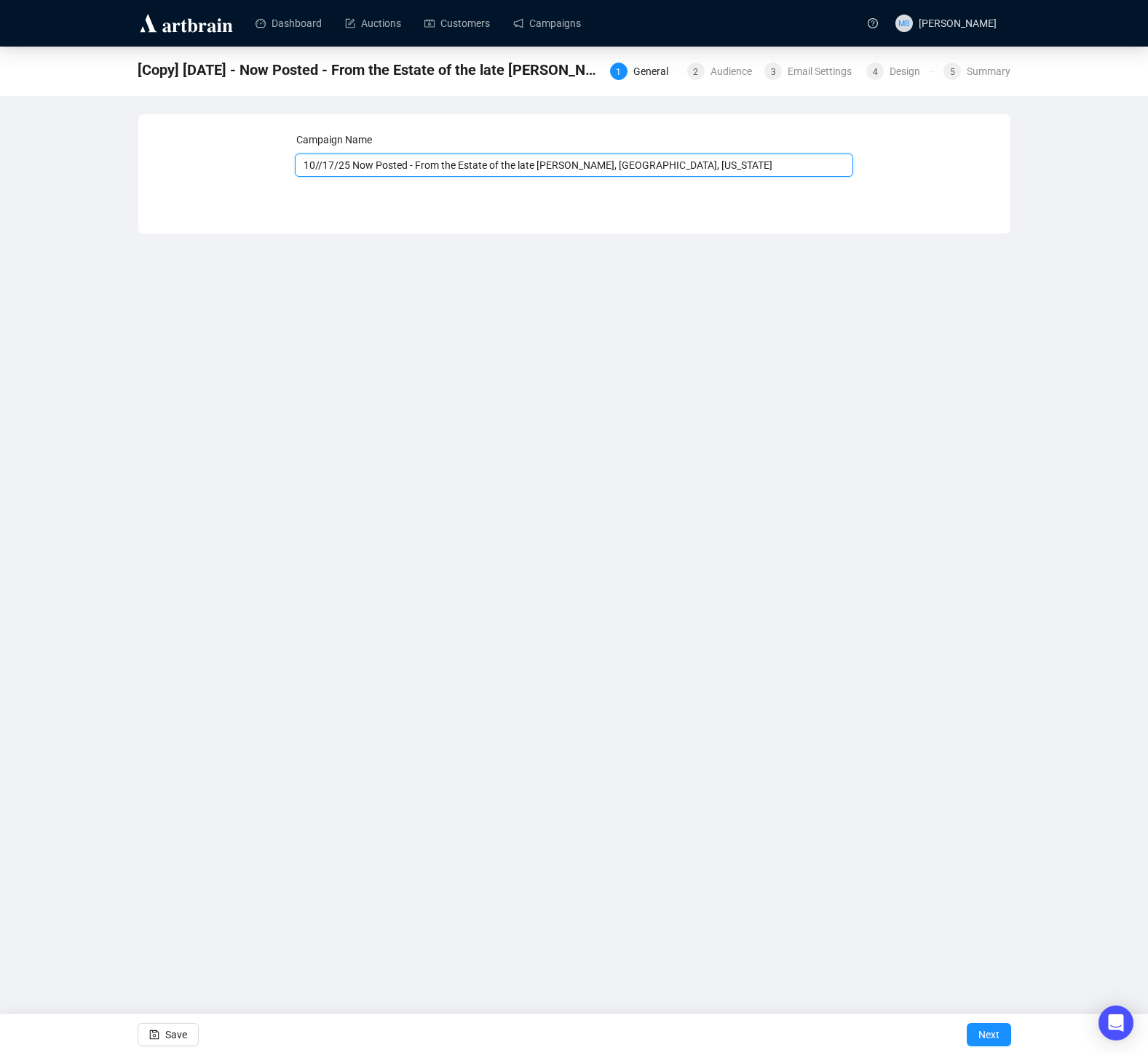
type input "10//17/25 Now Posted - From the Estate of the late [PERSON_NAME], [GEOGRAPHIC_D…"
drag, startPoint x: 844, startPoint y: 647, endPoint x: 841, endPoint y: 735, distance: 88.1
click at [844, 647] on div "Dashboard Auctions Customers Campaigns MB [PERSON_NAME] [Copy] [DATE] - Now Pos…" at bounding box center [574, 527] width 1148 height 1055
click at [165, 1038] on span "Save" at bounding box center [176, 1035] width 22 height 41
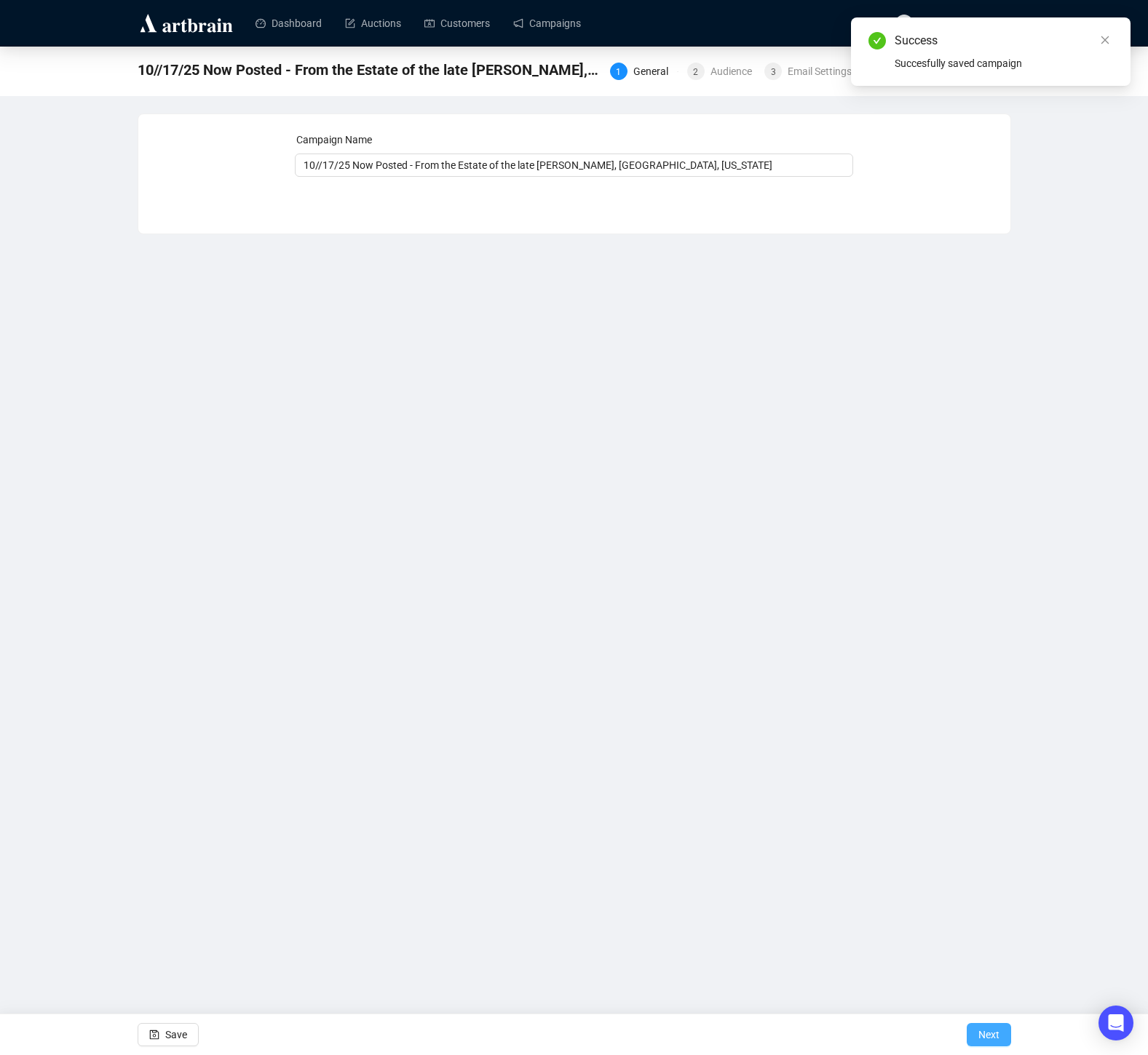
click at [988, 1028] on span "Next" at bounding box center [989, 1035] width 21 height 41
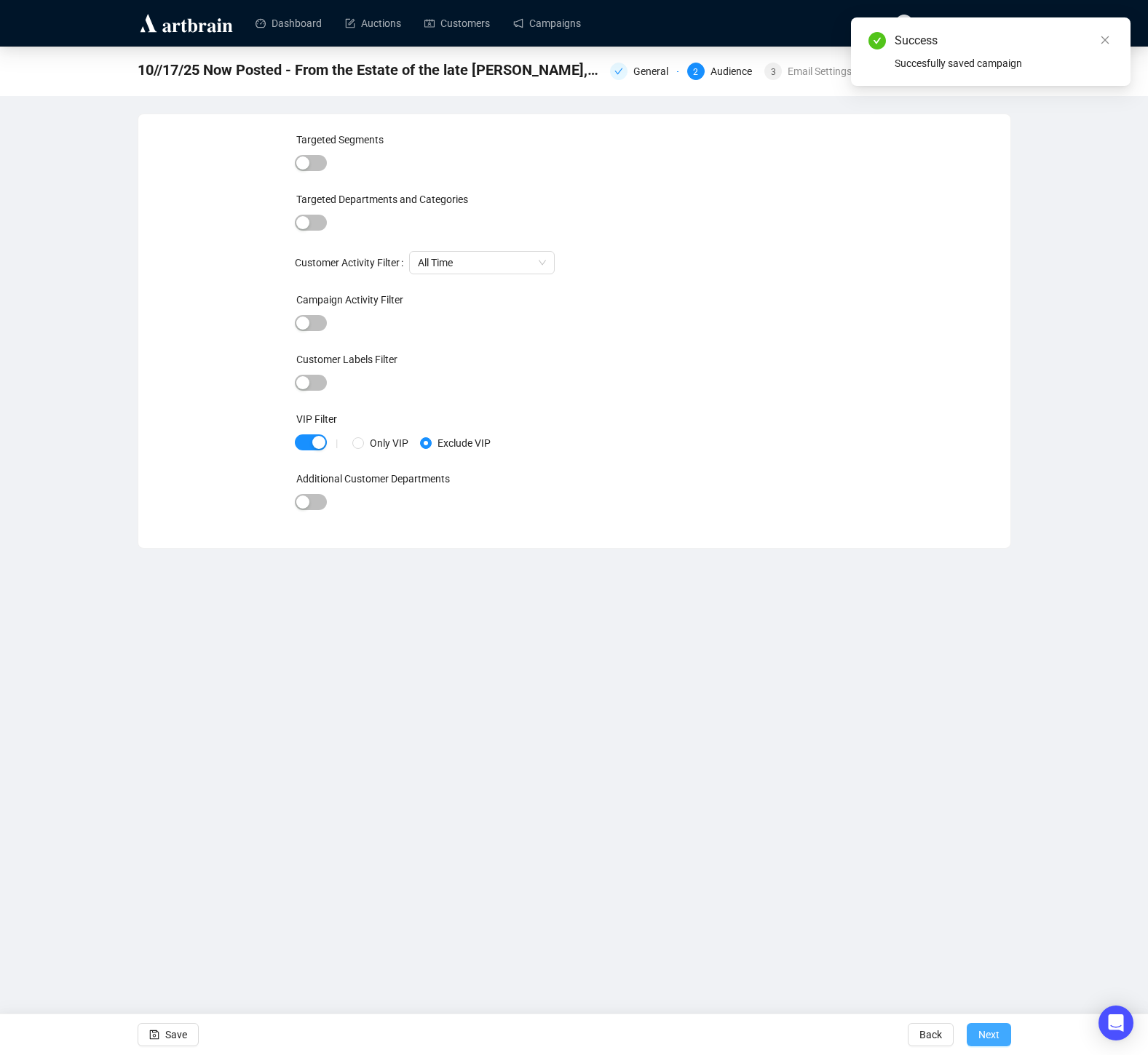
click at [991, 1037] on span "Next" at bounding box center [989, 1035] width 21 height 41
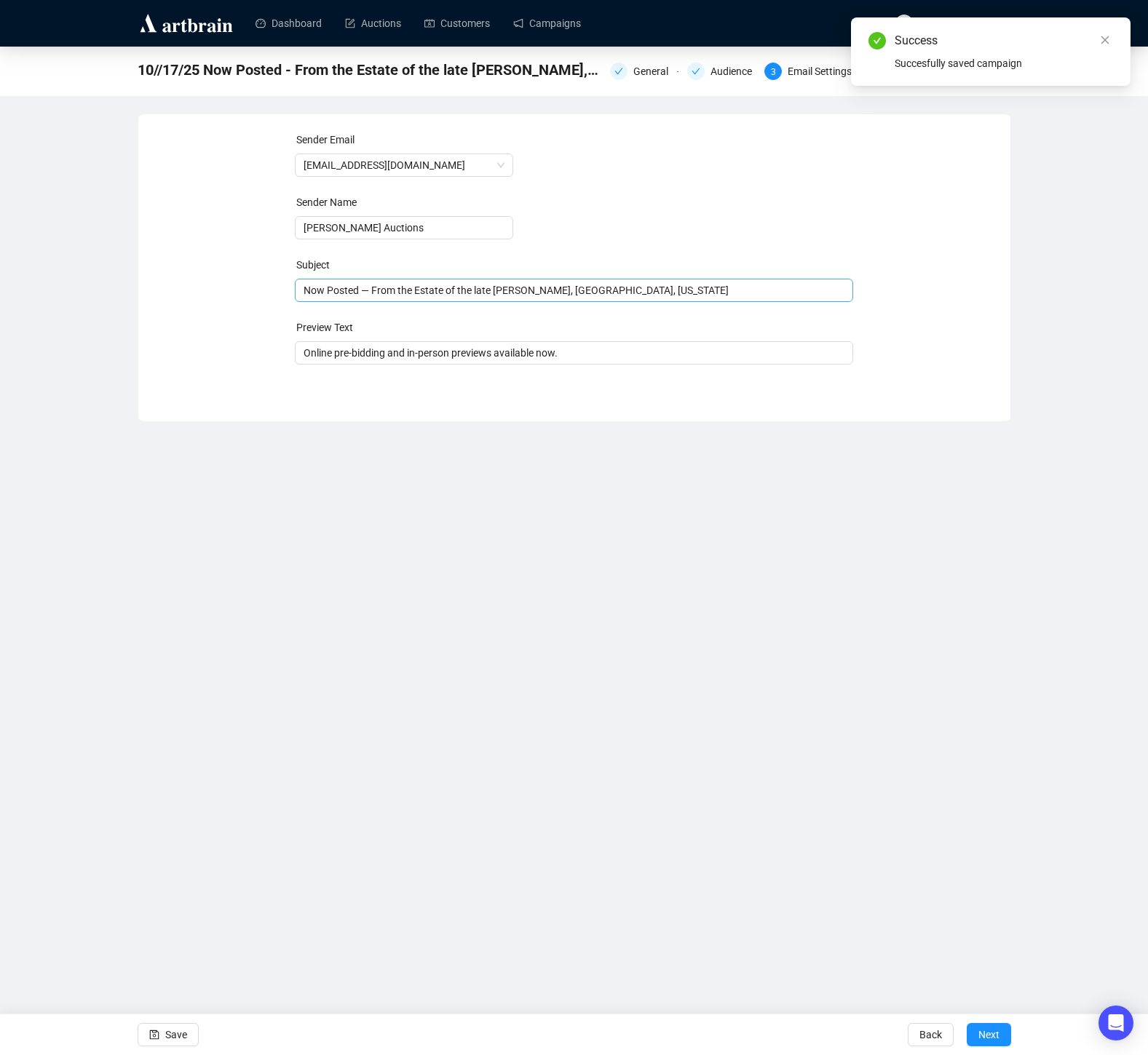
click at [710, 303] on form "Sender Email [EMAIL_ADDRESS][DOMAIN_NAME] Sender Name [PERSON_NAME] Auctions Su…" at bounding box center [574, 247] width 559 height 232
click at [708, 289] on span "Now Posted — From the Estate of the late [PERSON_NAME], [GEOGRAPHIC_DATA], [US_…" at bounding box center [574, 290] width 559 height 12
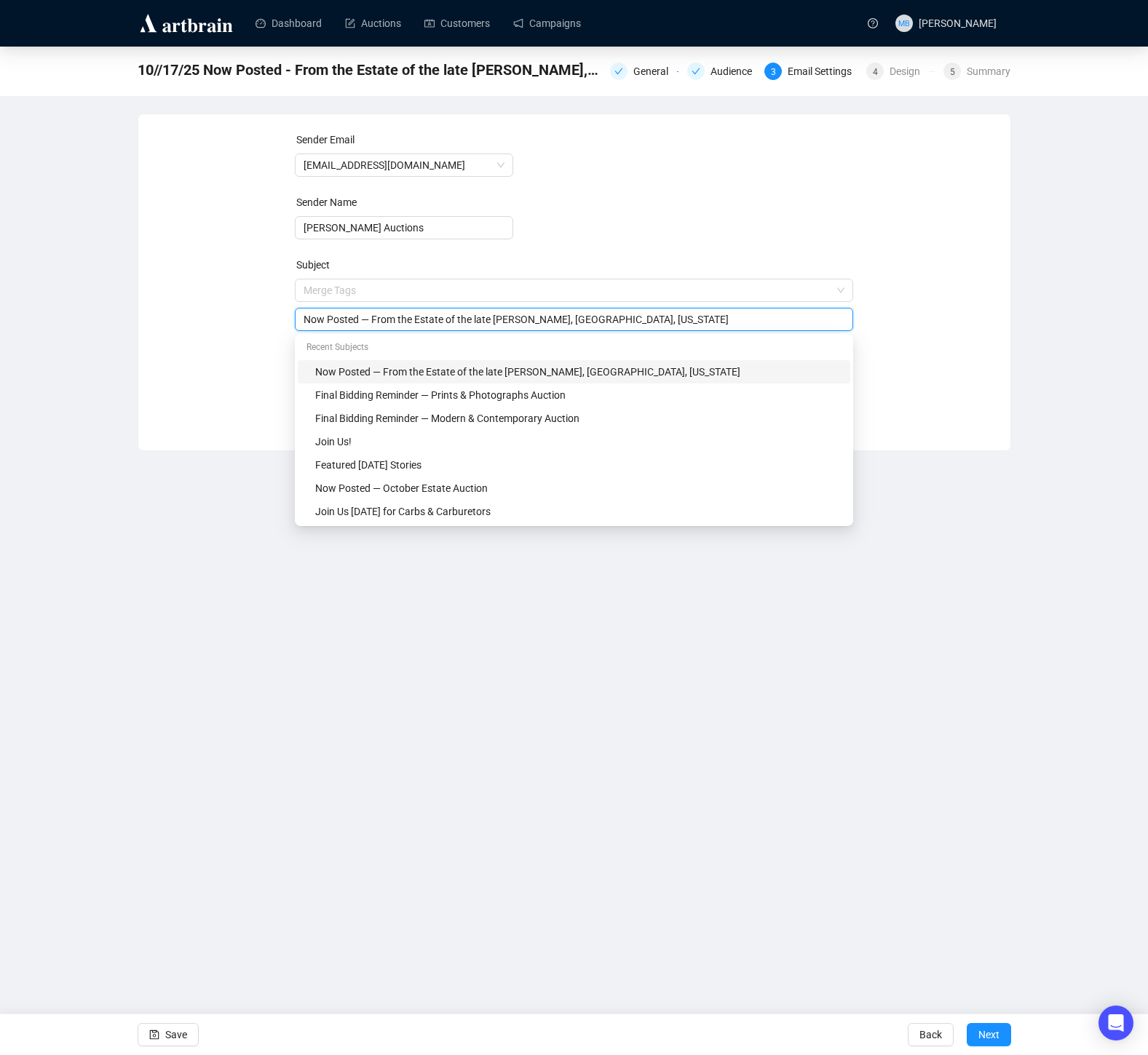
drag, startPoint x: 693, startPoint y: 324, endPoint x: 375, endPoint y: 324, distance: 318.0
click at [375, 324] on input "Now Posted — From the Estate of the late [PERSON_NAME], [GEOGRAPHIC_DATA], [US_…" at bounding box center [574, 319] width 541 height 16
paste input "[PERSON_NAME], [GEOGRAPHIC_DATA], [GEOGRAPHIC_DATA]"
type input "Now Posted — From the Estate of the late [PERSON_NAME], [GEOGRAPHIC_DATA], [US_…"
click at [210, 351] on div "Sender Email [EMAIL_ADDRESS][DOMAIN_NAME] Sender Name [PERSON_NAME] Auctions Su…" at bounding box center [574, 271] width 838 height 280
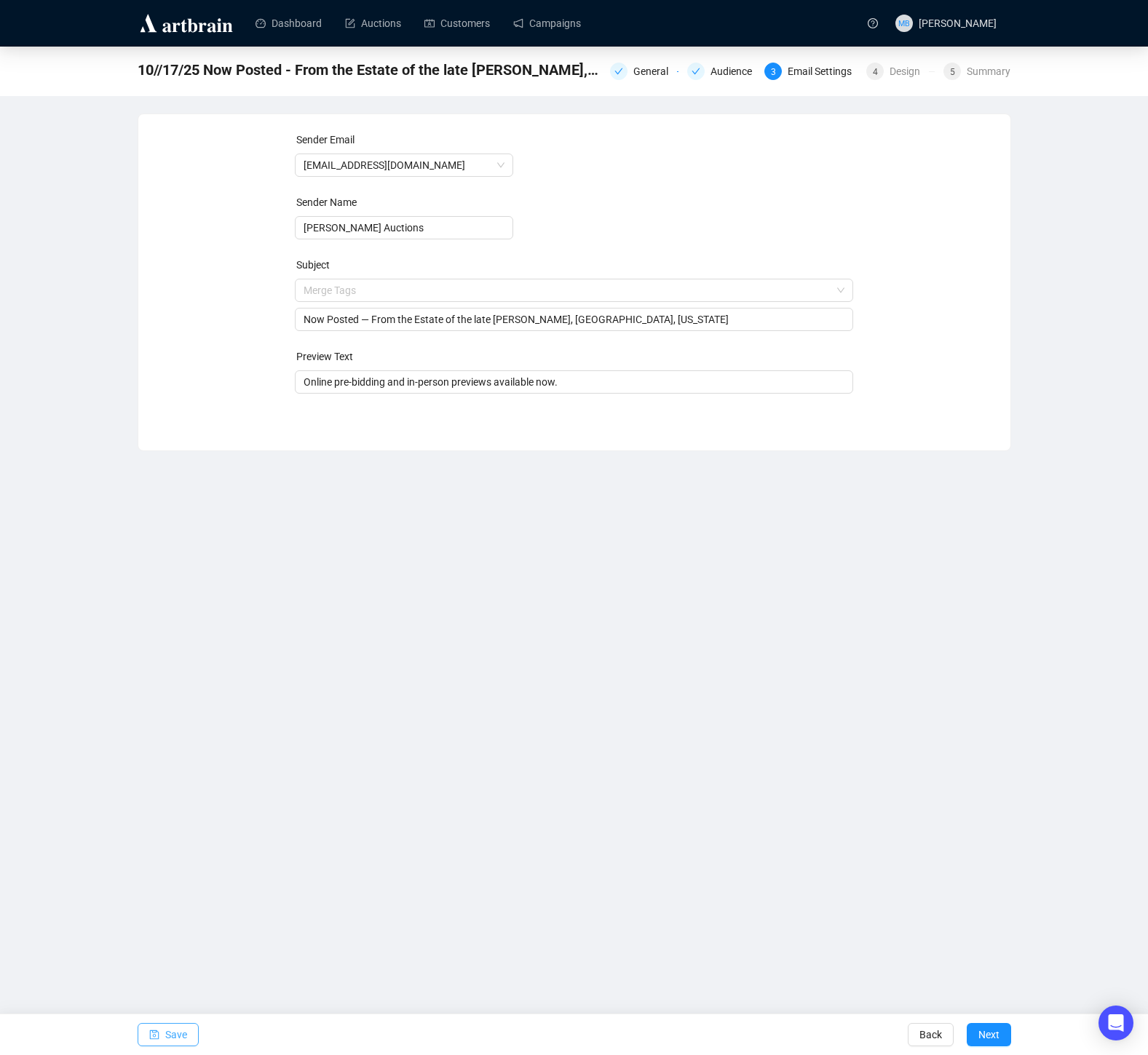
click at [164, 1035] on button "Save" at bounding box center [169, 1035] width 61 height 23
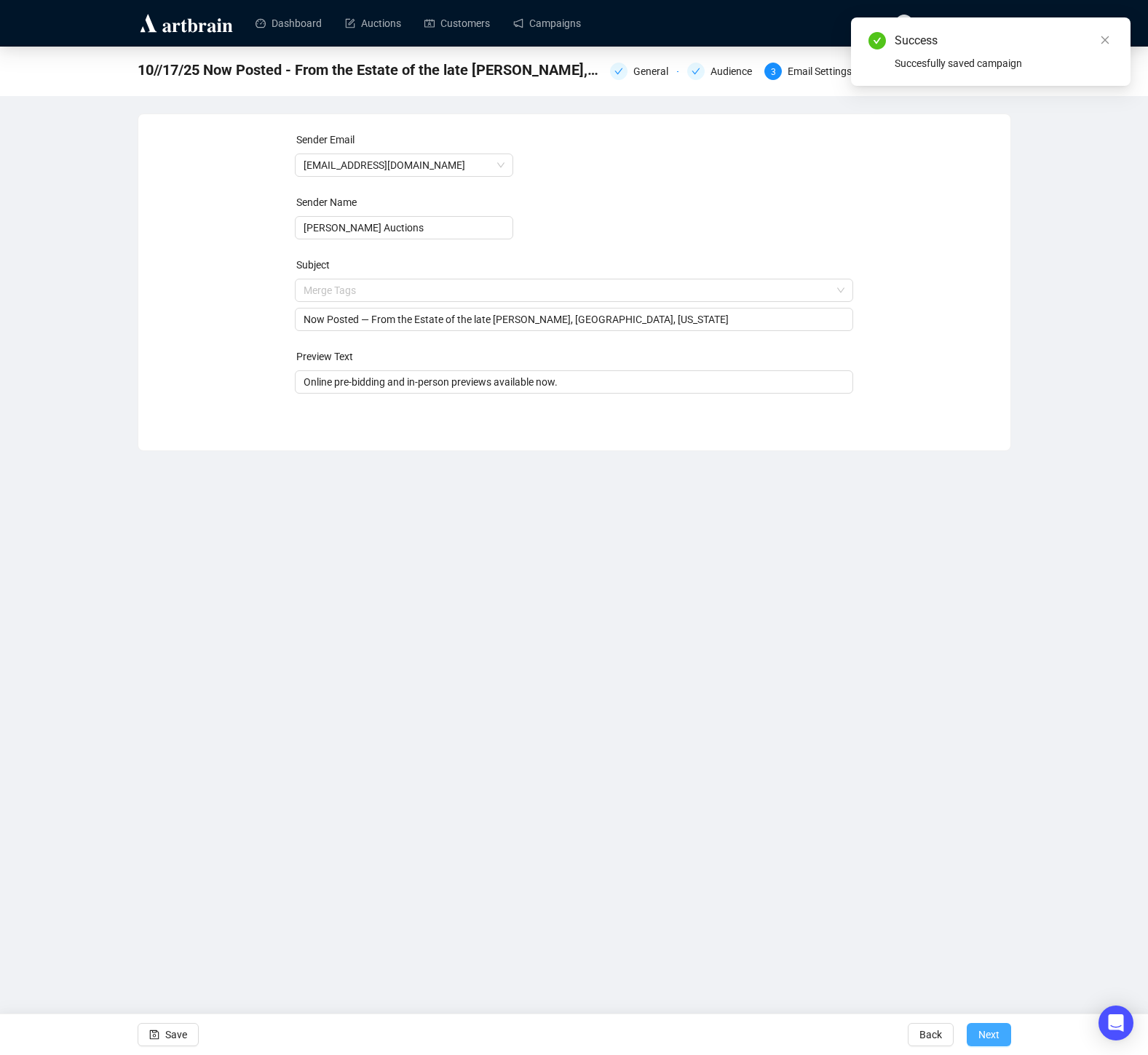
click at [1000, 1038] on button "Next" at bounding box center [990, 1035] width 44 height 23
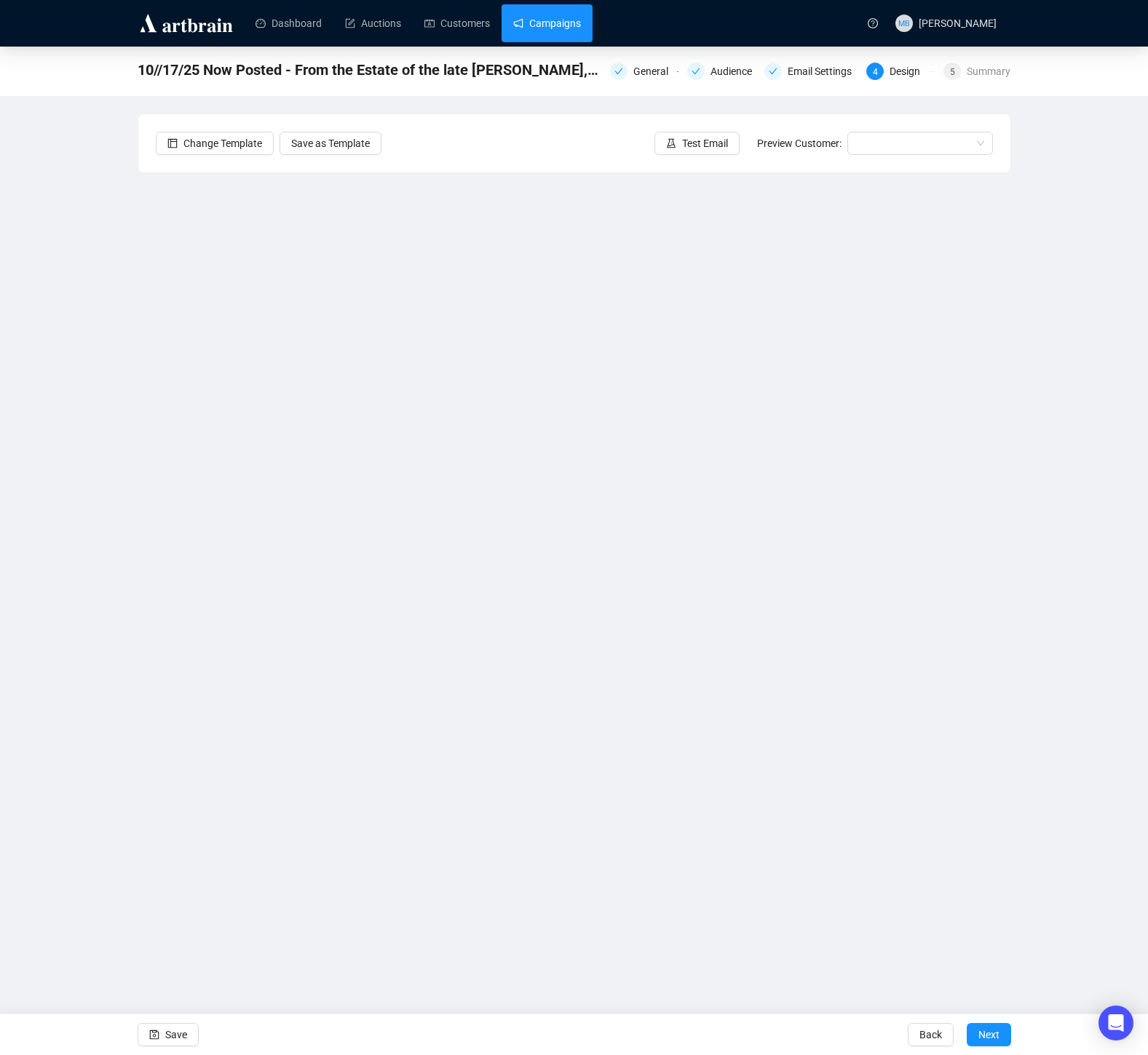
click at [560, 21] on link "Campaigns" at bounding box center [547, 23] width 68 height 38
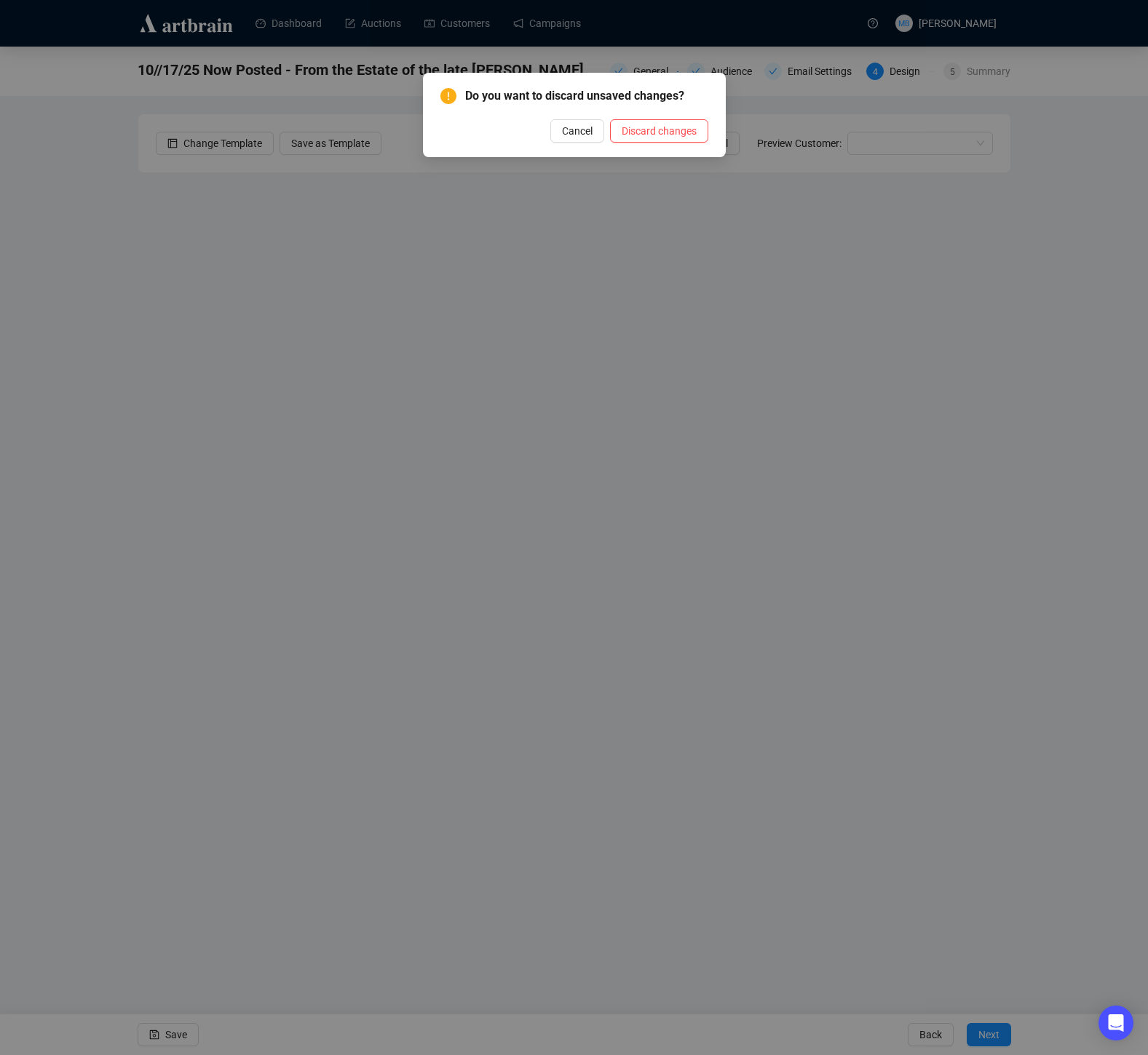
click at [574, 130] on span "Cancel" at bounding box center [577, 131] width 31 height 16
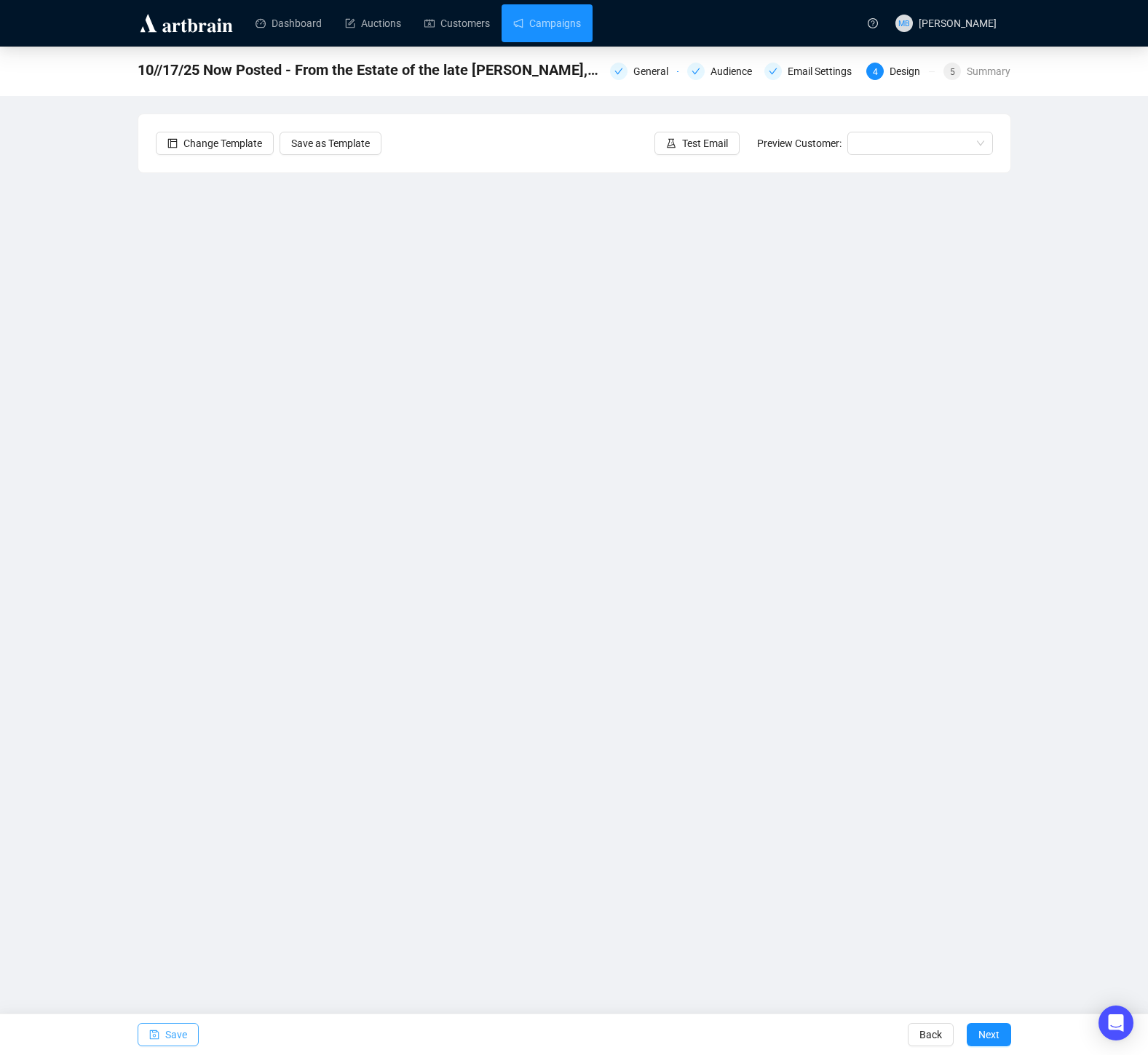
click at [167, 1038] on span "Save" at bounding box center [176, 1035] width 22 height 41
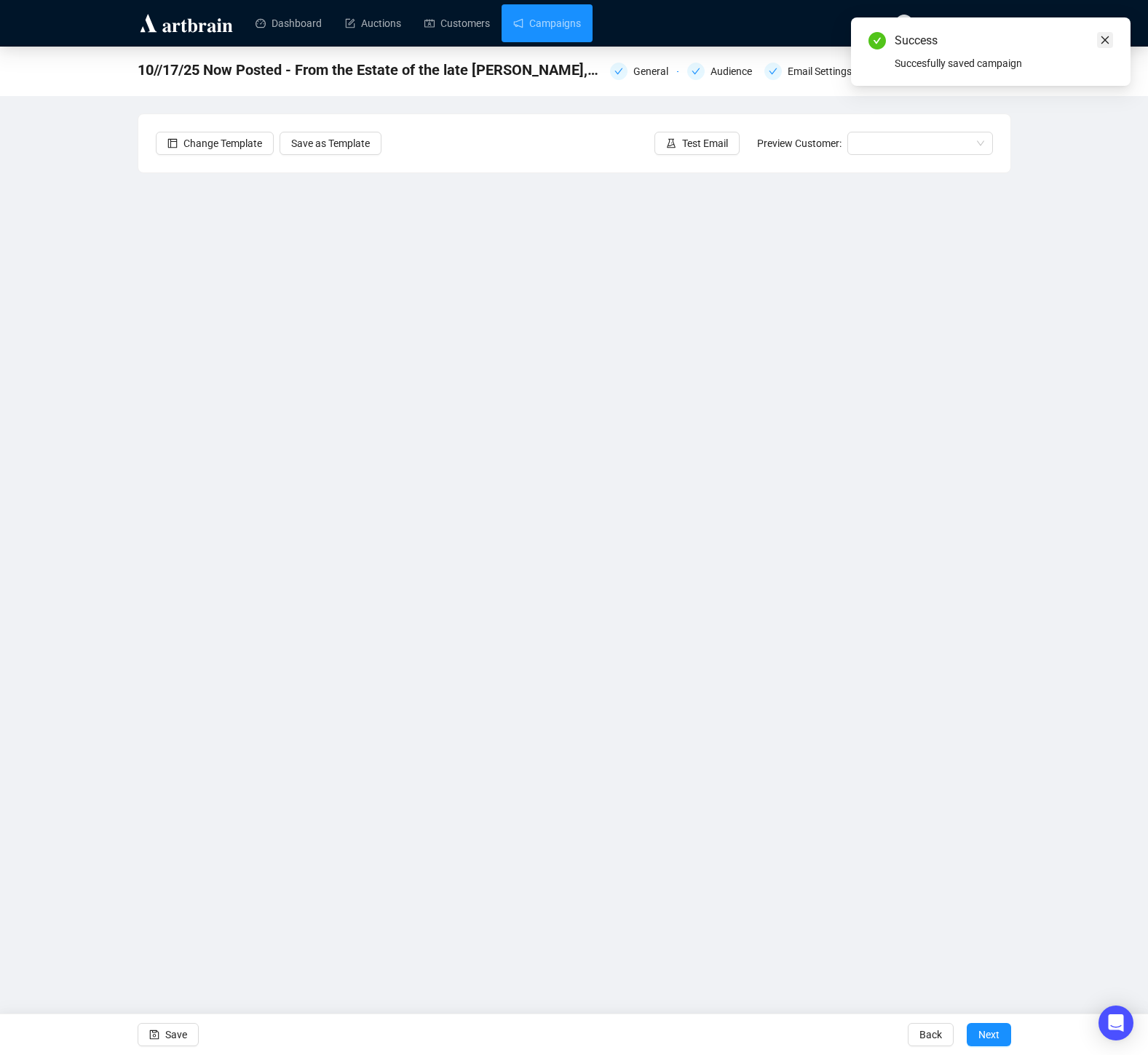
click at [1102, 36] on icon "close" at bounding box center [1105, 40] width 8 height 8
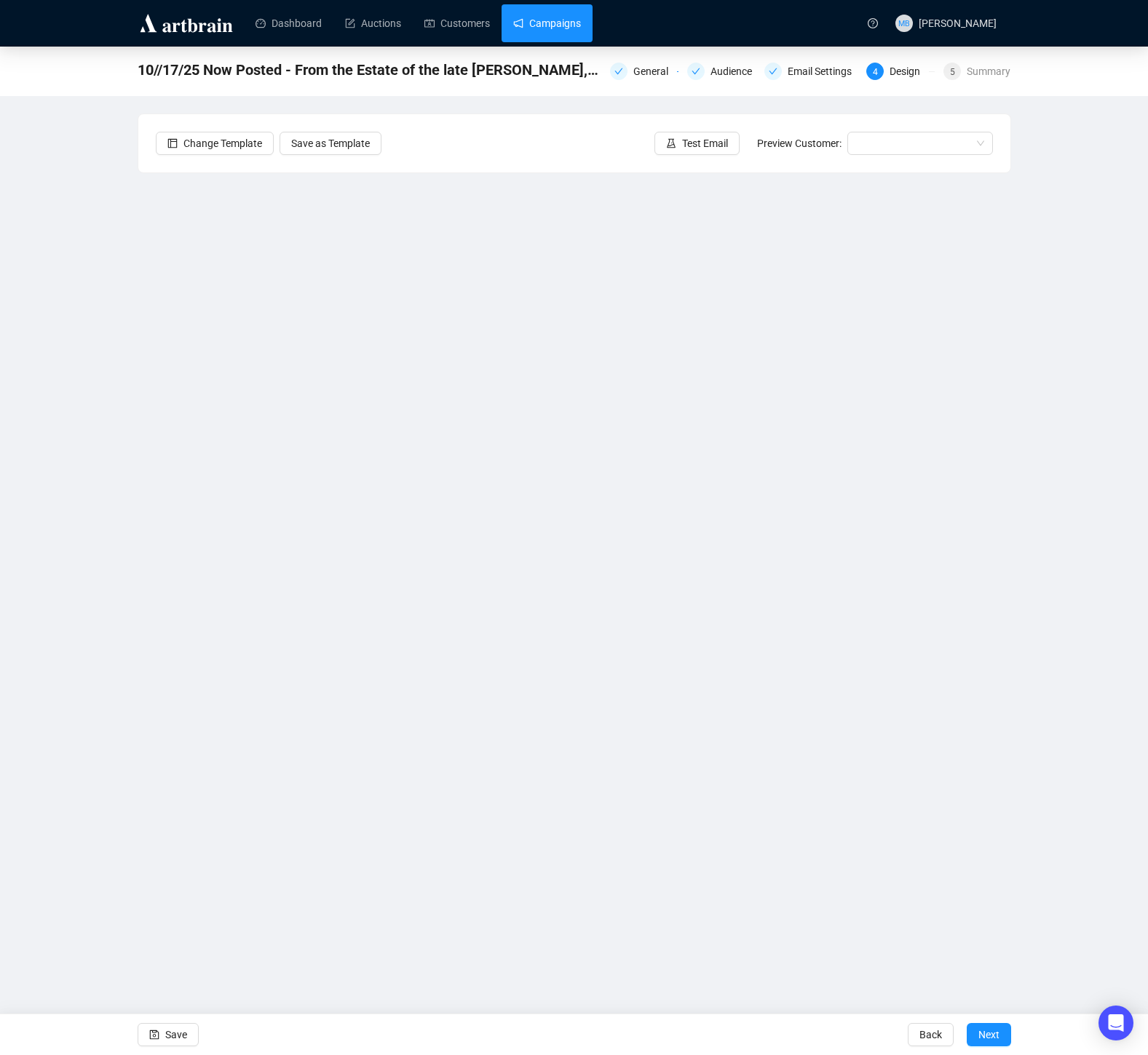
click at [574, 22] on link "Campaigns" at bounding box center [547, 23] width 68 height 38
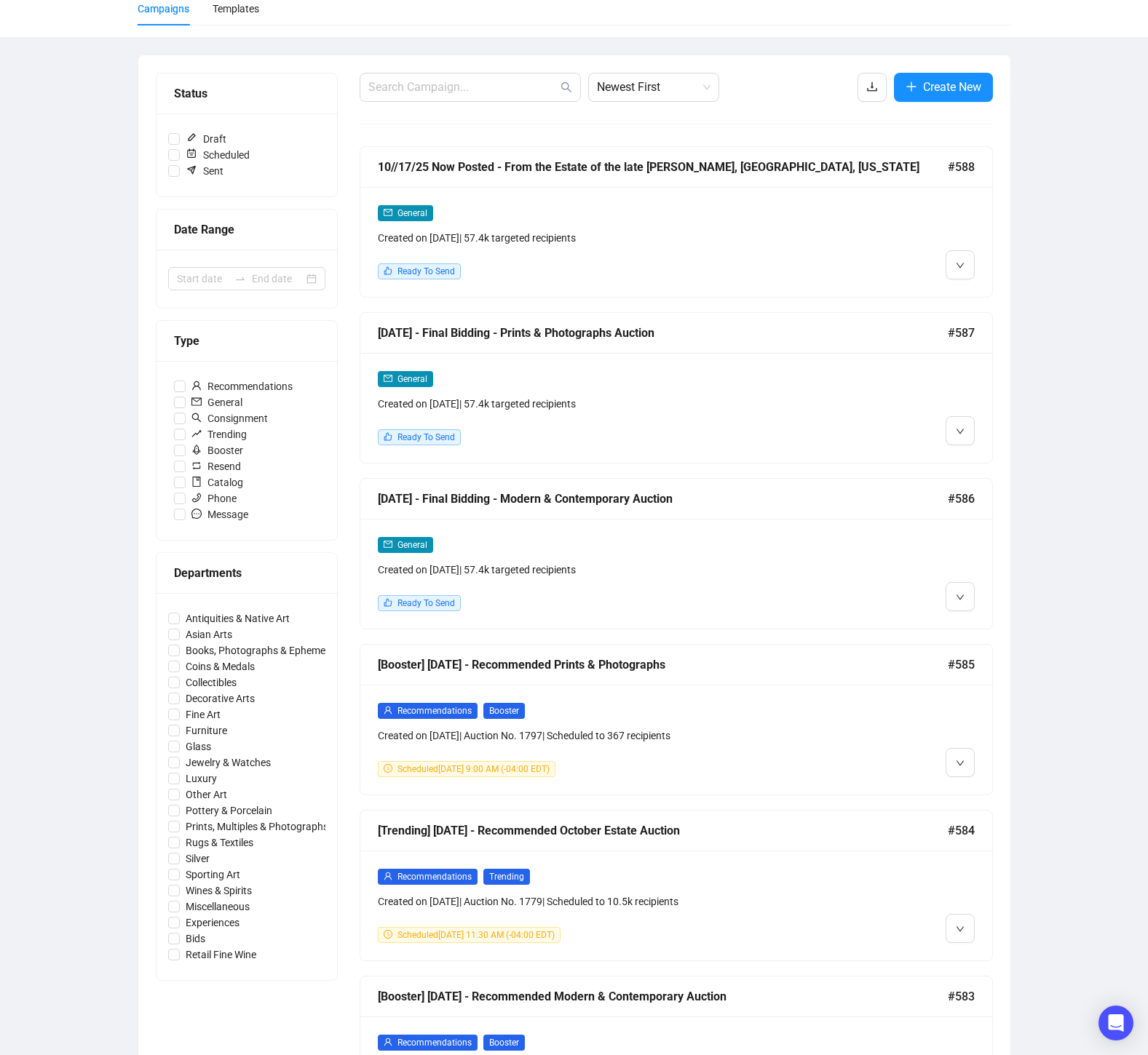
scroll to position [124, 0]
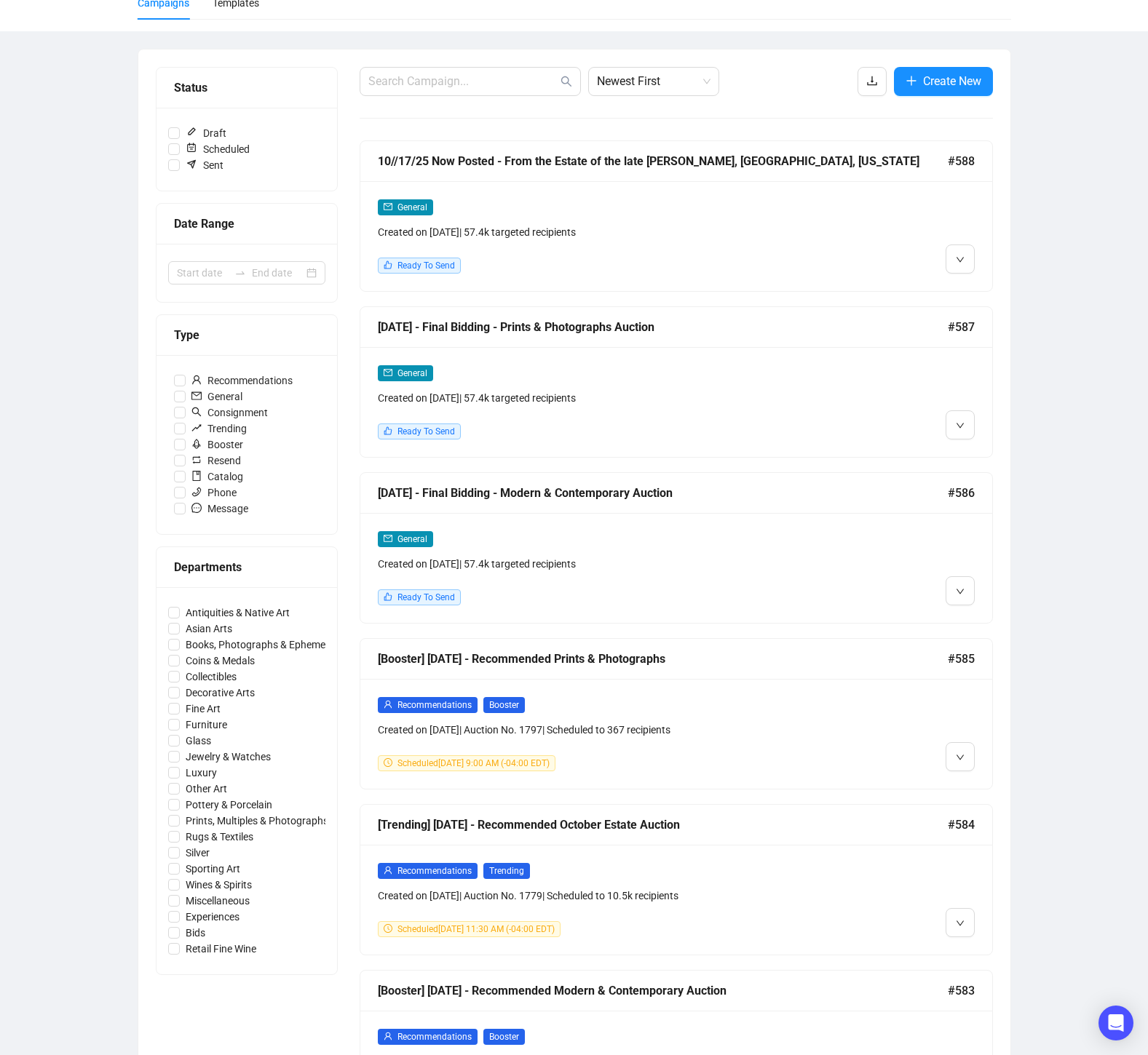
click at [763, 387] on div "General Created on [DATE] | 57.4k targeted recipients" at bounding box center [600, 385] width 446 height 42
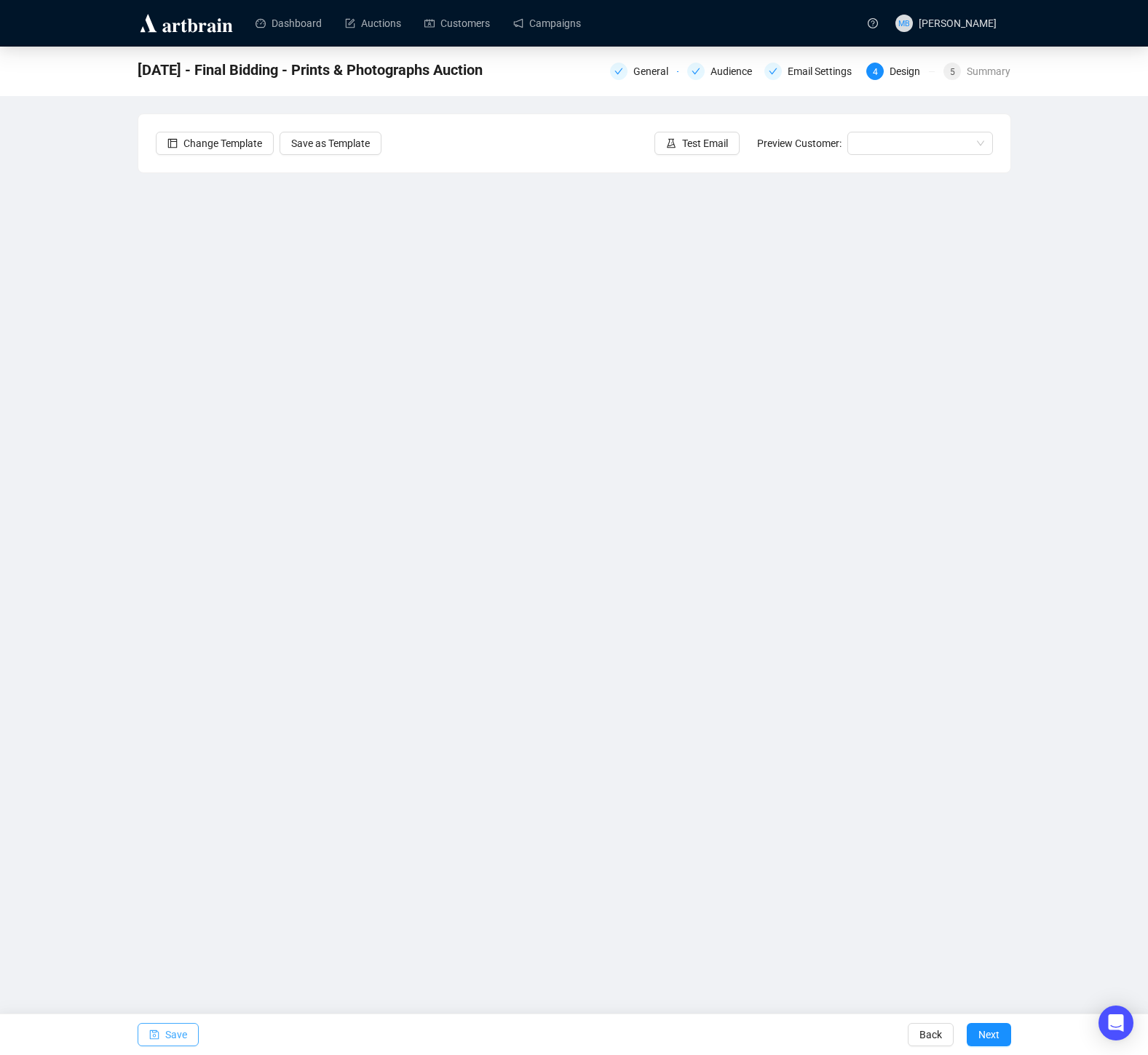
click at [176, 1035] on span "Save" at bounding box center [176, 1035] width 22 height 41
click at [175, 1042] on span "Save" at bounding box center [176, 1035] width 22 height 41
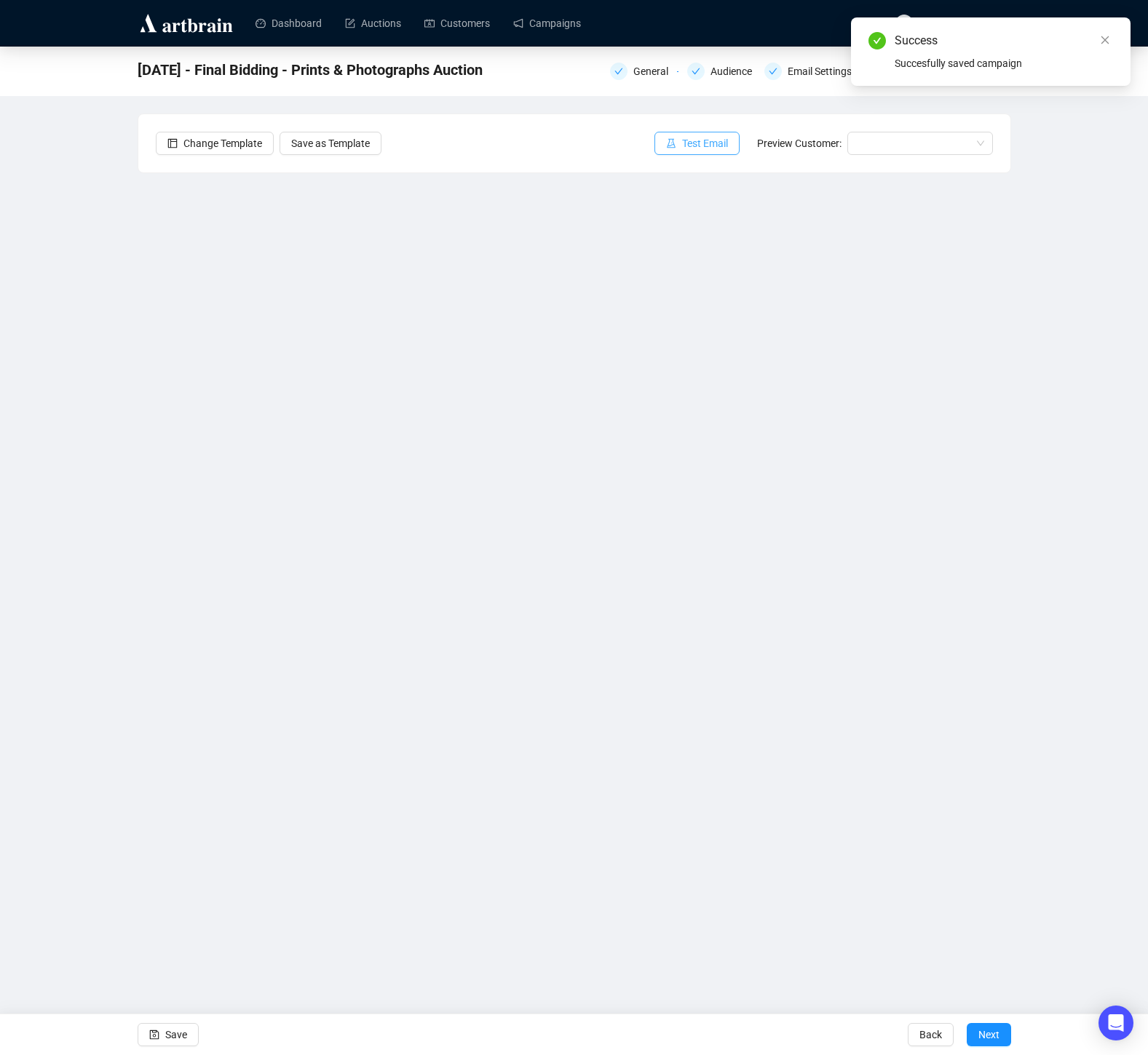
click at [682, 146] on span "Test Email" at bounding box center [705, 143] width 46 height 16
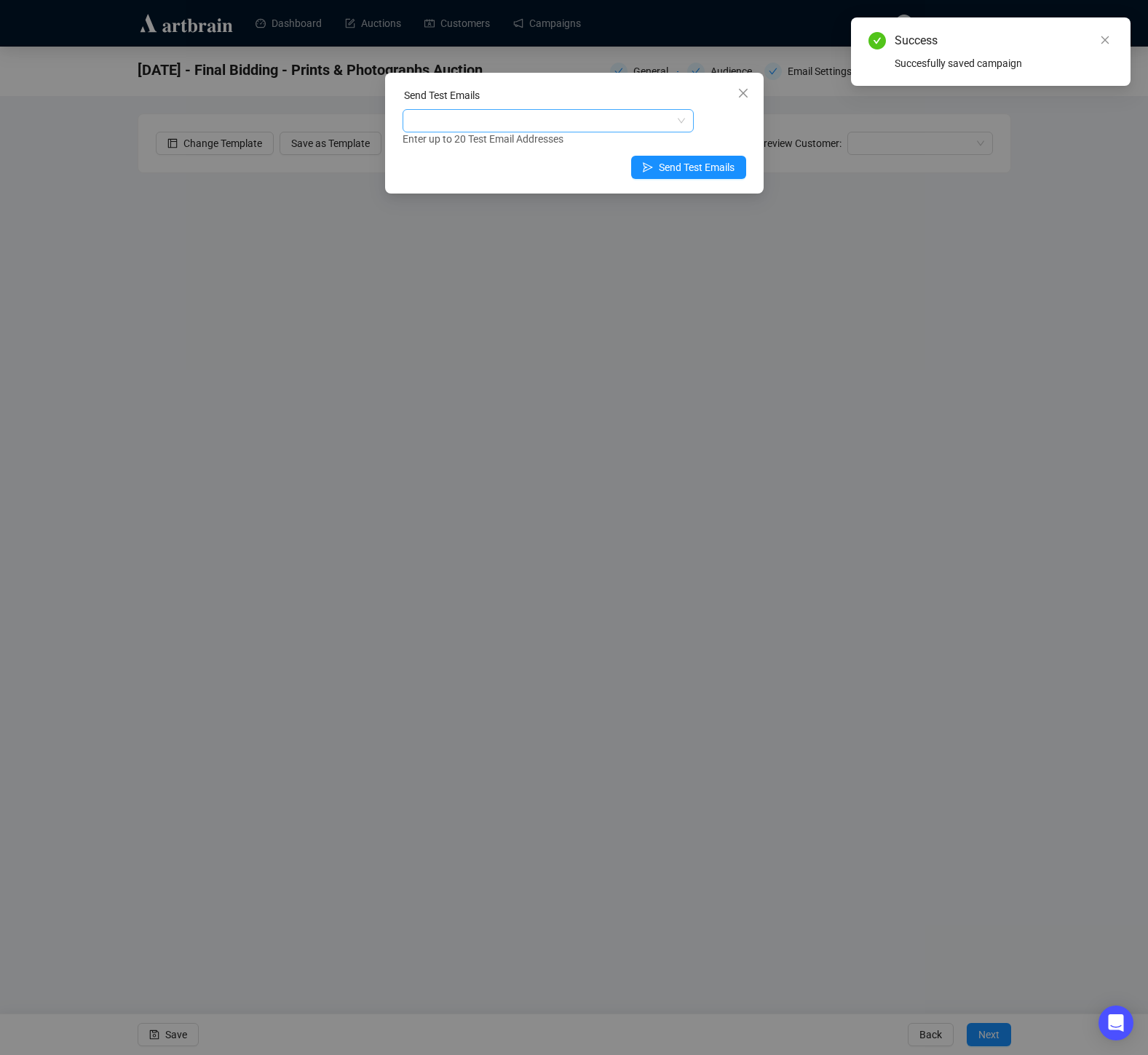
click at [453, 119] on div at bounding box center [541, 120] width 271 height 20
type input "lauren"
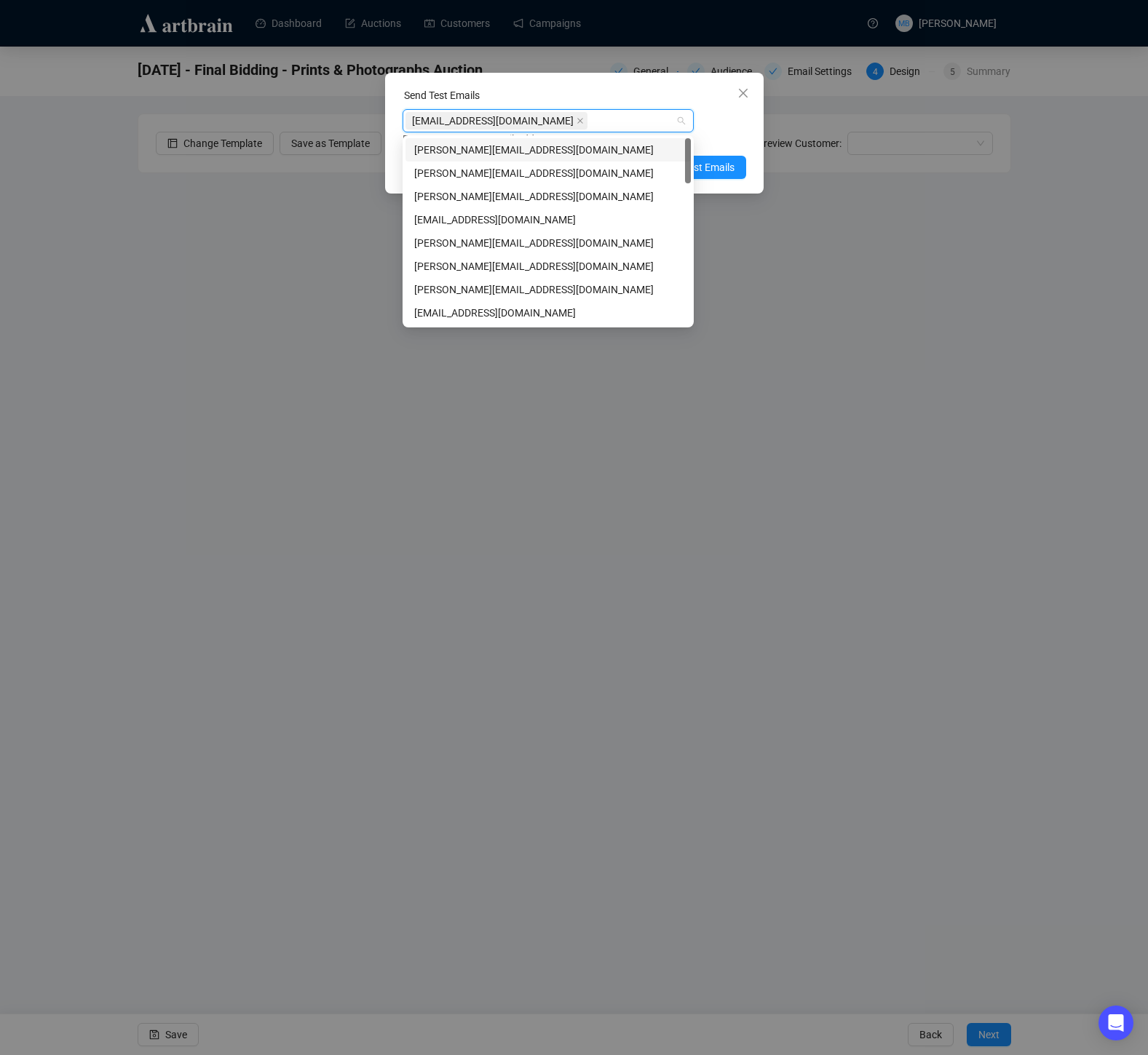
click at [738, 128] on div "[EMAIL_ADDRESS][DOMAIN_NAME] Enter up to 20 Test Email Addresses" at bounding box center [574, 128] width 344 height 38
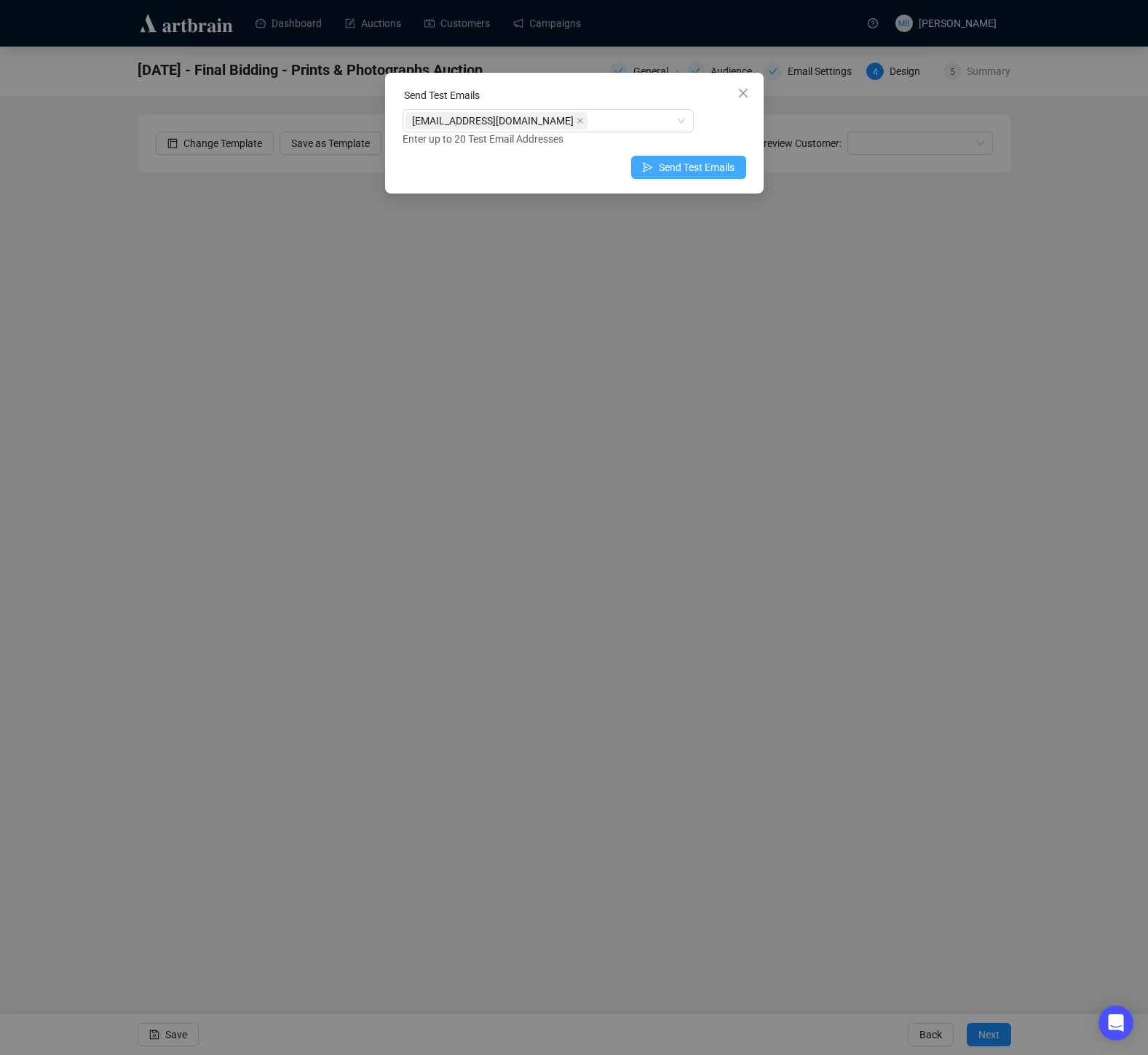
click at [699, 169] on span "Send Test Emails" at bounding box center [697, 167] width 76 height 16
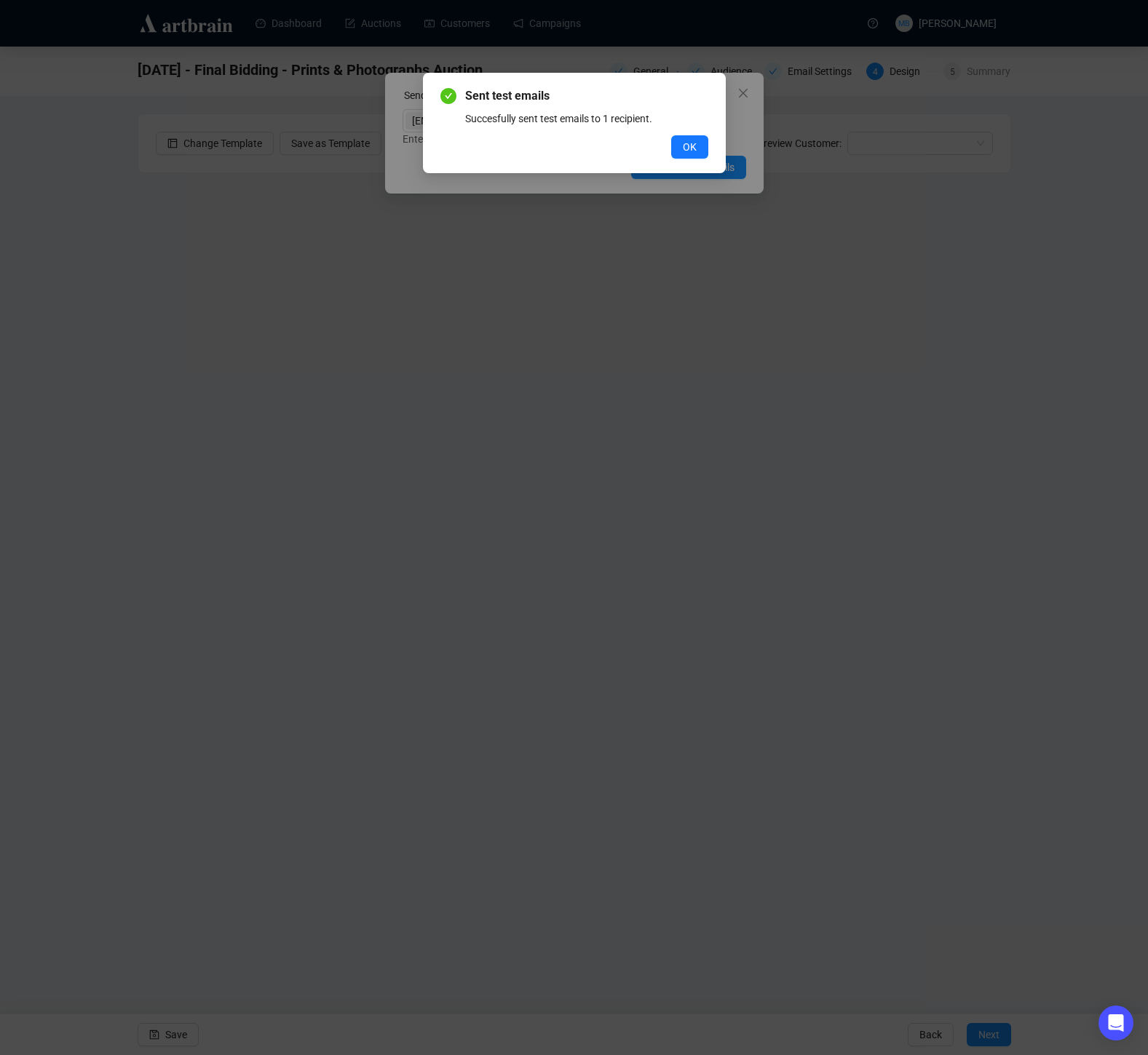
drag, startPoint x: 686, startPoint y: 148, endPoint x: 695, endPoint y: 144, distance: 9.8
click at [686, 148] on span "OK" at bounding box center [689, 146] width 14 height 16
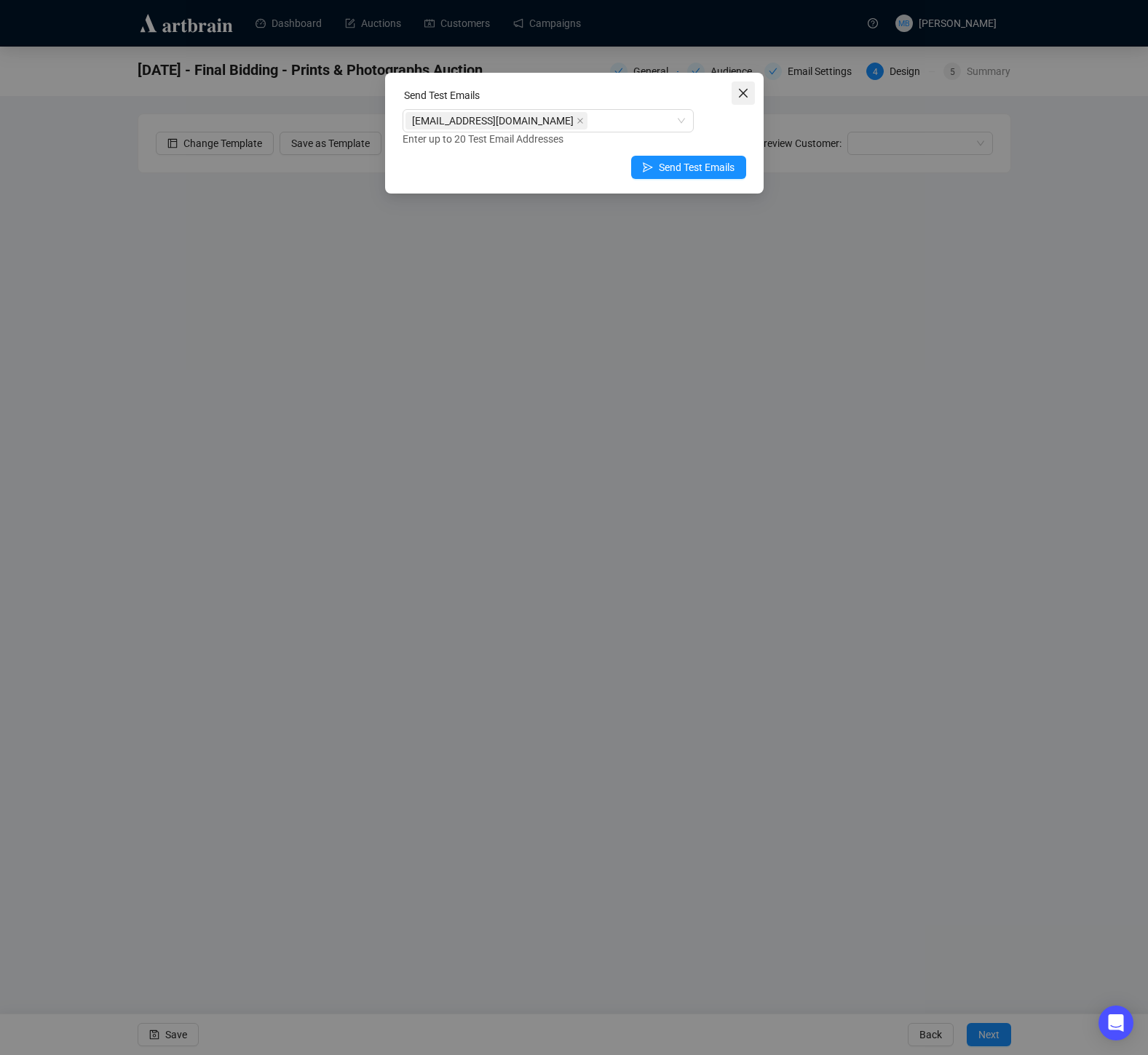
click at [745, 94] on icon "close" at bounding box center [743, 93] width 12 height 12
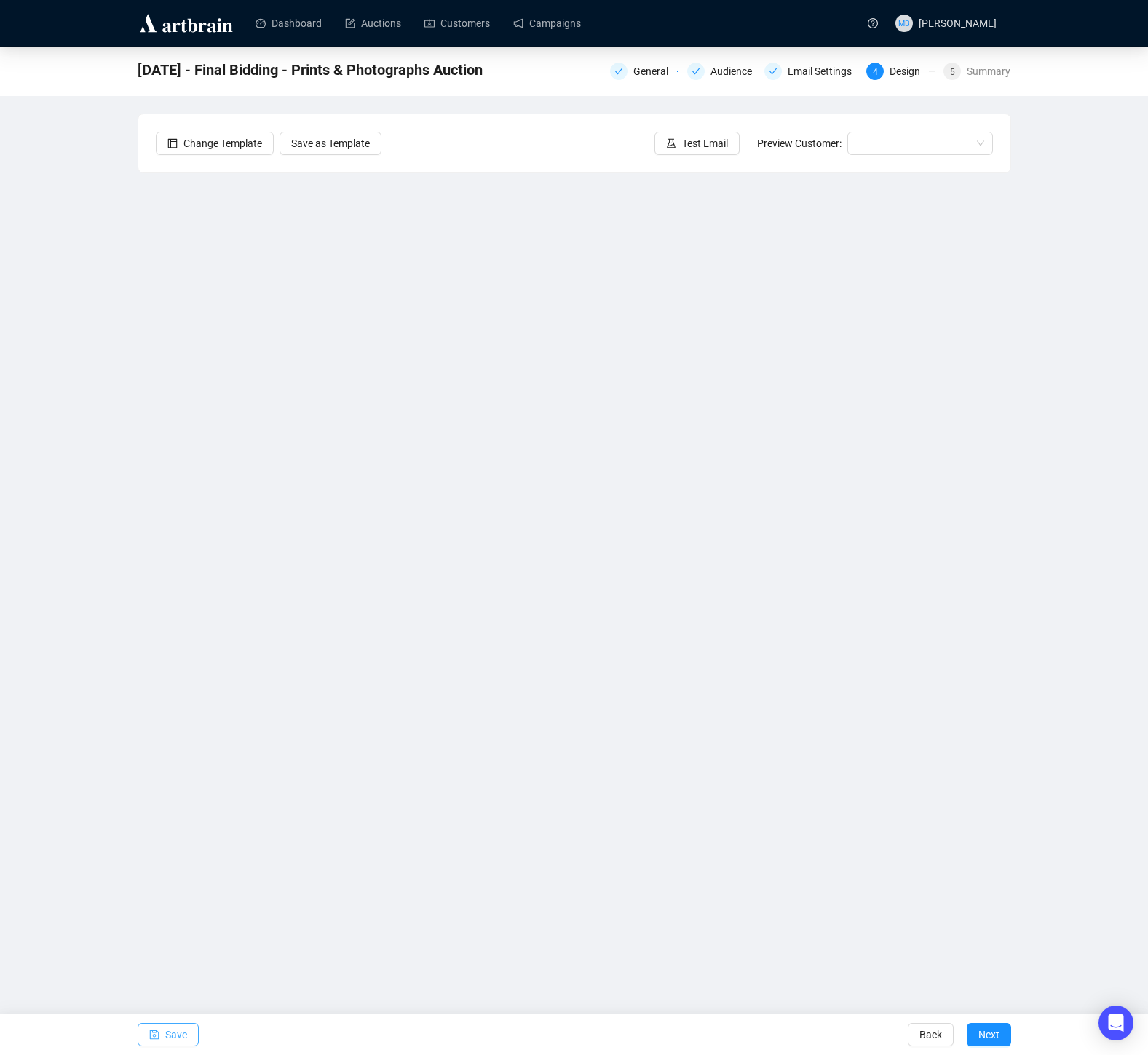
click at [171, 1042] on span "Save" at bounding box center [176, 1035] width 22 height 41
click at [550, 33] on link "Campaigns" at bounding box center [547, 23] width 68 height 38
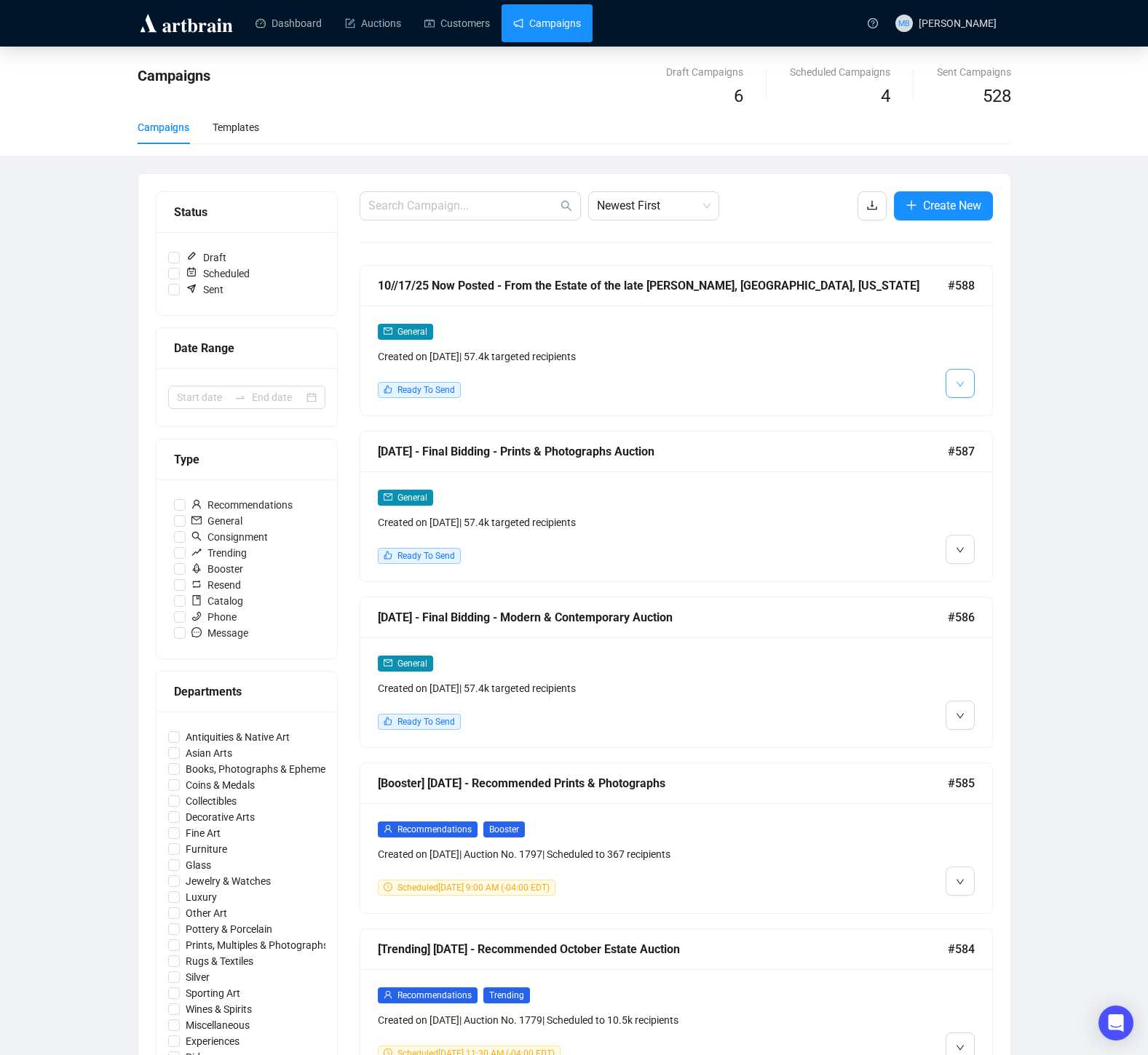
click at [961, 384] on icon "down" at bounding box center [960, 384] width 7 height 6
click at [978, 416] on span "Edit" at bounding box center [983, 415] width 18 height 12
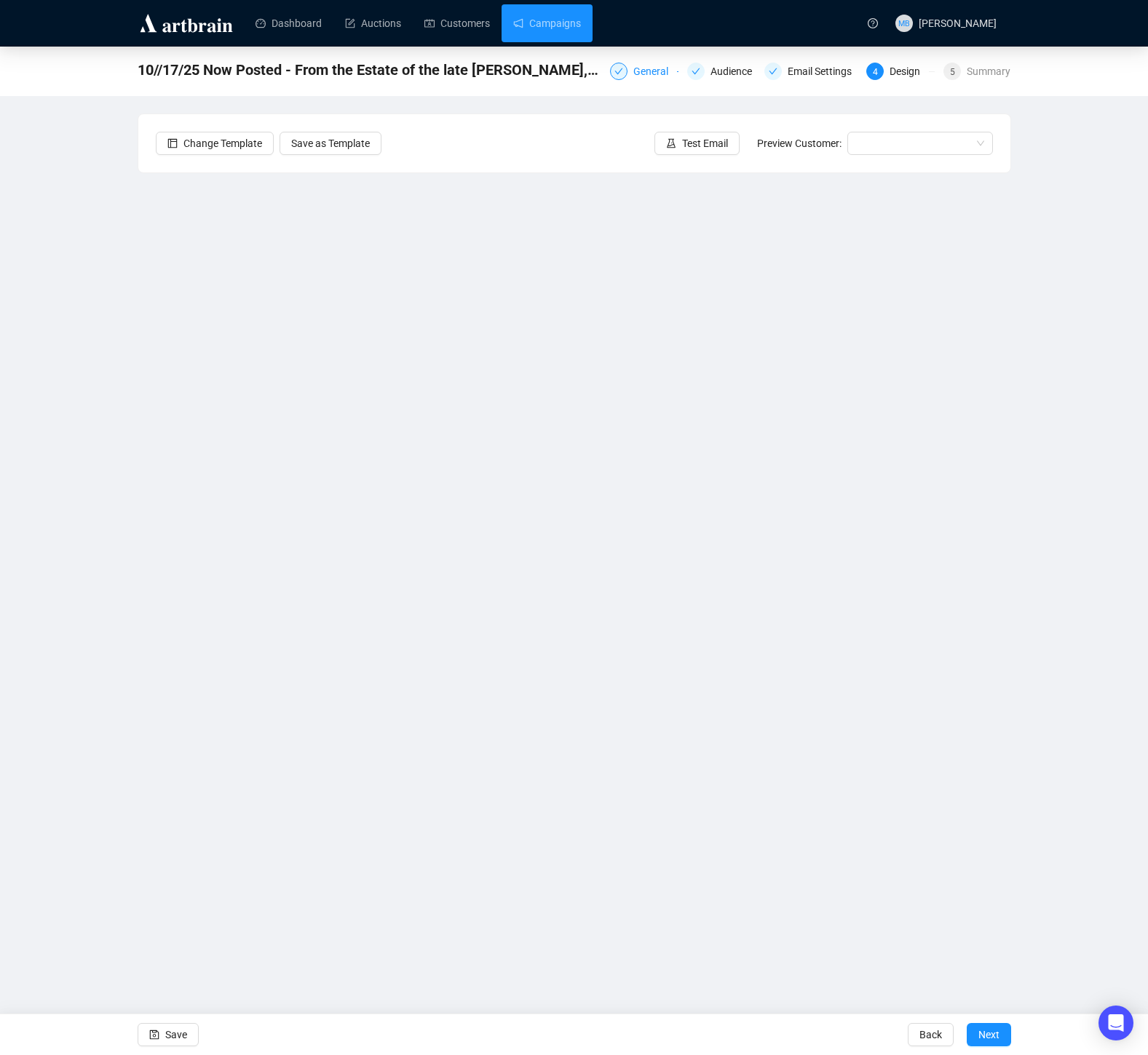
click at [634, 68] on div "General" at bounding box center [655, 71] width 44 height 18
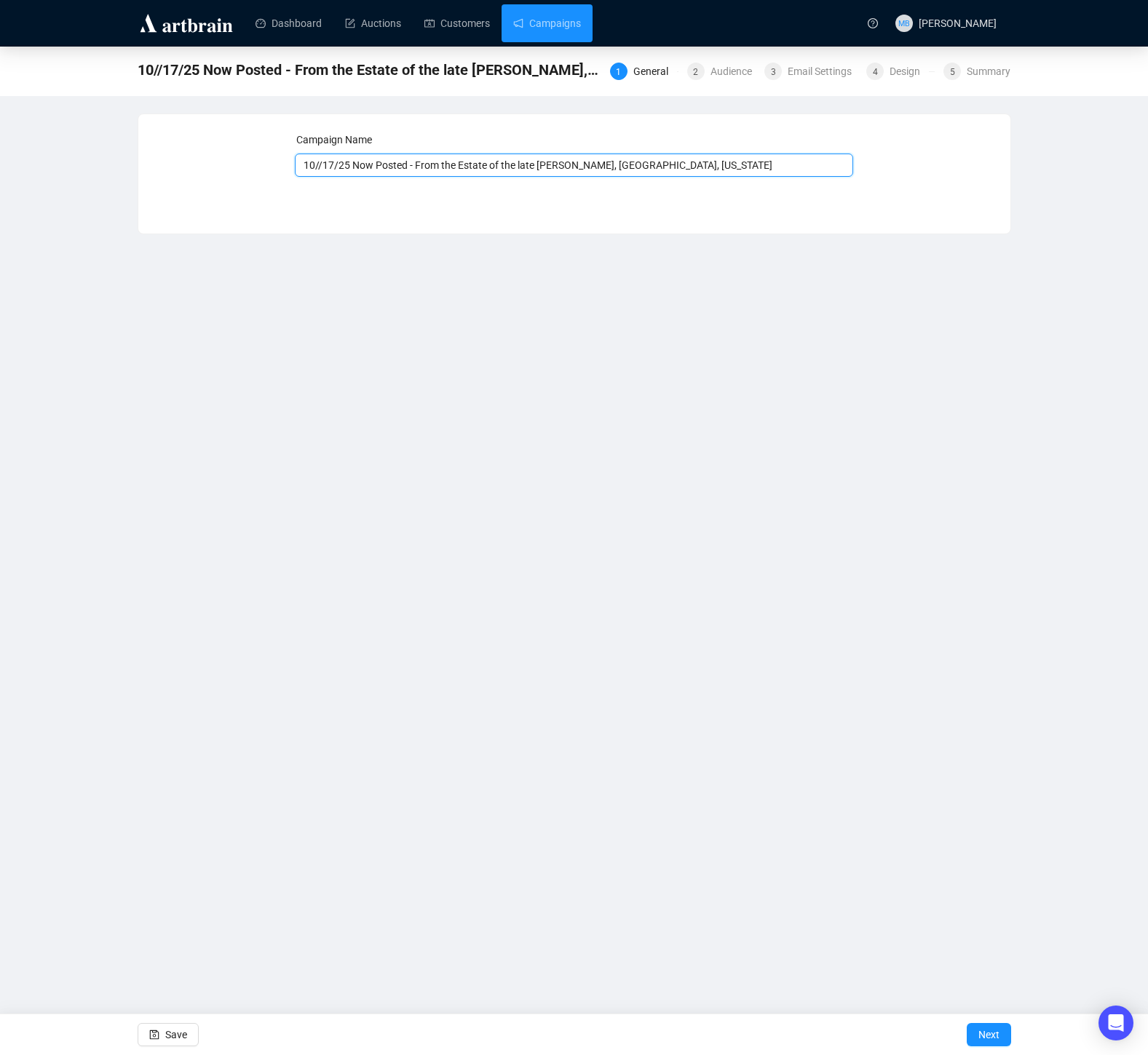
click at [797, 165] on input "10//17/25 Now Posted - From the Estate of the late [PERSON_NAME], [GEOGRAPHIC_D…" at bounding box center [574, 165] width 559 height 23
click at [801, 68] on div "Email Settings" at bounding box center [824, 71] width 73 height 18
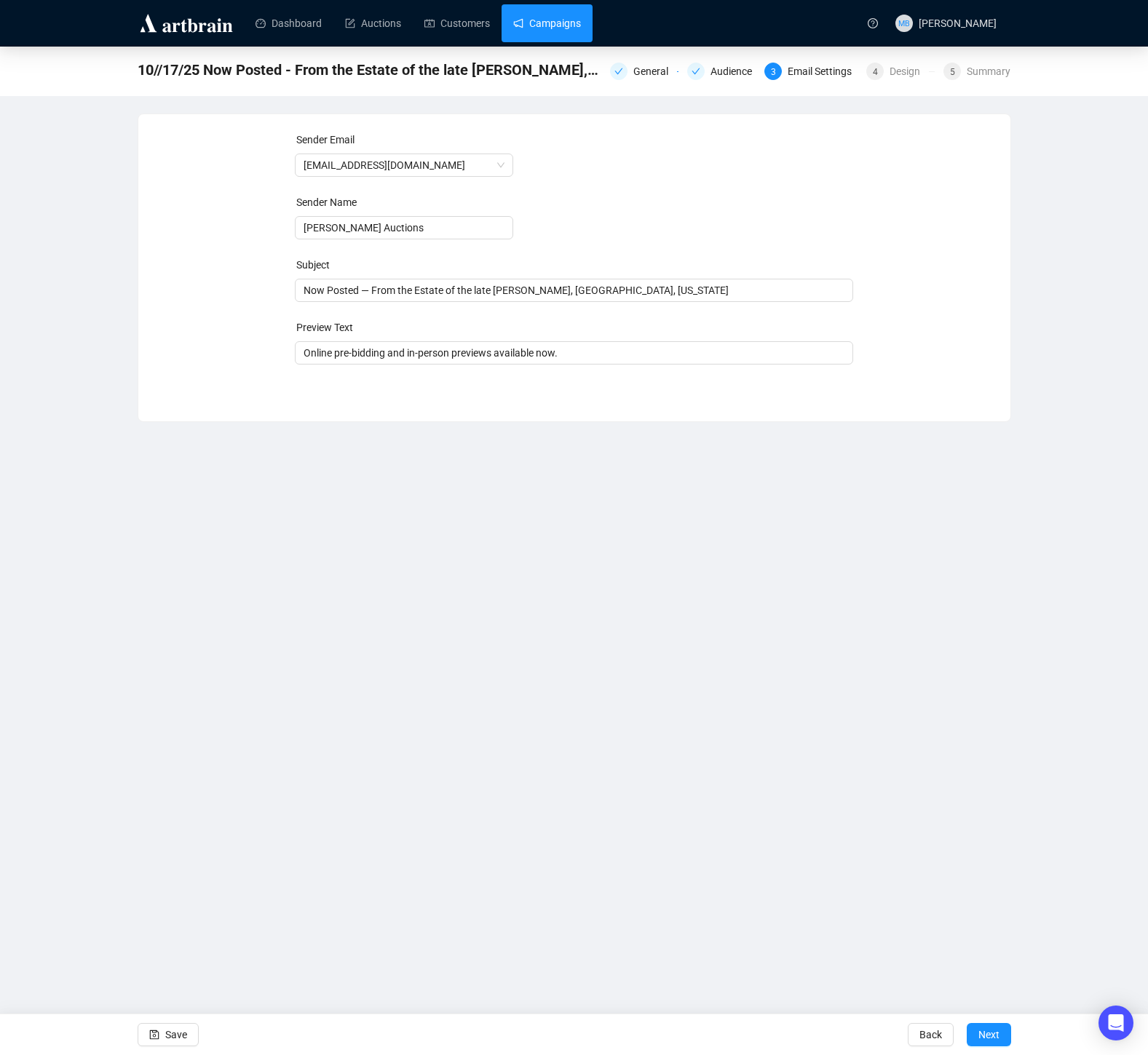
click at [560, 32] on link "Campaigns" at bounding box center [547, 23] width 68 height 38
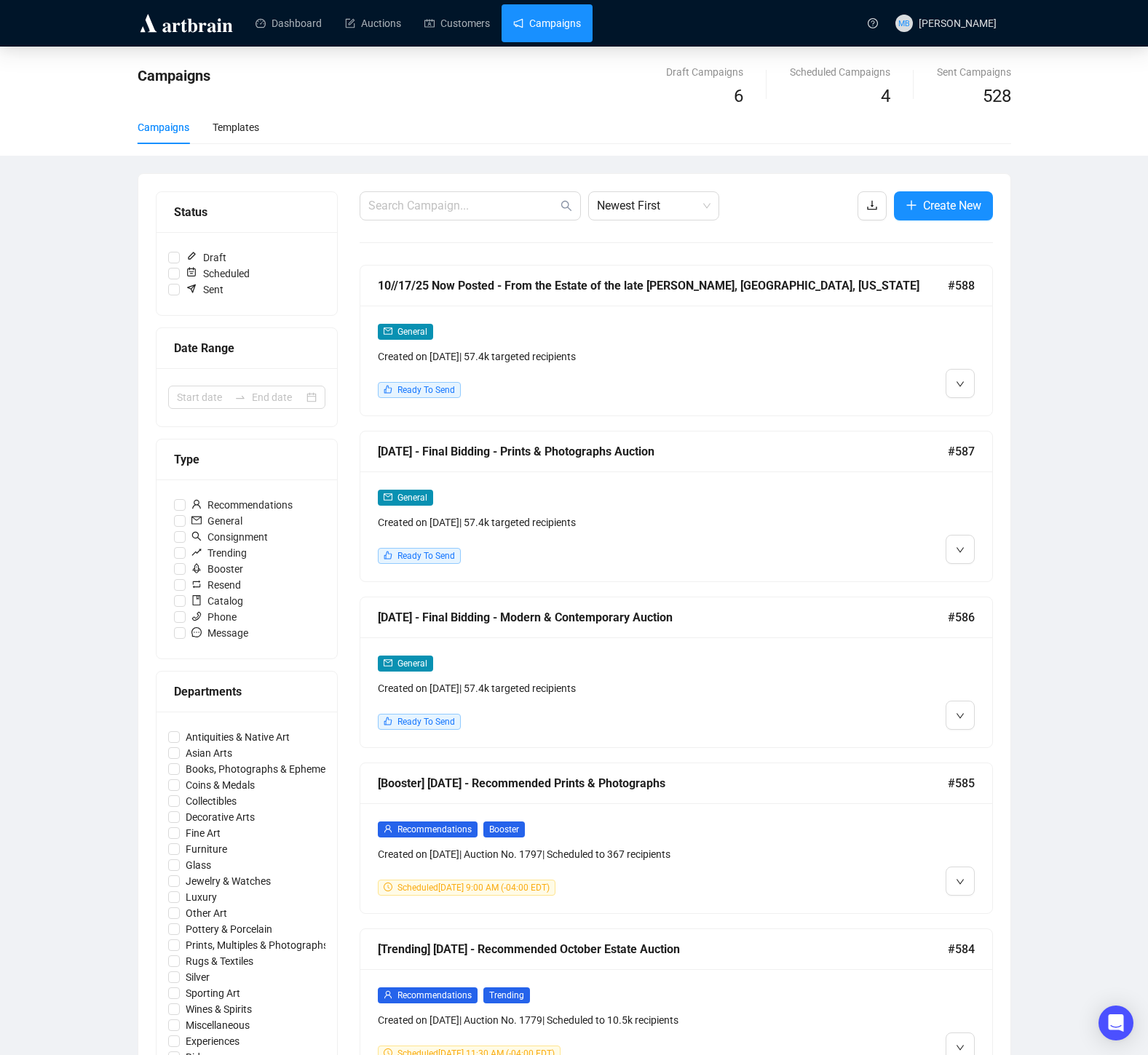
click at [954, 288] on span "#588" at bounding box center [961, 286] width 27 height 19
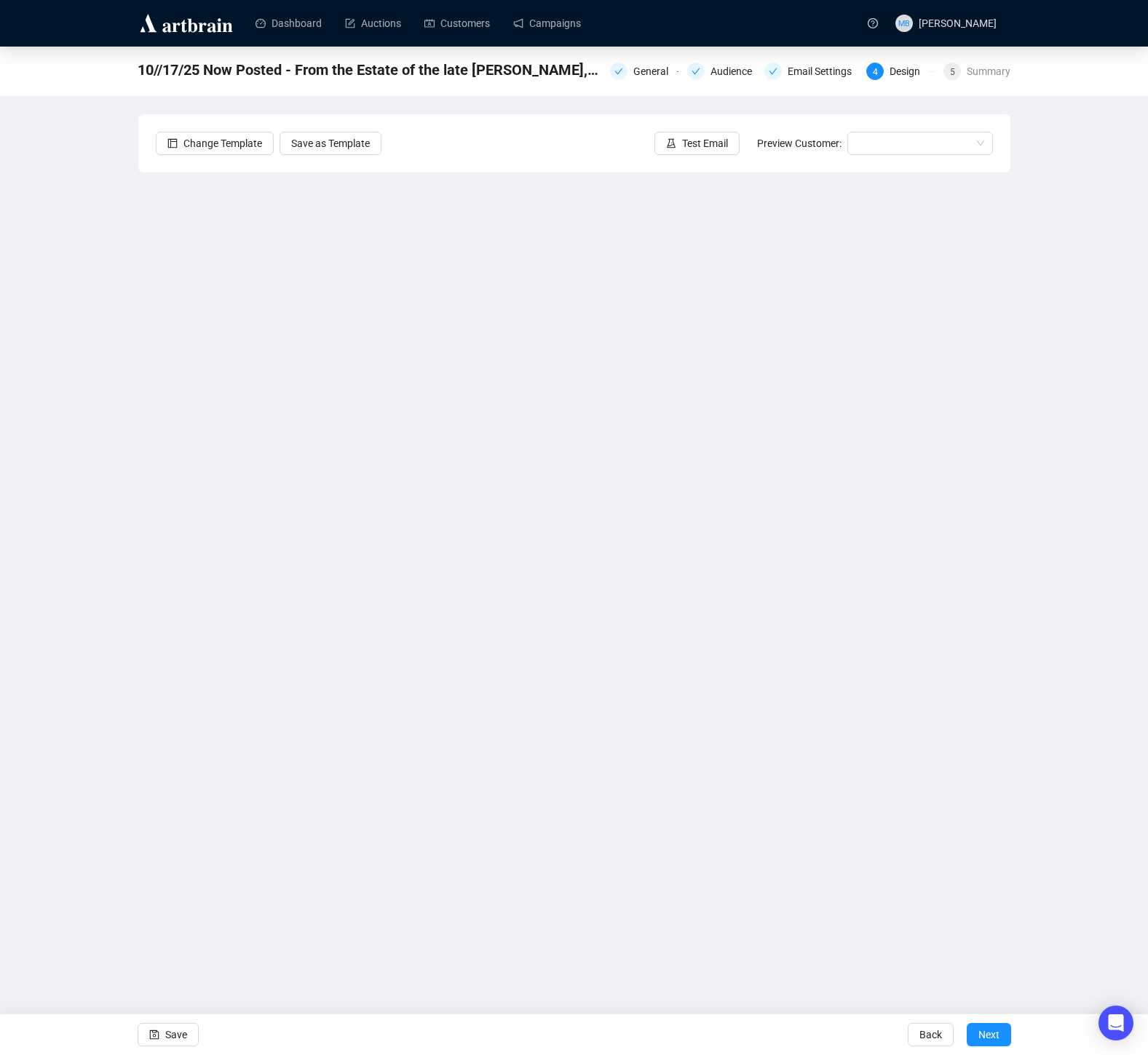
click at [652, 81] on div "General Audience Email Settings 4 Design 5 Summary" at bounding box center [811, 69] width 401 height 23
click at [645, 70] on div "General" at bounding box center [655, 71] width 44 height 18
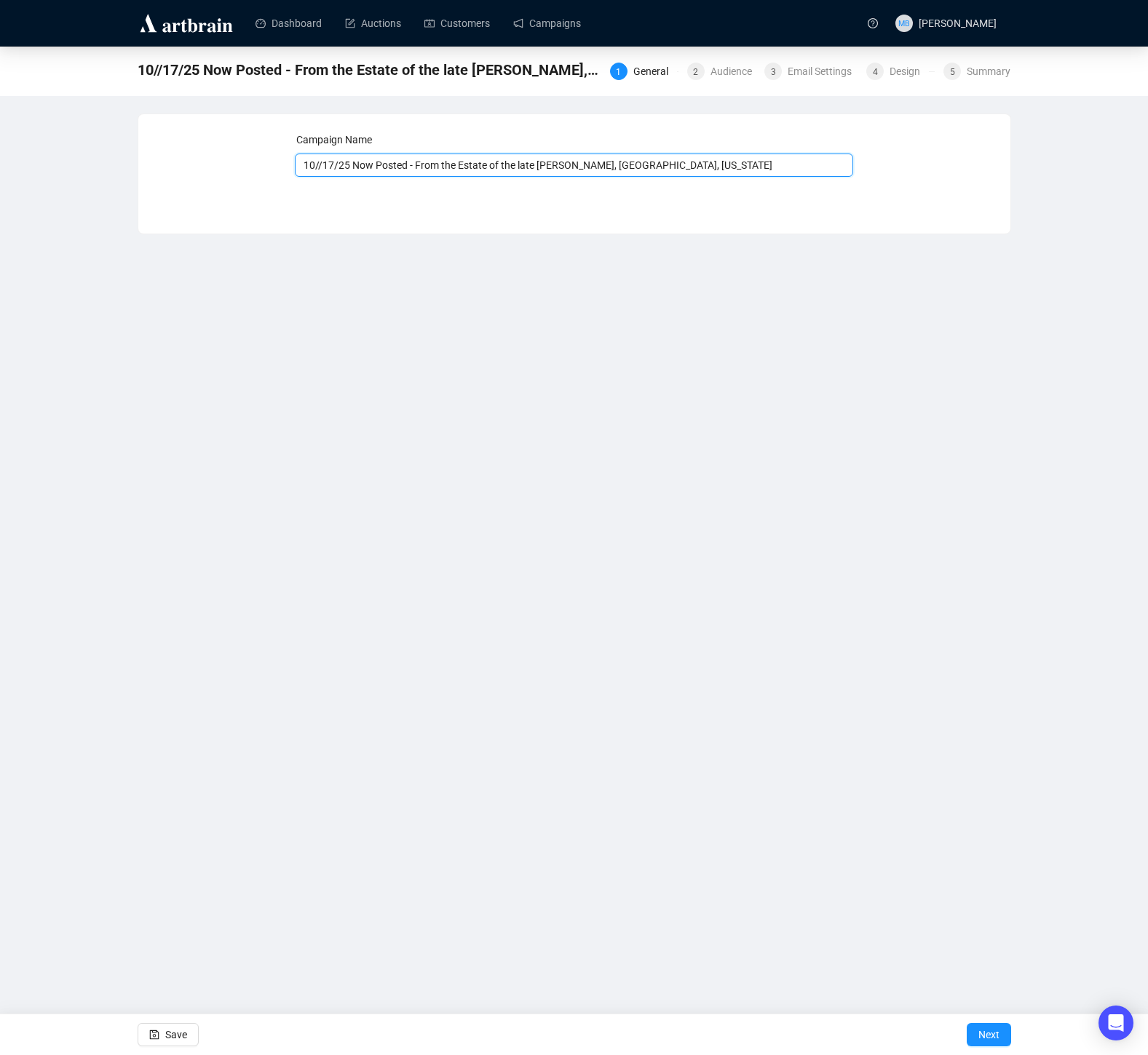
click at [811, 171] on input "10//17/25 Now Posted - From the Estate of the late [PERSON_NAME], [GEOGRAPHIC_D…" at bounding box center [574, 165] width 559 height 23
type input "10//17/25 Now Posted - From the Estate of the late [PERSON_NAME], [GEOGRAPHIC_D…"
click at [185, 1033] on span "Save" at bounding box center [176, 1035] width 22 height 41
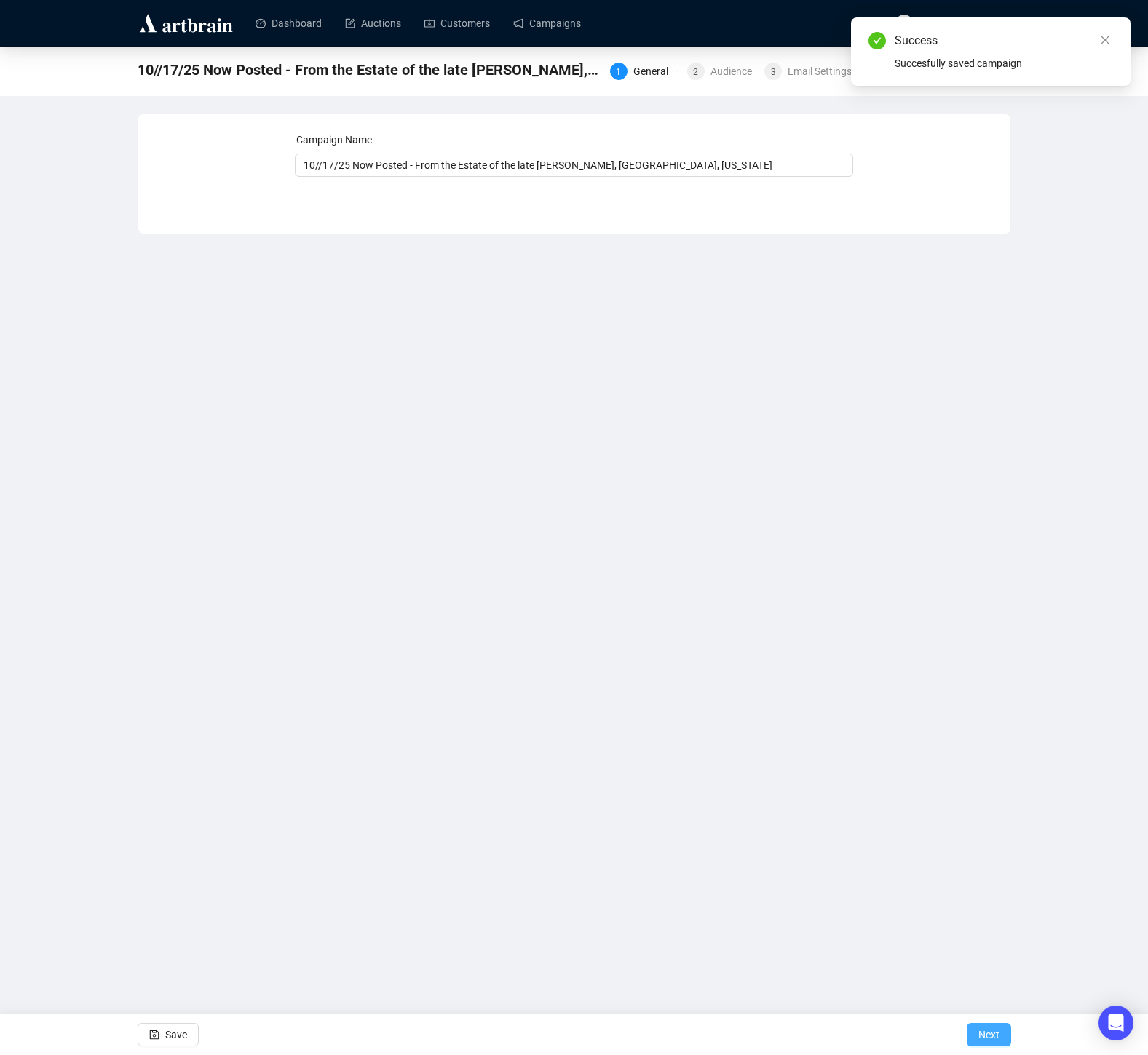
click at [984, 1030] on span "Next" at bounding box center [989, 1035] width 21 height 41
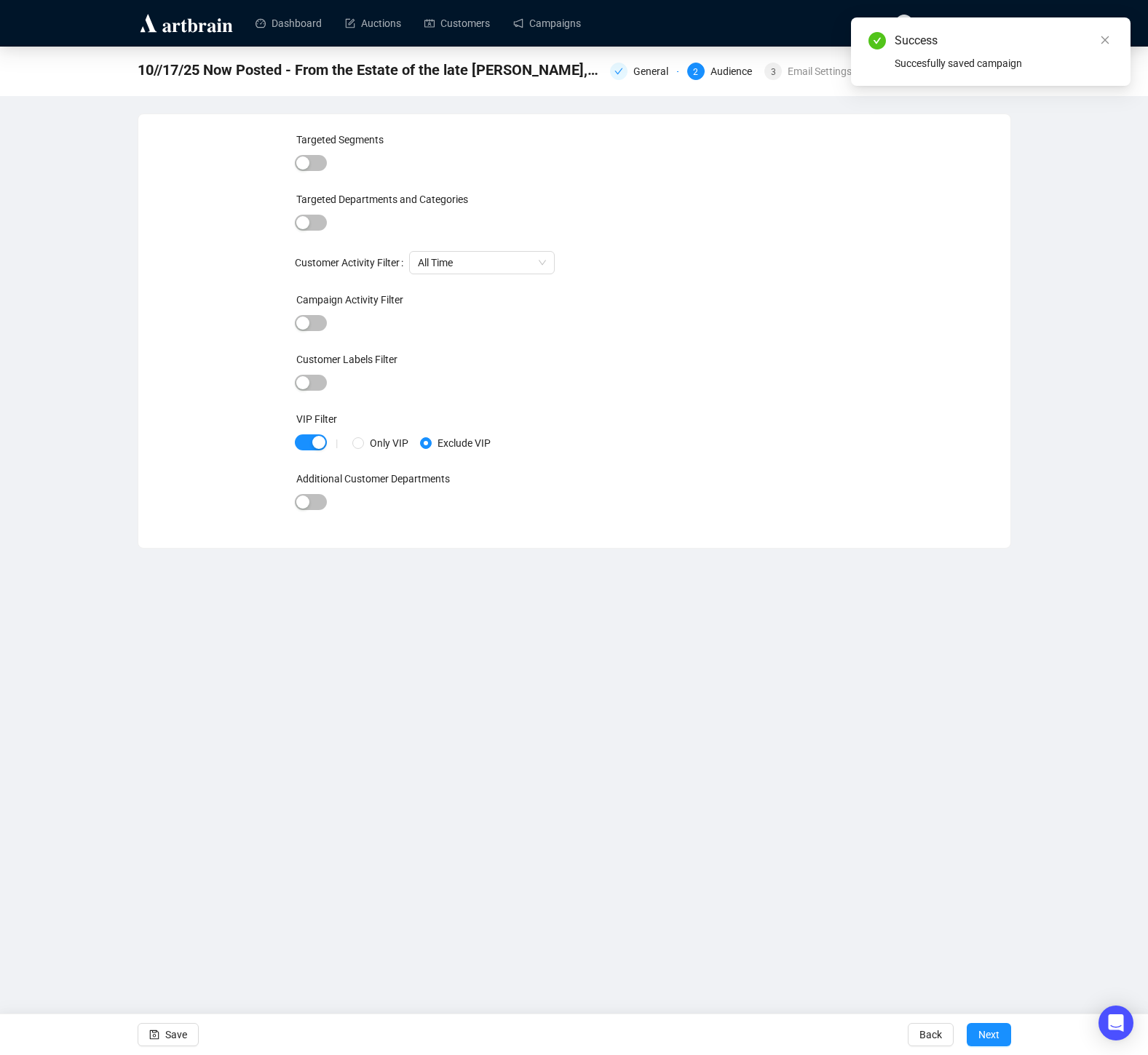
click at [984, 1030] on span "Next" at bounding box center [989, 1035] width 21 height 41
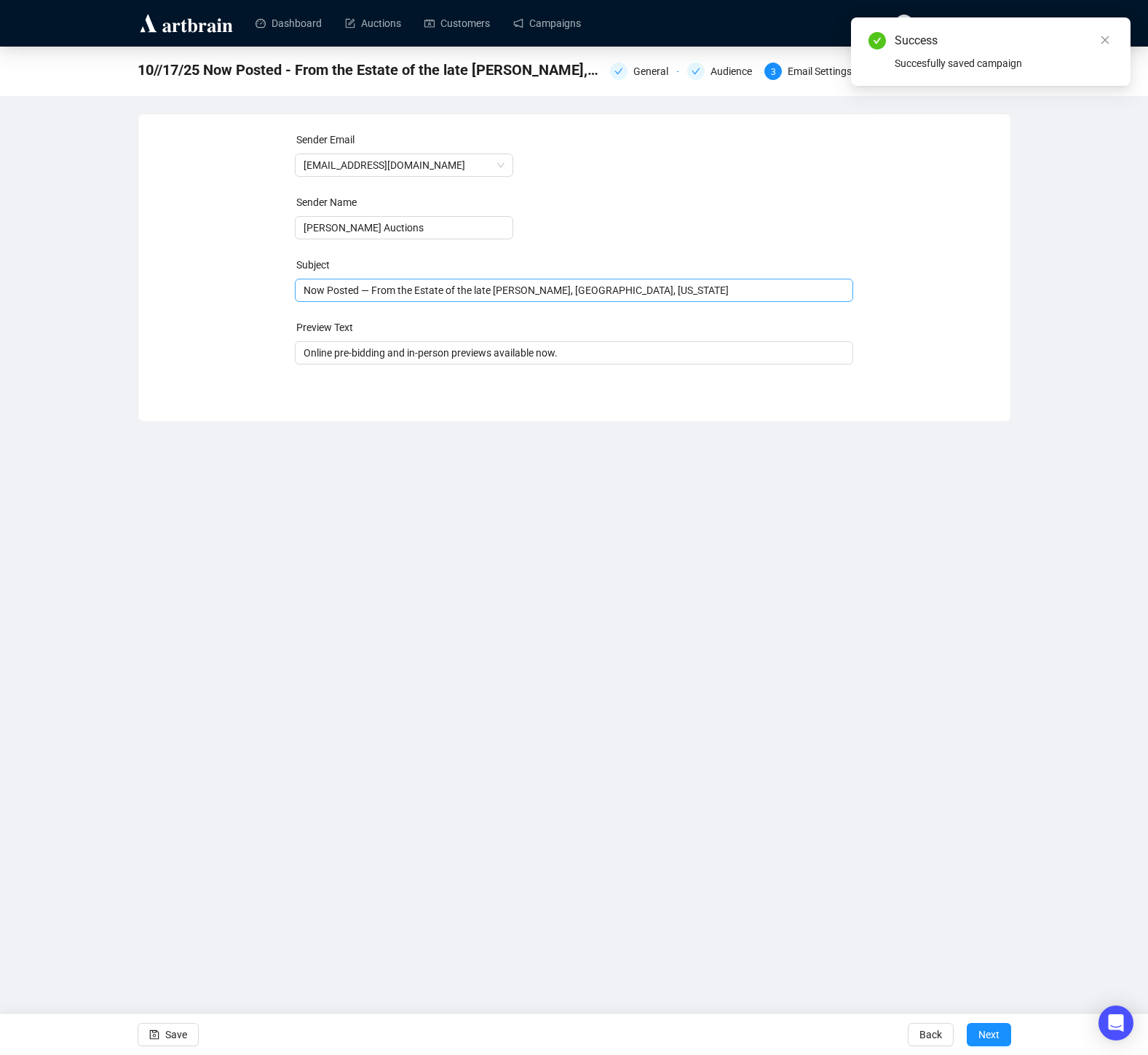
click at [818, 288] on span "Now Posted — From the Estate of the late [PERSON_NAME], [GEOGRAPHIC_DATA], [US_…" at bounding box center [574, 290] width 559 height 12
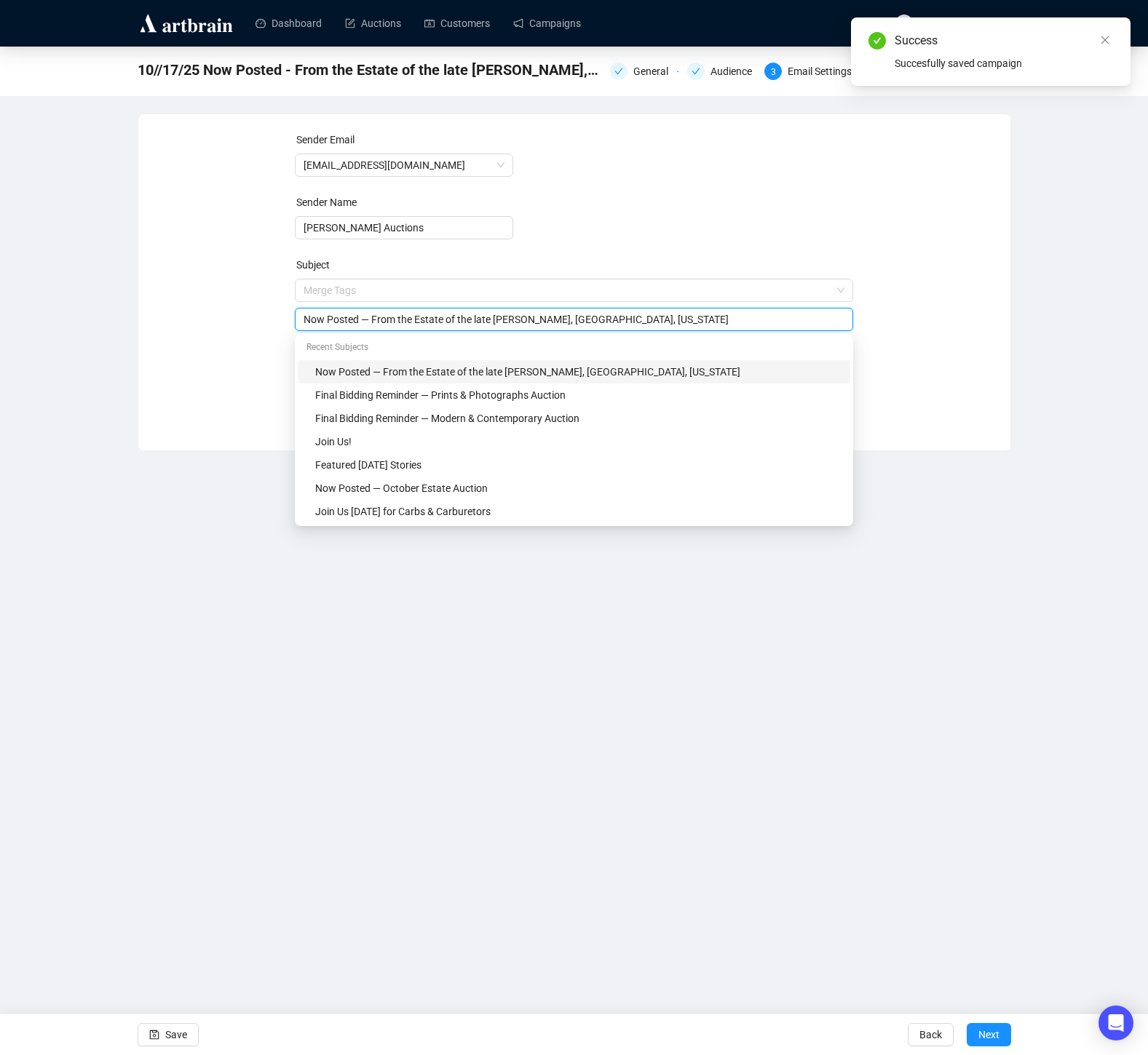
click at [903, 346] on div "Sender Email [EMAIL_ADDRESS][DOMAIN_NAME] Sender Name [PERSON_NAME] Auctions Su…" at bounding box center [574, 271] width 838 height 280
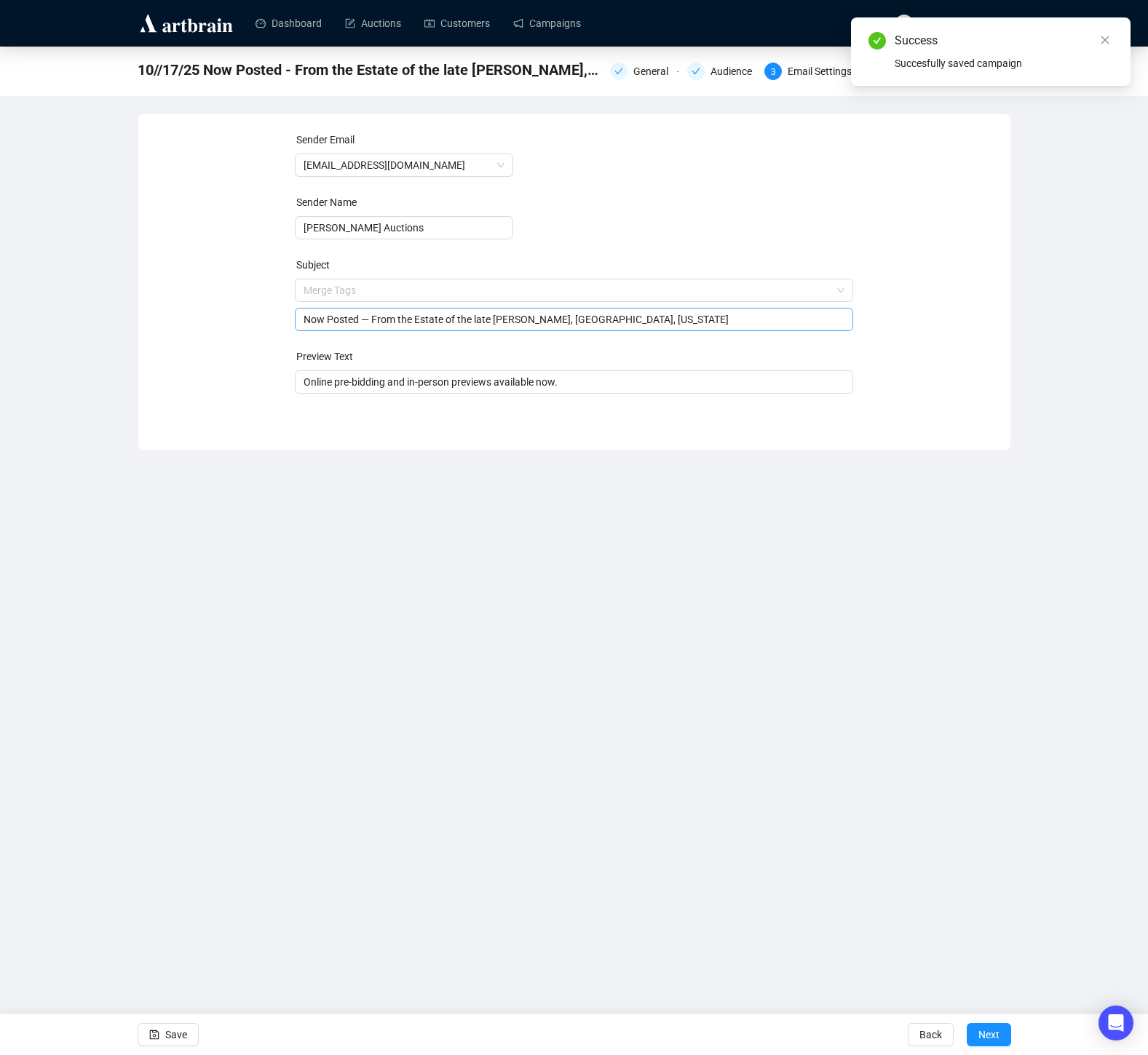
click at [800, 320] on input "Now Posted — From the Estate of the late [PERSON_NAME], [GEOGRAPHIC_DATA], [US_…" at bounding box center [574, 319] width 541 height 16
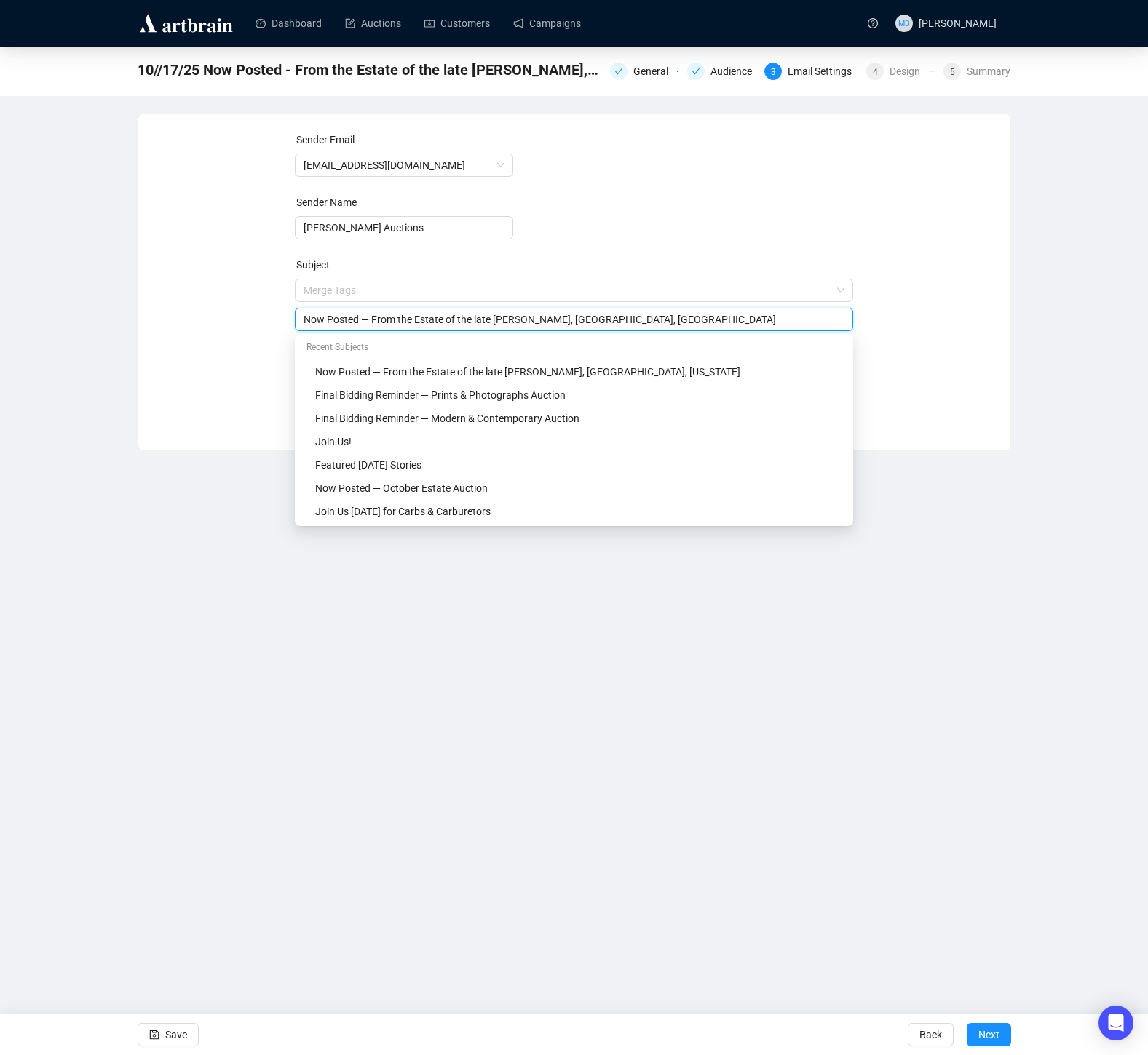
type input "Now Posted — From the Estate of the late [PERSON_NAME], [GEOGRAPHIC_DATA], [US_…"
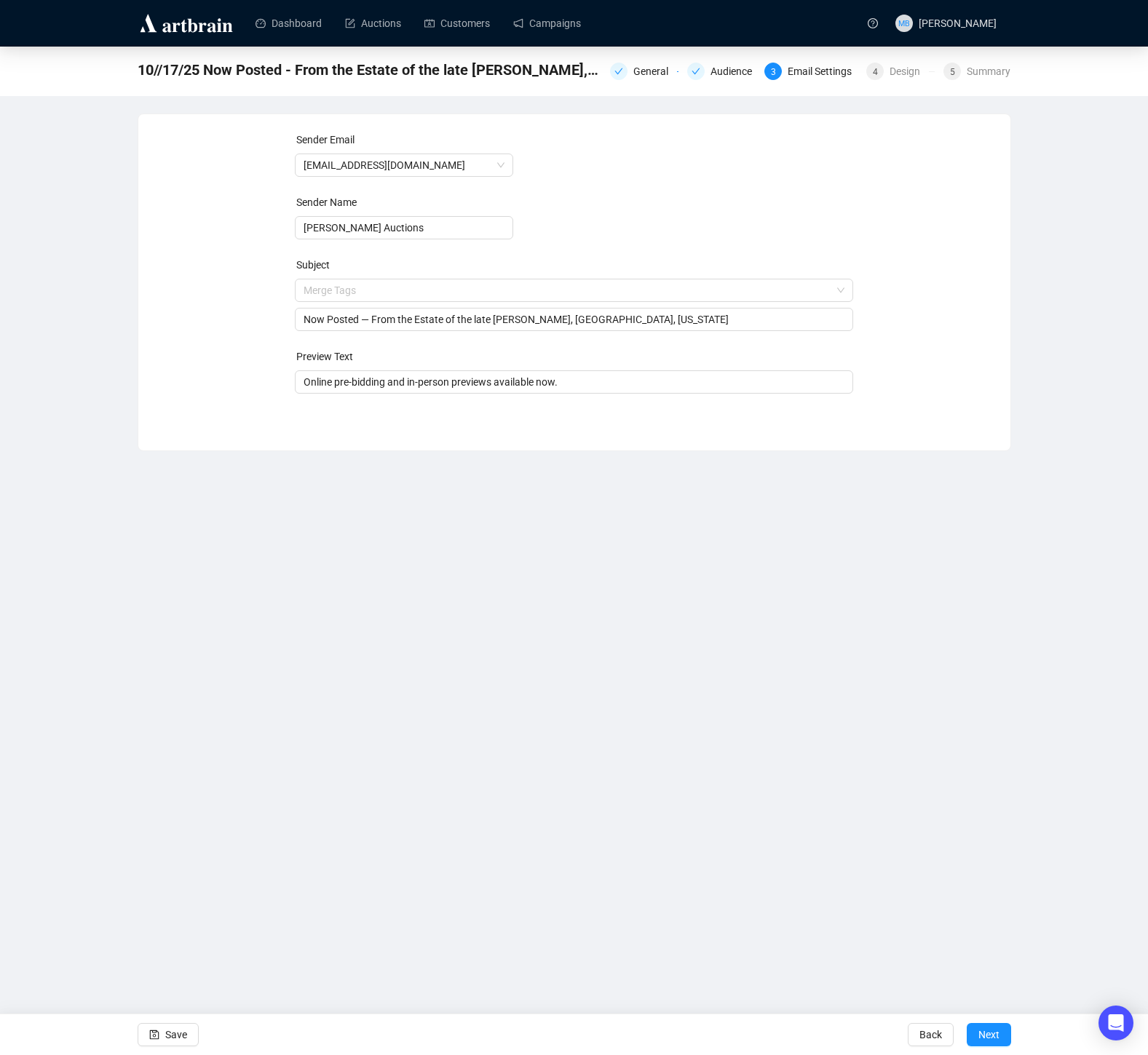
click at [1004, 398] on div "Sender Email [EMAIL_ADDRESS][DOMAIN_NAME] Sender Name [PERSON_NAME] Auctions Su…" at bounding box center [574, 270] width 872 height 314
click at [174, 1024] on span "Save" at bounding box center [176, 1035] width 22 height 41
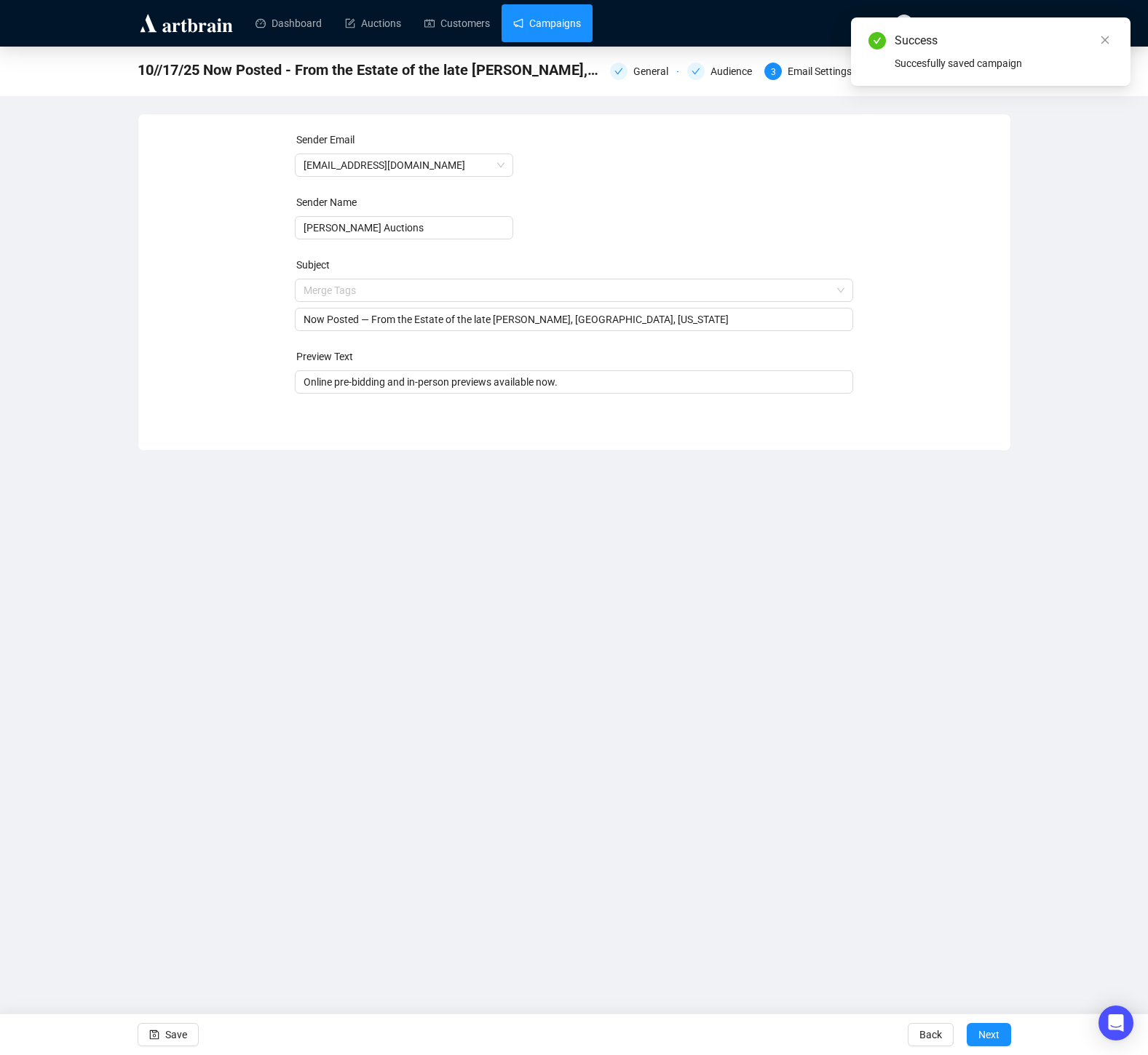
click at [564, 19] on link "Campaigns" at bounding box center [547, 23] width 68 height 38
